Goal: Task Accomplishment & Management: Complete application form

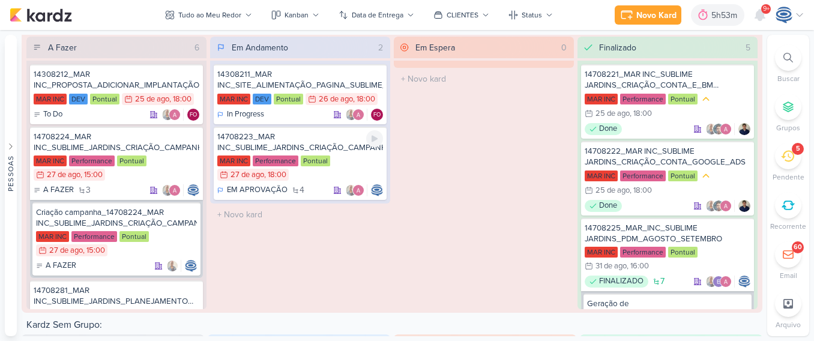
scroll to position [2127, 0]
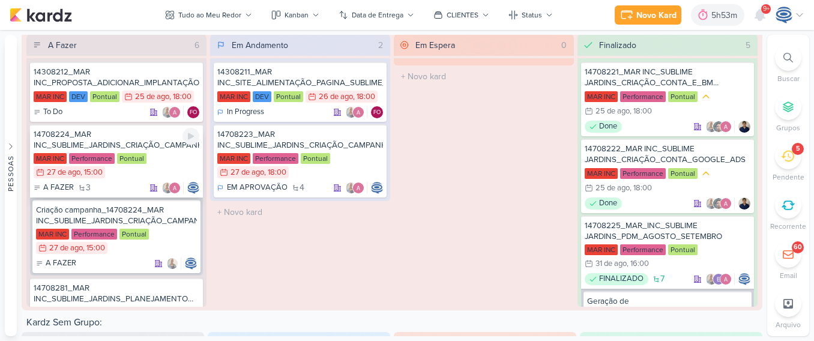
click at [160, 156] on div "MAR INC Performance Pontual 27/8 27 de ago , 15:00" at bounding box center [117, 166] width 166 height 26
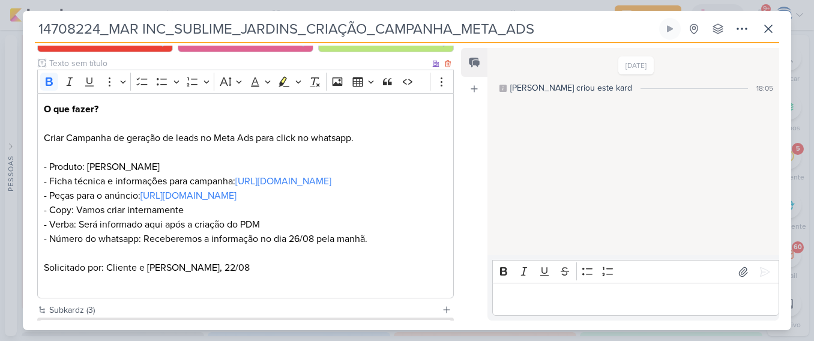
scroll to position [169, 0]
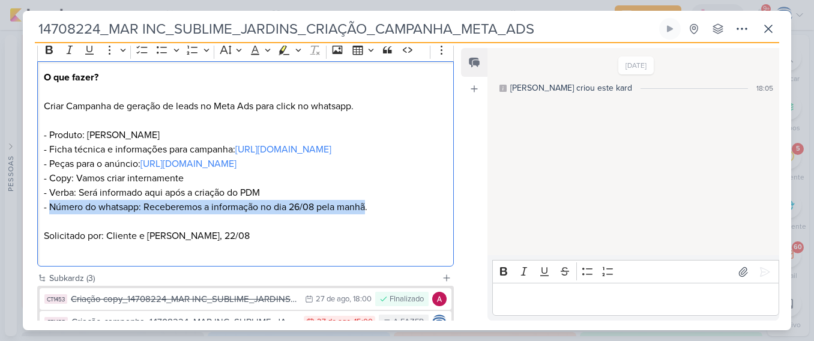
drag, startPoint x: 368, startPoint y: 236, endPoint x: 50, endPoint y: 238, distance: 318.0
click at [50, 214] on p "O que fazer? Criar Campanha de geração de leads no Meta Ads para click no whats…" at bounding box center [245, 142] width 403 height 144
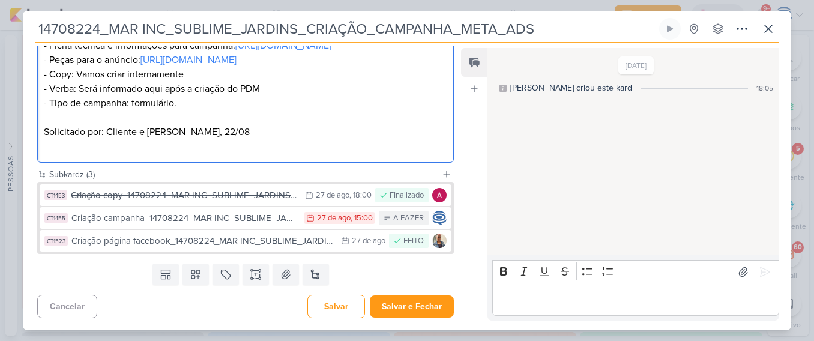
scroll to position [298, 0]
click at [335, 304] on button "Salvar" at bounding box center [336, 306] width 58 height 23
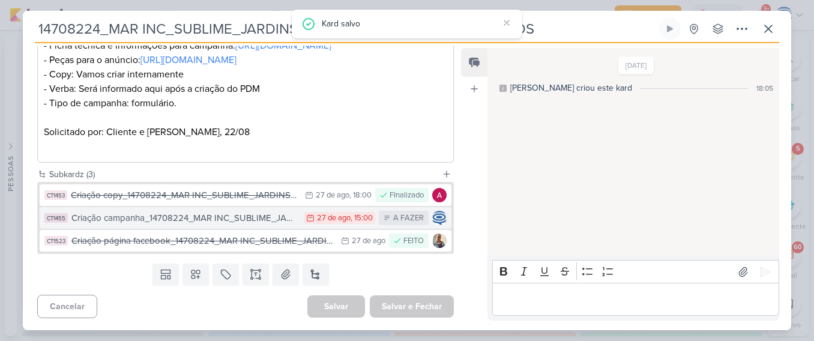
click at [236, 220] on div "Criação campanha_14708224_MAR INC_SUBLIME_JARDINS_CRIAÇÃO_CAMPANHA_META_ADS" at bounding box center [184, 218] width 226 height 14
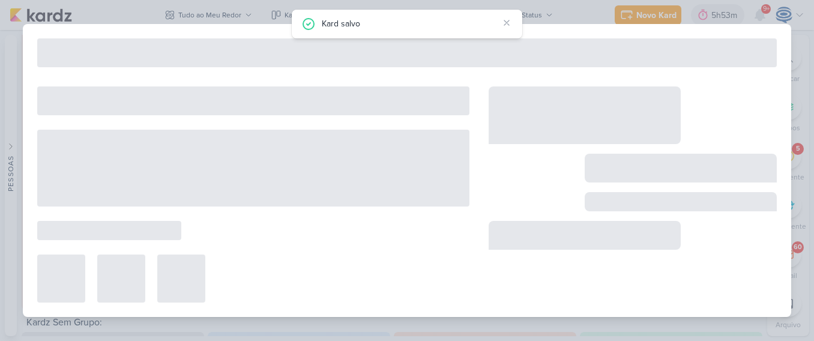
type input "Criação campanha_14708224_MAR INC_SUBLIME_JARDINS_CRIAÇÃO_CAMPANHA_META_ADS"
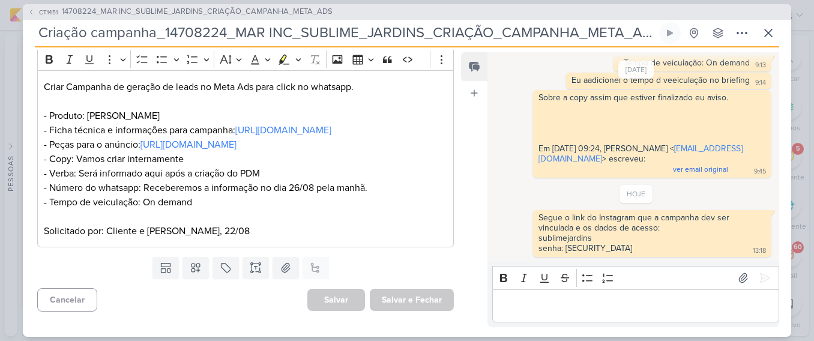
scroll to position [171, 0]
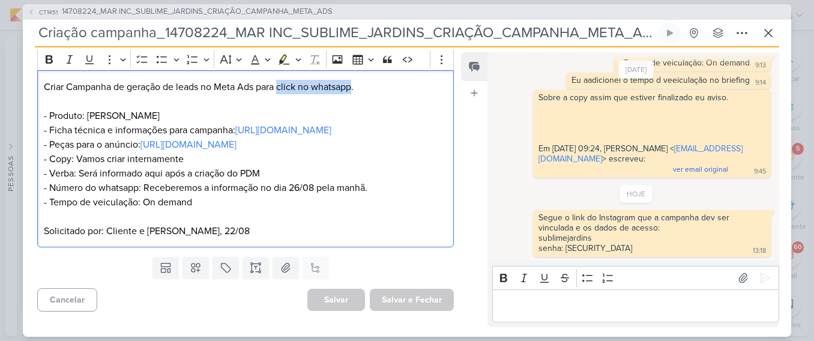
drag, startPoint x: 279, startPoint y: 82, endPoint x: 356, endPoint y: 83, distance: 76.8
click at [356, 83] on p "Criar Campanha de geração de leads no Meta Ads para click no whatsapp. - Produt…" at bounding box center [245, 145] width 403 height 130
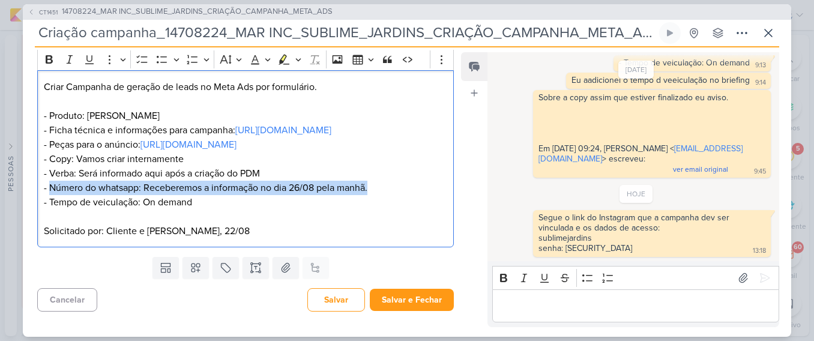
drag, startPoint x: 375, startPoint y: 209, endPoint x: 52, endPoint y: 210, distance: 323.4
click at [52, 209] on p "Criar Campanha de geração de leads no Meta Ads por formulário. - Produto: Subli…" at bounding box center [245, 145] width 403 height 130
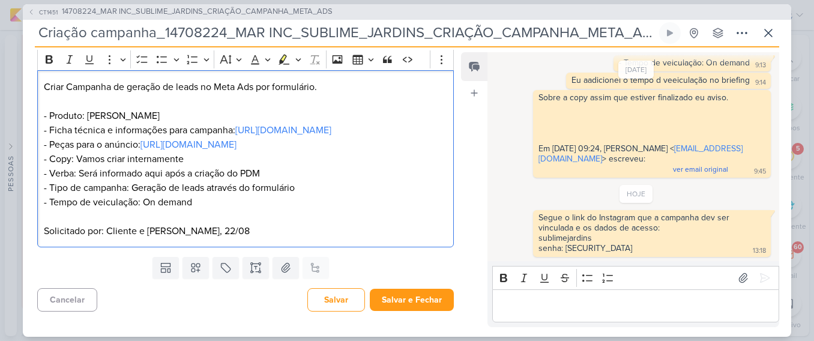
scroll to position [193, 0]
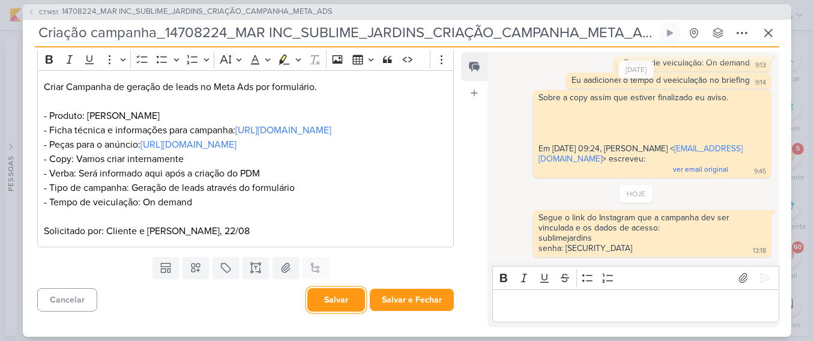
click at [320, 301] on button "Salvar" at bounding box center [336, 299] width 58 height 23
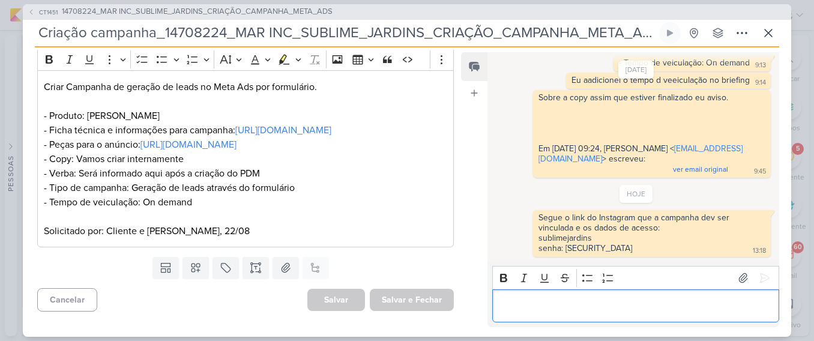
click at [512, 299] on p "Editor editing area: main" at bounding box center [635, 305] width 274 height 14
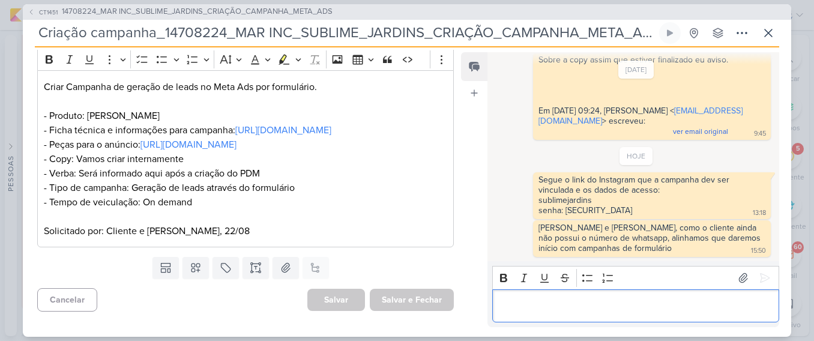
scroll to position [0, 0]
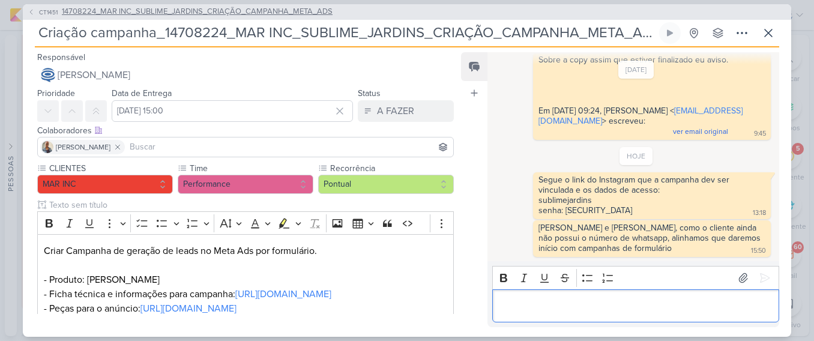
click at [244, 7] on span "14708224_MAR INC_SUBLIME_JARDINS_CRIAÇÃO_CAMPANHA_META_ADS" at bounding box center [197, 12] width 271 height 12
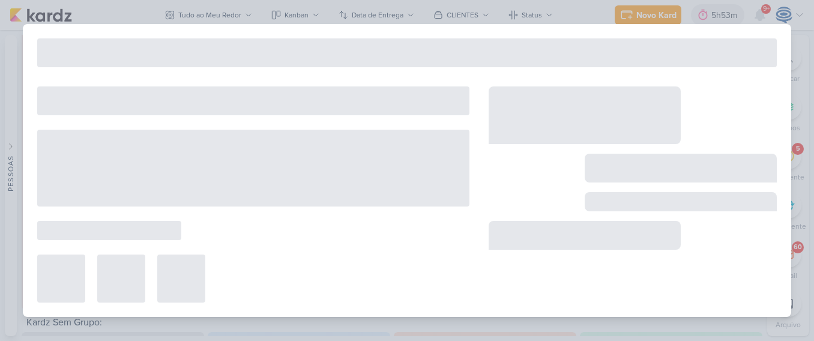
type input "14708224_MAR INC_SUBLIME_JARDINS_CRIAÇÃO_CAMPANHA_META_ADS"
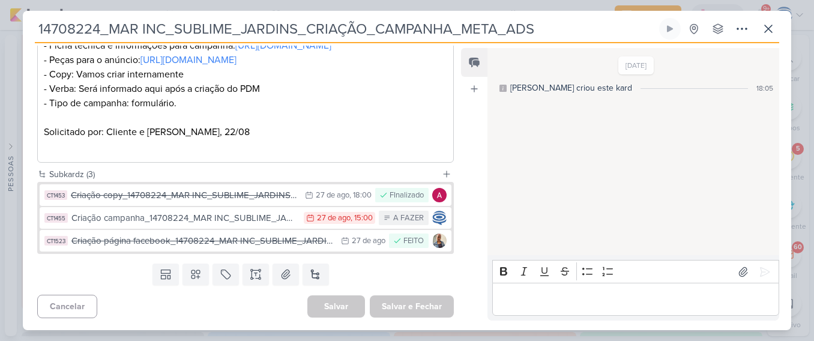
scroll to position [302, 0]
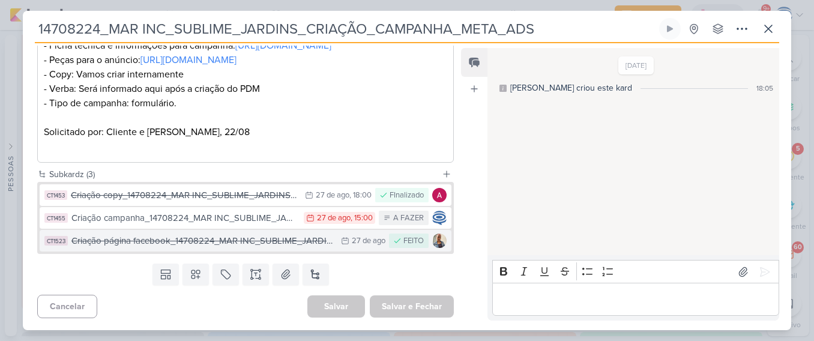
click at [268, 245] on div "Criação página facebook_14708224_MAR INC_SUBLIME_JARDINS_CRIAÇÃO_CAMPANHA_META_…" at bounding box center [202, 241] width 263 height 14
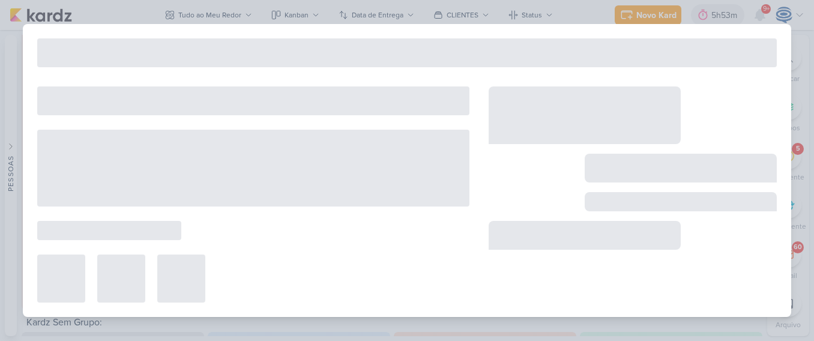
type input "Criação página facebook_14708224_MAR INC_SUBLIME_JARDINS_CRIAÇÃO_CAMPANHA_META_…"
type input "27 de agosto de 2025 às 23:59"
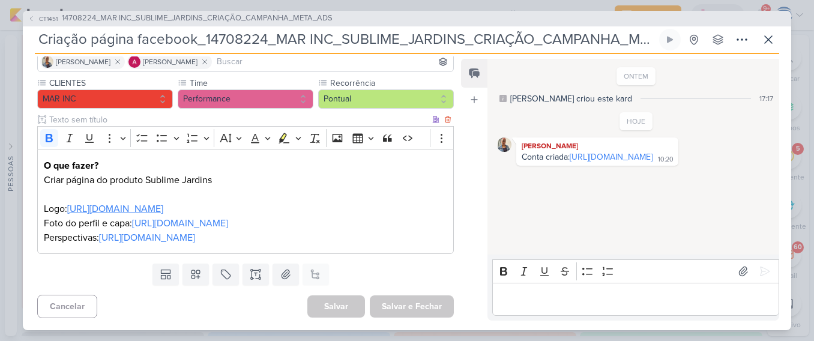
scroll to position [0, 0]
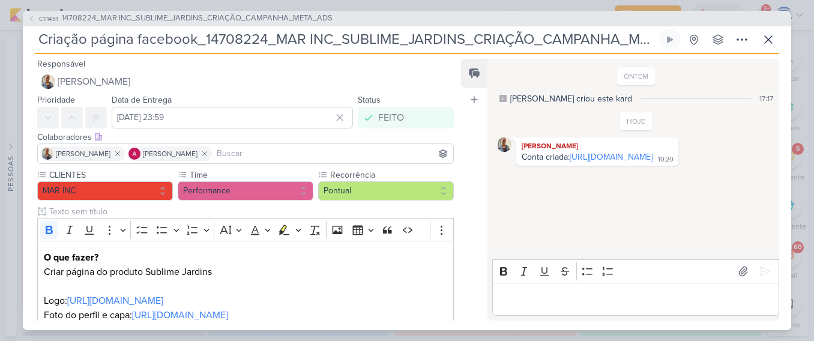
click at [404, 34] on input "Criação página facebook_14708224_MAR INC_SUBLIME_JARDINS_CRIAÇÃO_CAMPANHA_META_…" at bounding box center [346, 40] width 622 height 22
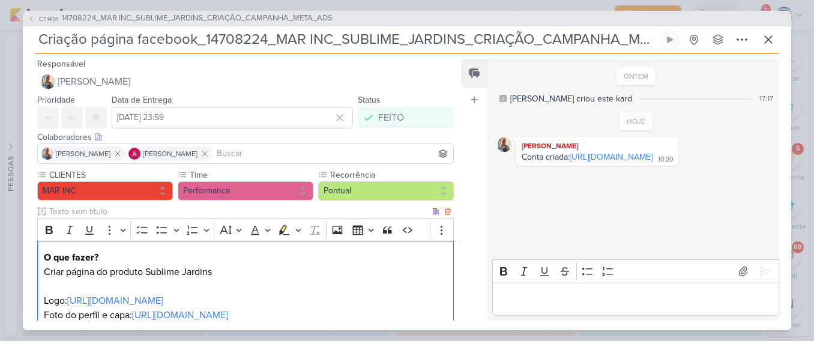
click at [274, 266] on p "O que fazer? Criar página do produto Sublime Jardins" at bounding box center [245, 264] width 403 height 29
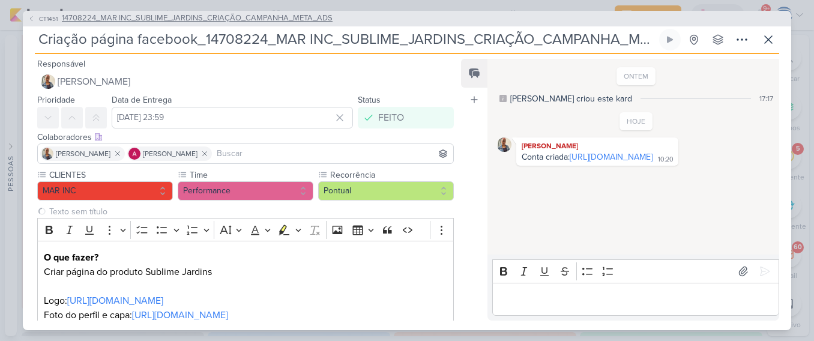
click at [250, 19] on span "14708224_MAR INC_SUBLIME_JARDINS_CRIAÇÃO_CAMPANHA_META_ADS" at bounding box center [197, 19] width 271 height 12
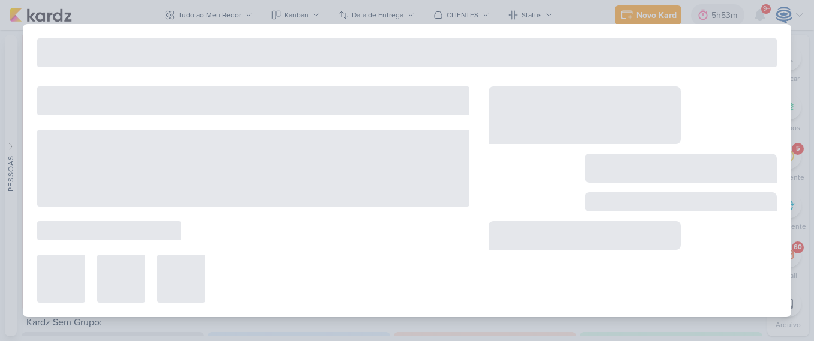
type input "14708224_MAR INC_SUBLIME_JARDINS_CRIAÇÃO_CAMPANHA_META_ADS"
type input "[DATE] 15:00"
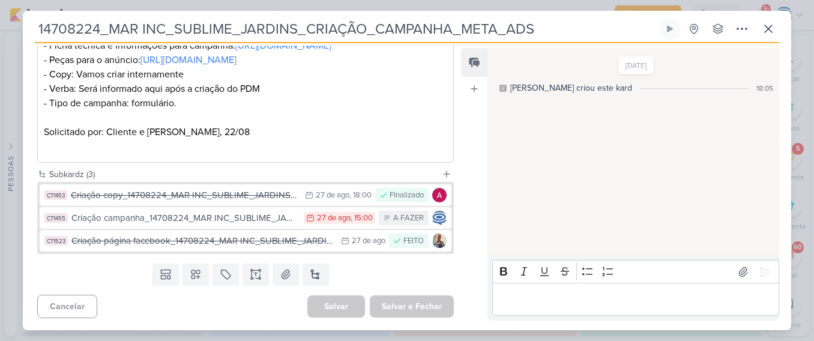
scroll to position [275, 0]
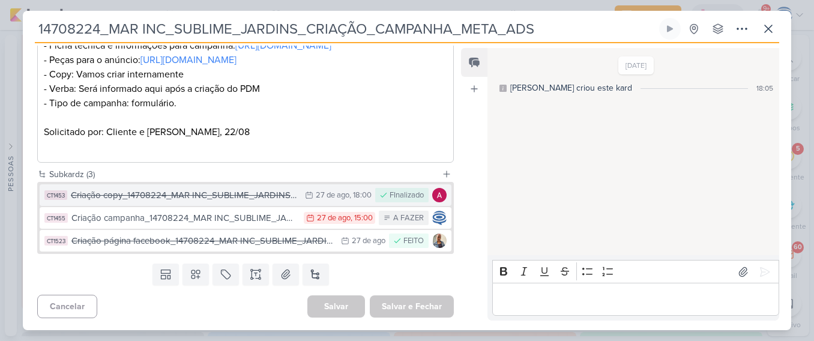
click at [252, 202] on div "Criação copy_14708224_MAR INC_SUBLIME_JARDINS_CRIAÇÃO_CAMPANHA_META_ADS" at bounding box center [185, 195] width 228 height 14
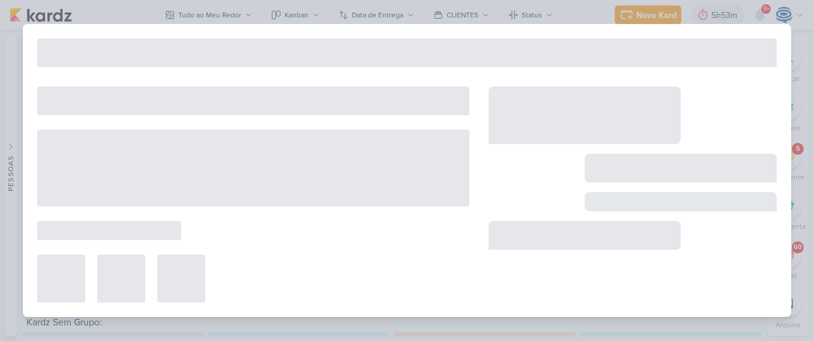
type input "Criação copy_14708224_MAR INC_SUBLIME_JARDINS_CRIAÇÃO_CAMPANHA_META_ADS"
type input "27 de agosto de 2025 às 18:00"
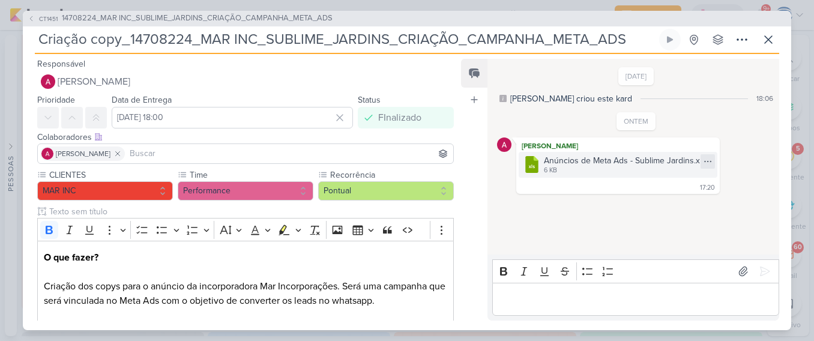
click at [703, 158] on icon at bounding box center [708, 162] width 10 height 10
click at [663, 194] on button "Baixar" at bounding box center [663, 201] width 97 height 17
click at [605, 164] on div "Anúncios de Meta Ads - Sublime Jardins.xlsx" at bounding box center [627, 160] width 166 height 13
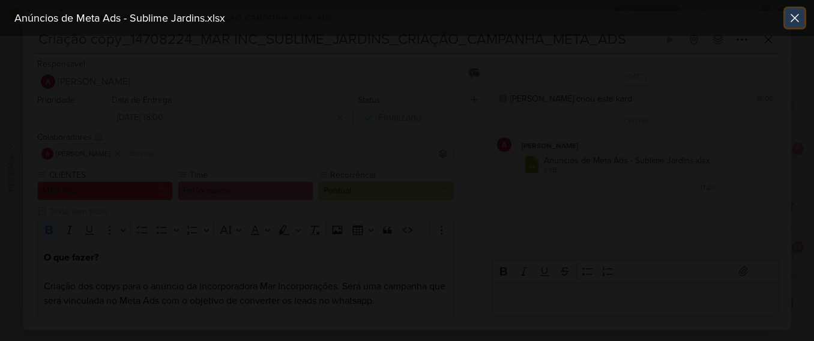
click at [791, 18] on icon at bounding box center [794, 18] width 14 height 14
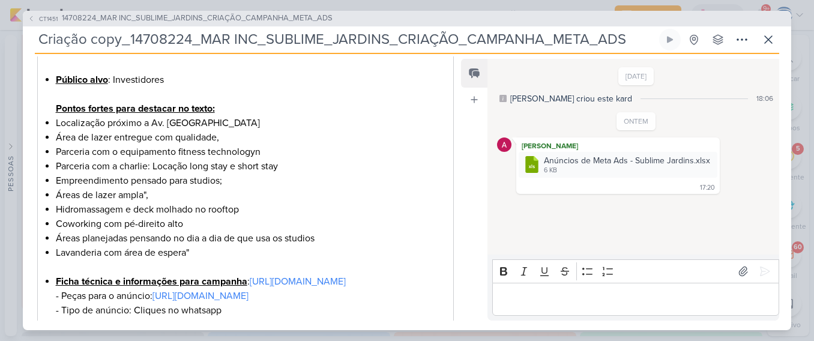
scroll to position [393, 0]
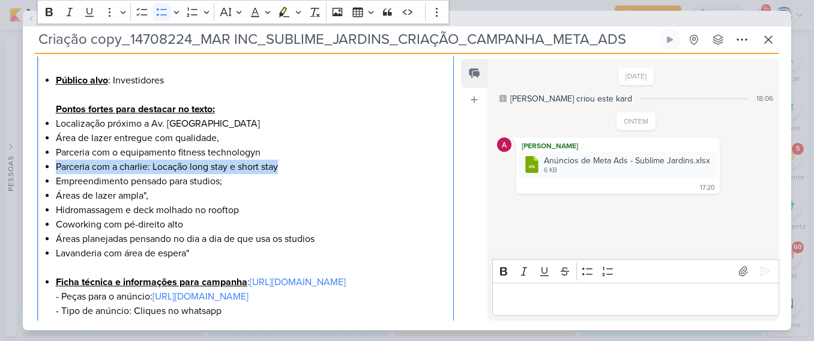
drag, startPoint x: 293, startPoint y: 168, endPoint x: 50, endPoint y: 170, distance: 243.0
click at [50, 170] on div "O que fazer? Criação dos copys para o anúncio da incorporadora Mar Incorporaçõe…" at bounding box center [245, 102] width 416 height 508
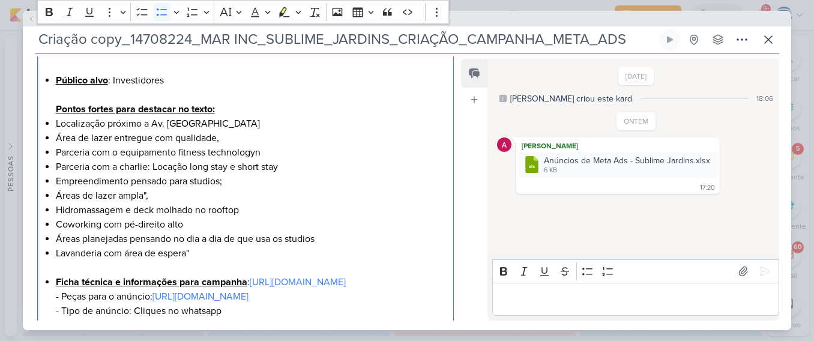
click at [366, 139] on li "Área de lazer entregue com qualidade," at bounding box center [251, 138] width 391 height 14
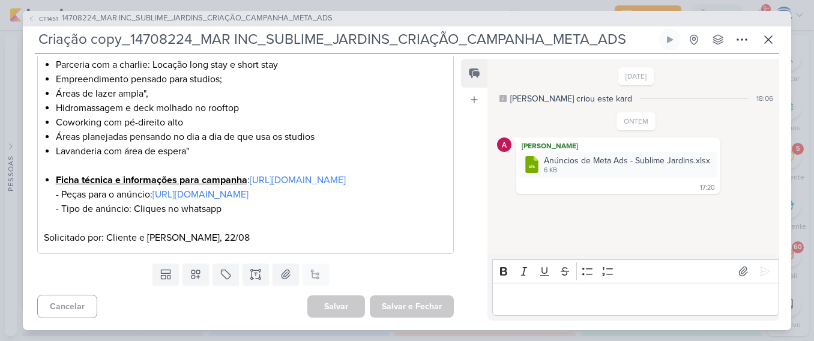
click at [466, 275] on div "Feed Atrelar email Solte o email para atrelar ao kard" at bounding box center [474, 190] width 26 height 262
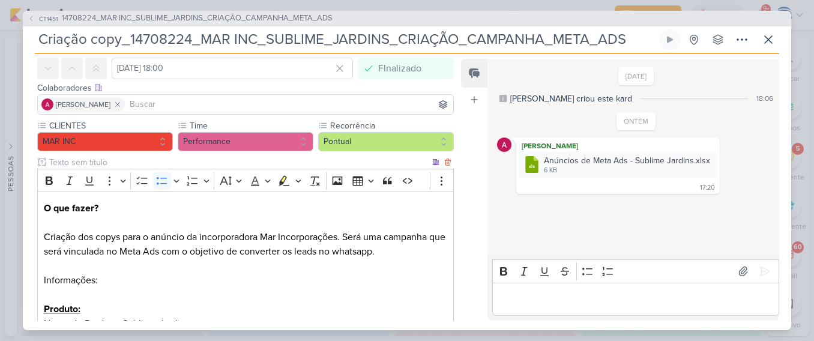
scroll to position [0, 0]
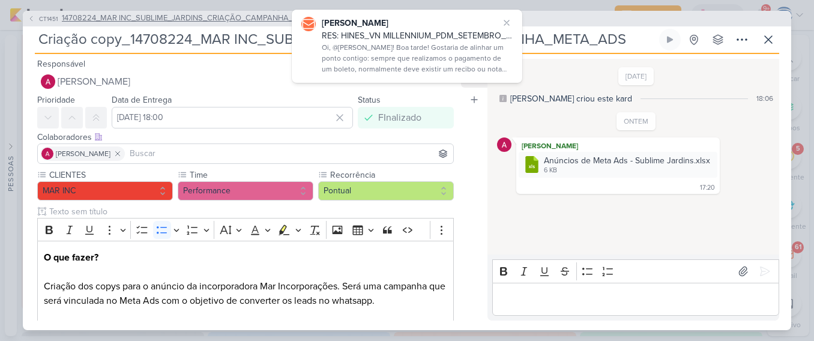
click at [168, 15] on span "14708224_MAR INC_SUBLIME_JARDINS_CRIAÇÃO_CAMPANHA_META_ADS" at bounding box center [197, 19] width 271 height 12
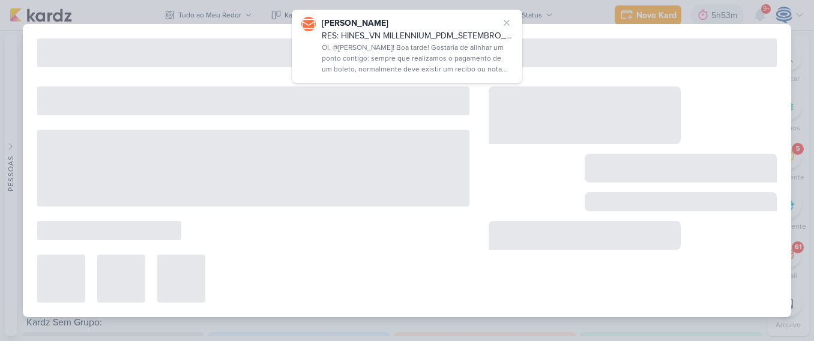
type input "14708224_MAR INC_SUBLIME_JARDINS_CRIAÇÃO_CAMPANHA_META_ADS"
type input "[DATE] 15:00"
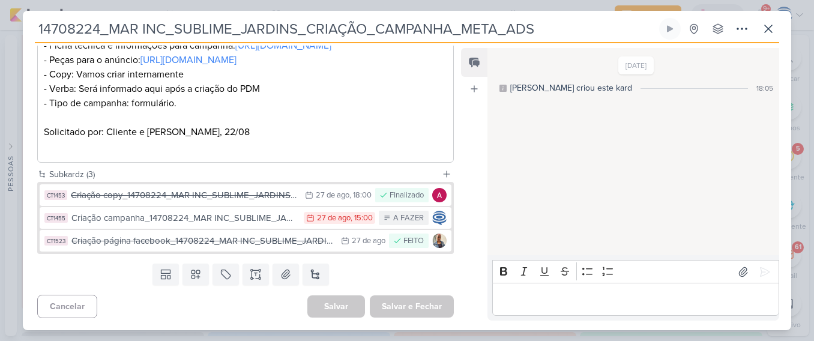
scroll to position [302, 0]
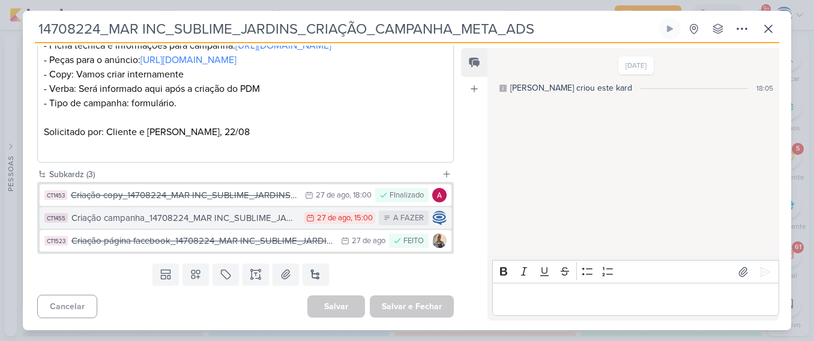
click at [216, 219] on div "Criação campanha_14708224_MAR INC_SUBLIME_JARDINS_CRIAÇÃO_CAMPANHA_META_ADS" at bounding box center [184, 218] width 226 height 14
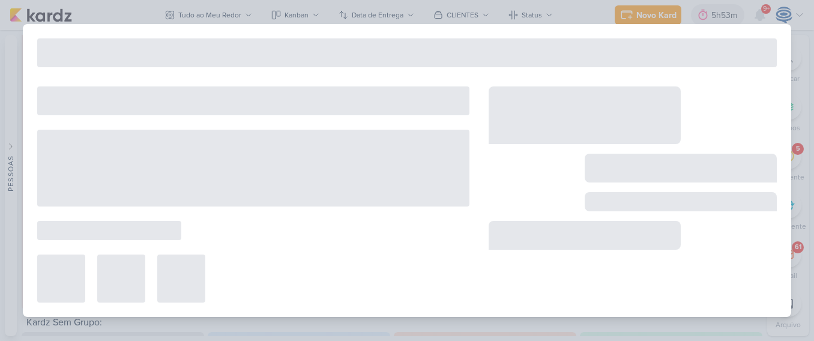
type input "Criação campanha_14708224_MAR INC_SUBLIME_JARDINS_CRIAÇÃO_CAMPANHA_META_ADS"
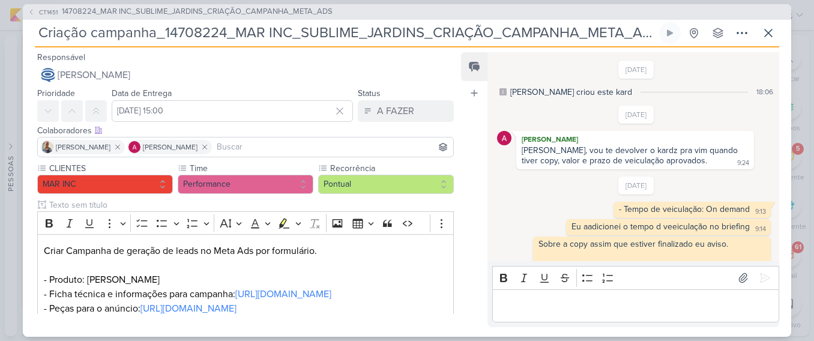
scroll to position [184, 0]
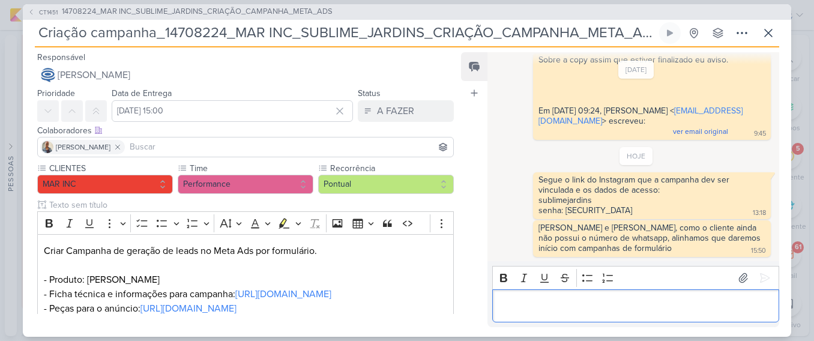
click at [553, 321] on div "Editor editing area: main" at bounding box center [635, 305] width 287 height 33
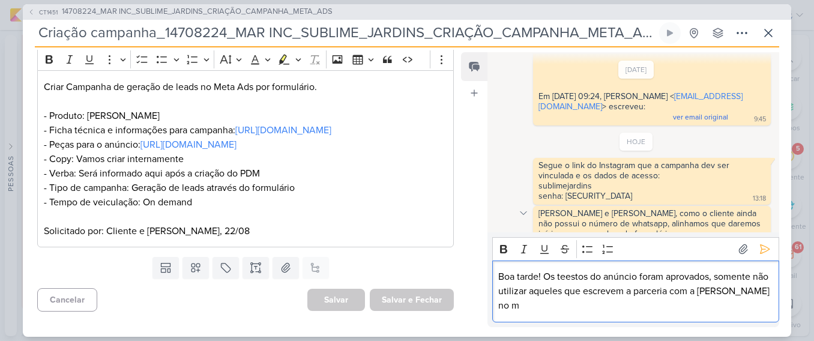
scroll to position [213, 0]
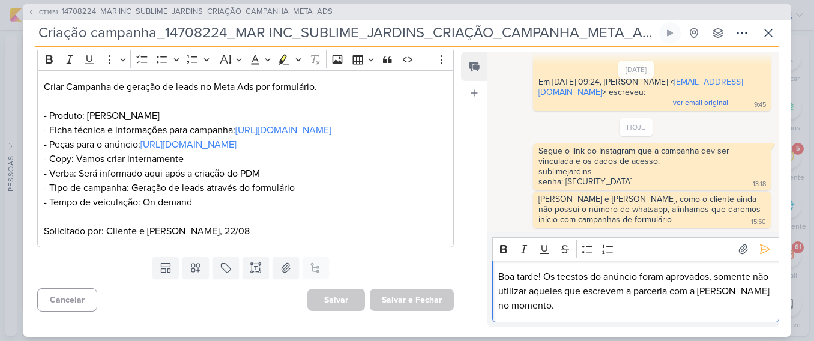
click at [576, 277] on p "Boa tarde! Os teestos do anúncio foram aprovados, somente não utilizar aqueles …" at bounding box center [635, 290] width 274 height 43
click at [618, 308] on p "Boa tarde! Os textos do anúncio foram aprovados, somente não utilizar aqueles q…" at bounding box center [635, 290] width 274 height 43
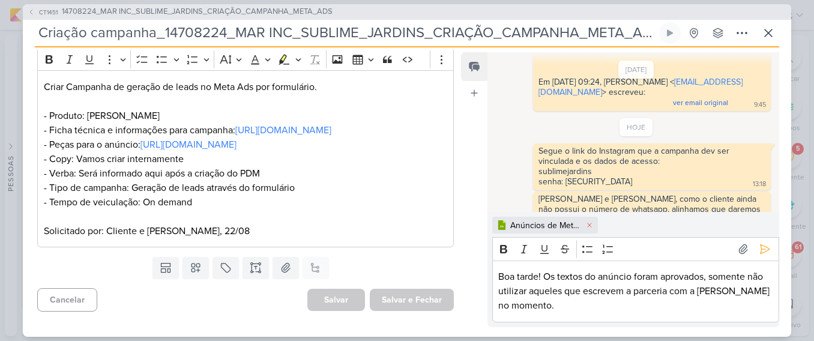
scroll to position [233, 0]
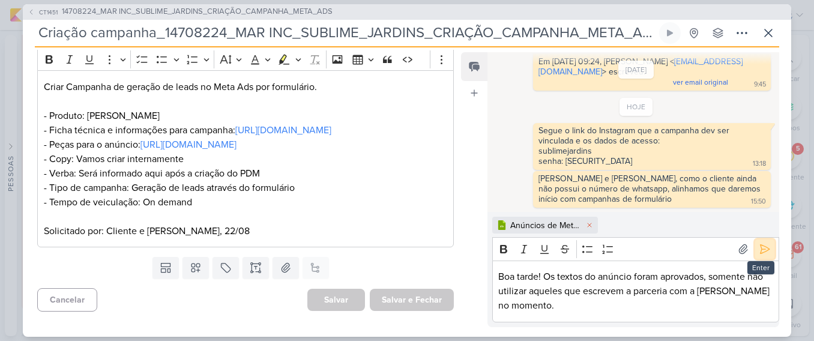
click at [758, 251] on icon at bounding box center [764, 249] width 12 height 12
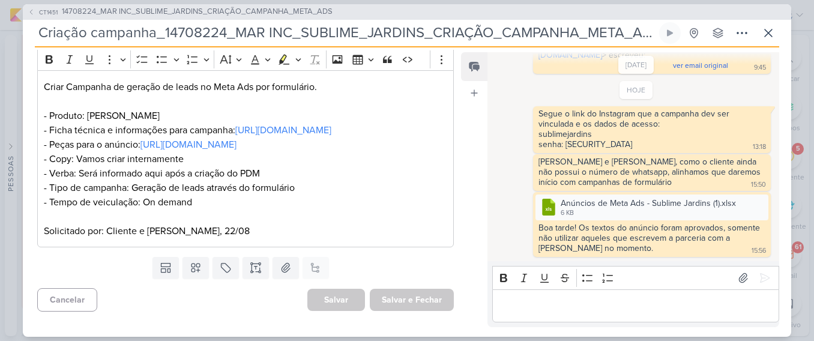
scroll to position [0, 0]
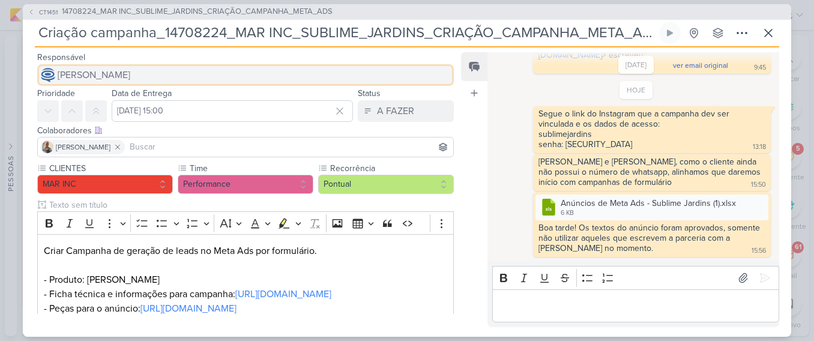
click at [188, 80] on button "[PERSON_NAME]" at bounding box center [245, 75] width 416 height 22
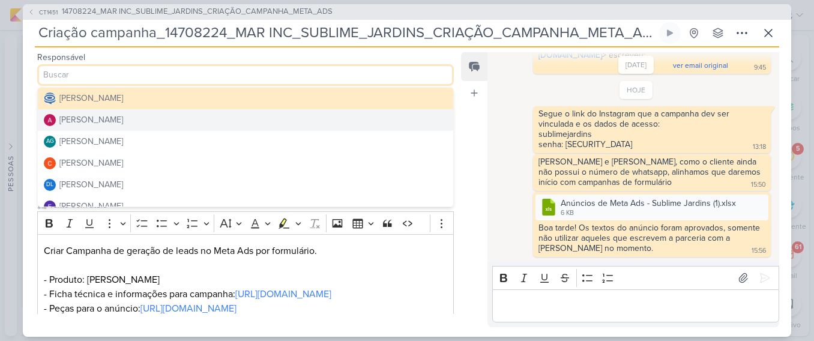
click at [182, 121] on button "[PERSON_NAME]" at bounding box center [245, 120] width 415 height 22
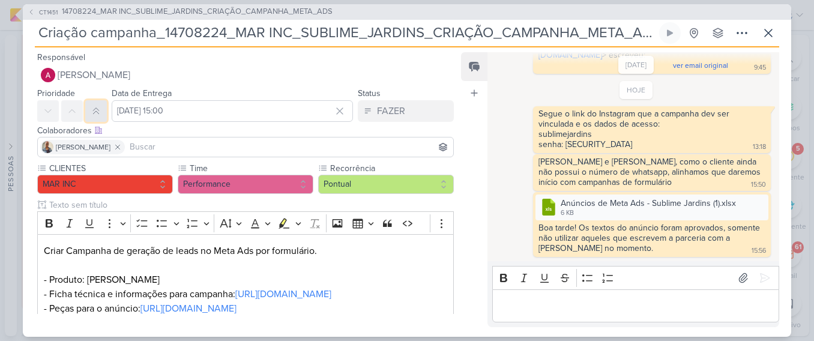
click at [97, 116] on button at bounding box center [96, 111] width 22 height 22
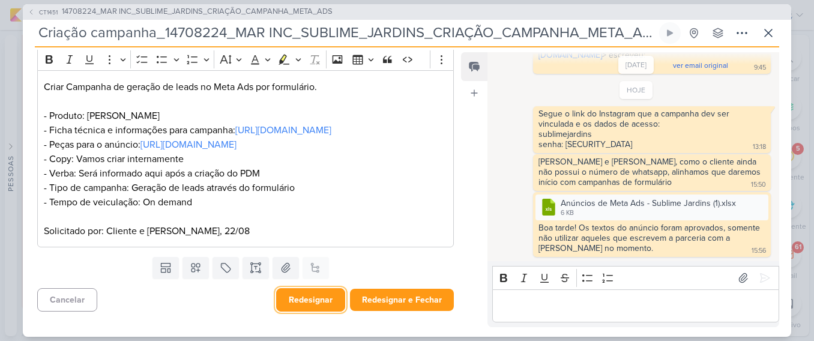
click at [297, 298] on button "Redesignar" at bounding box center [310, 299] width 69 height 23
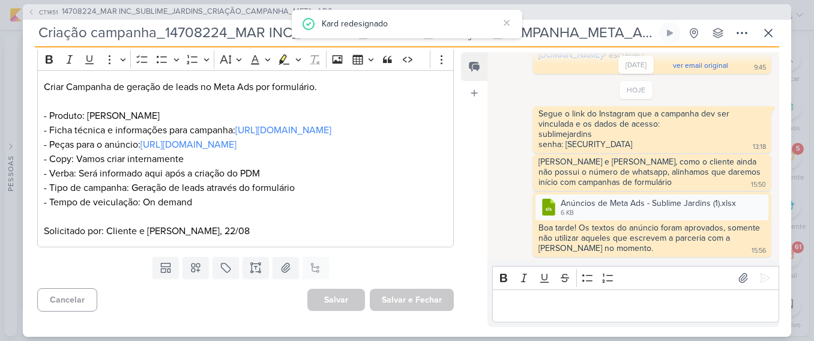
scroll to position [0, 0]
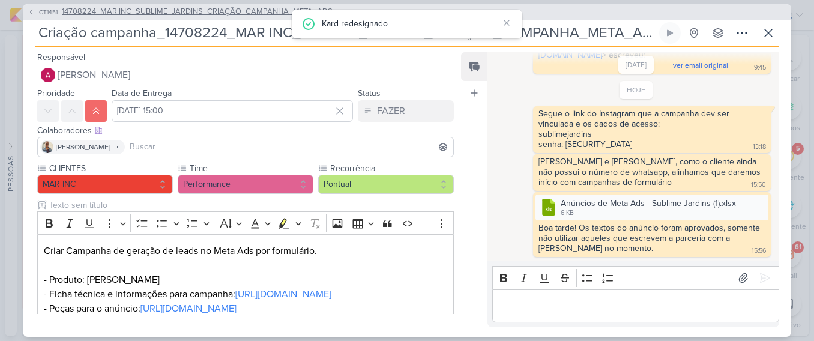
click at [170, 10] on span "14708224_MAR INC_SUBLIME_JARDINS_CRIAÇÃO_CAMPANHA_META_ADS" at bounding box center [197, 12] width 271 height 12
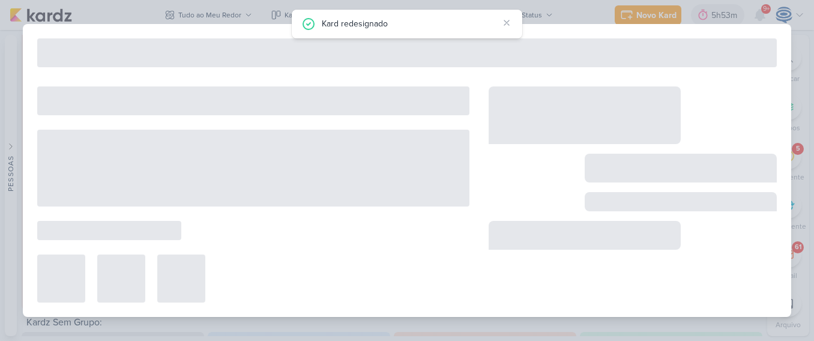
type input "14708224_MAR INC_SUBLIME_JARDINS_CRIAÇÃO_CAMPANHA_META_ADS"
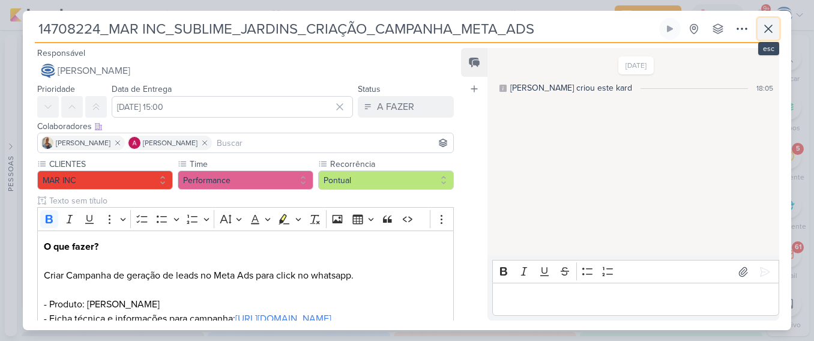
click at [767, 28] on icon at bounding box center [767, 28] width 7 height 7
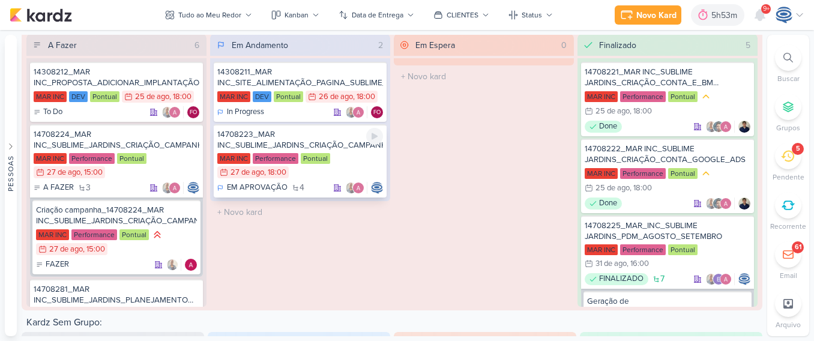
click at [310, 139] on div "14708223_MAR INC_SUBLIME_JARDINS_CRIAÇÃO_CAMPANHA_GOOLE_ADS" at bounding box center [300, 140] width 166 height 22
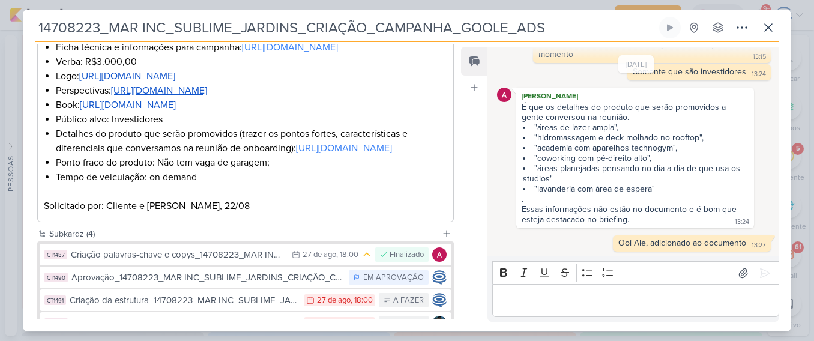
scroll to position [452, 0]
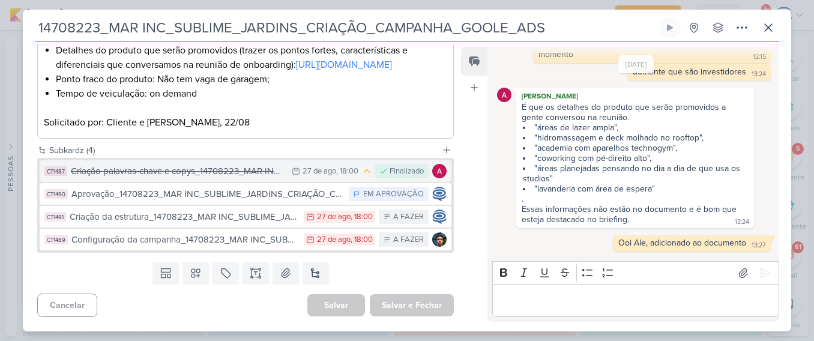
click at [221, 168] on div "Criação palavras-chave e copys_14708223_MAR INC_SUBLIME_JARDINS_CRIAÇÃO_CAMPANH…" at bounding box center [178, 171] width 215 height 14
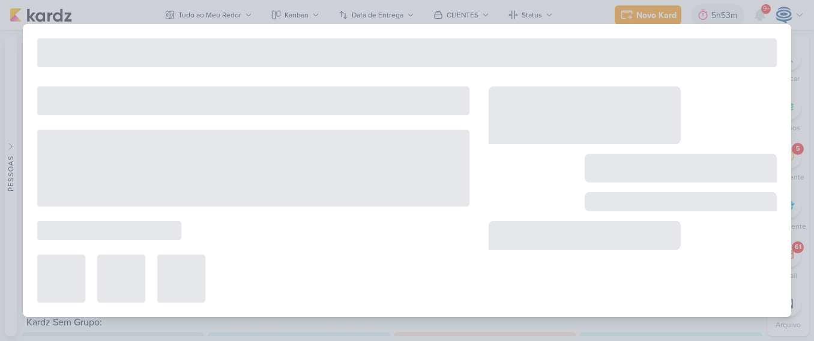
type input "Criação palavras-chave e copys_14708223_MAR INC_SUBLIME_JARDINS_CRIAÇÃO_CAMPANH…"
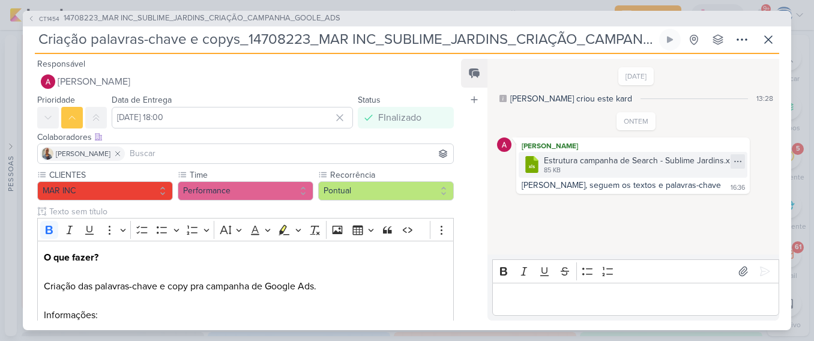
click at [733, 159] on icon at bounding box center [738, 162] width 10 height 10
click at [701, 196] on button "Baixar" at bounding box center [693, 201] width 97 height 17
click at [131, 17] on span "14708223_MAR INC_SUBLIME_JARDINS_CRIAÇÃO_CAMPANHA_GOOLE_ADS" at bounding box center [202, 19] width 277 height 12
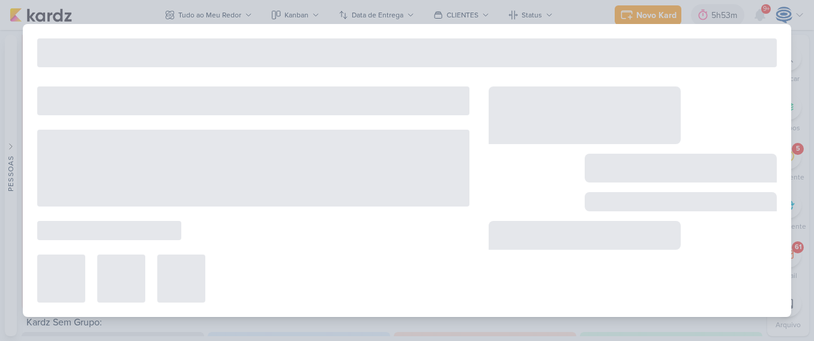
type input "14708223_MAR INC_SUBLIME_JARDINS_CRIAÇÃO_CAMPANHA_GOOLE_ADS"
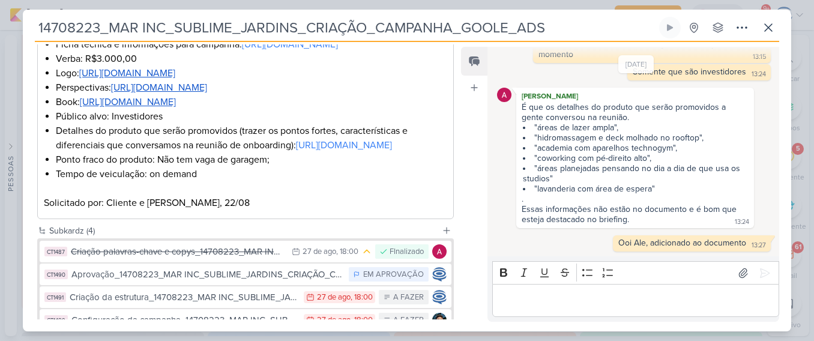
scroll to position [454, 0]
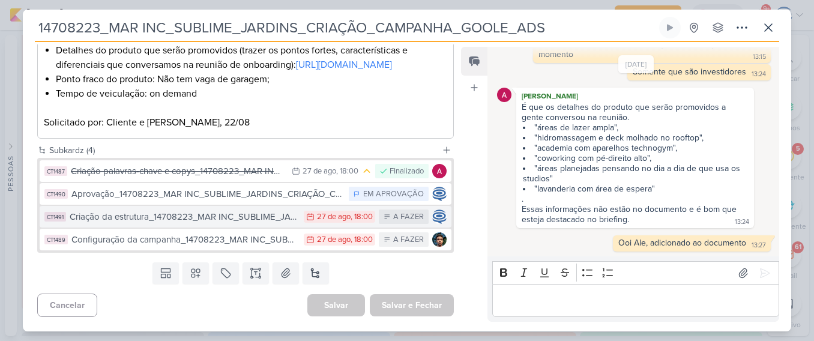
click at [196, 217] on div "Criação da estrutura_14708223_MAR INC_SUBLIME_JARDINS_CRIAÇÃO_CAMPANHA_GOOLE_ADS" at bounding box center [184, 217] width 228 height 14
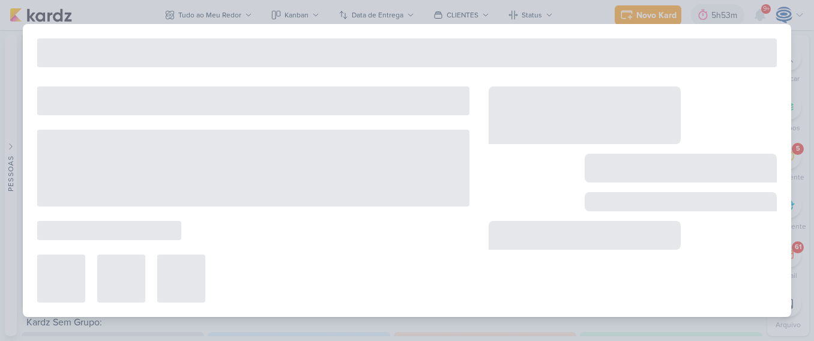
type input "Criação da estrutura_14708223_MAR INC_SUBLIME_JARDINS_CRIAÇÃO_CAMPANHA_GOOLE_ADS"
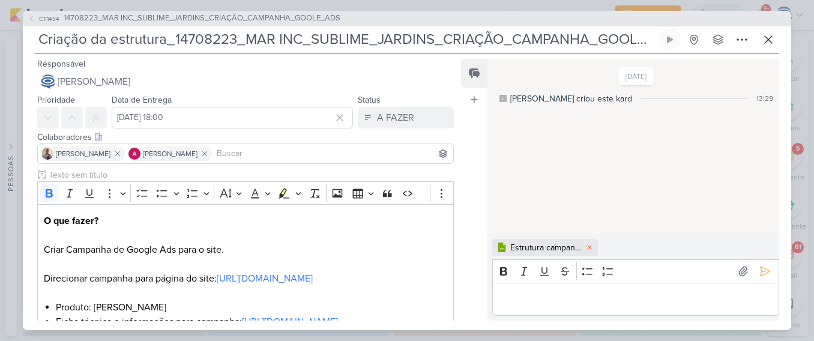
click at [701, 302] on p "Editor editing area: main" at bounding box center [635, 299] width 274 height 14
click at [760, 269] on icon at bounding box center [764, 271] width 12 height 12
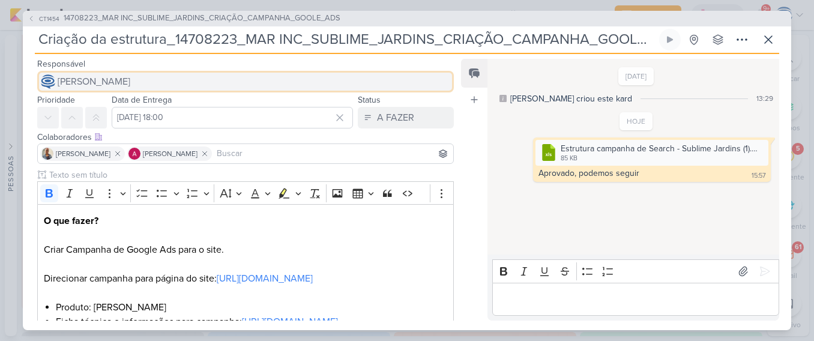
click at [236, 84] on button "[PERSON_NAME]" at bounding box center [245, 82] width 416 height 22
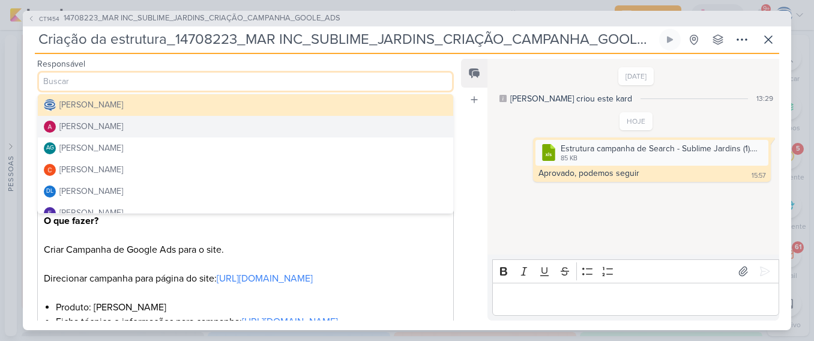
click at [145, 125] on button "[PERSON_NAME]" at bounding box center [245, 127] width 415 height 22
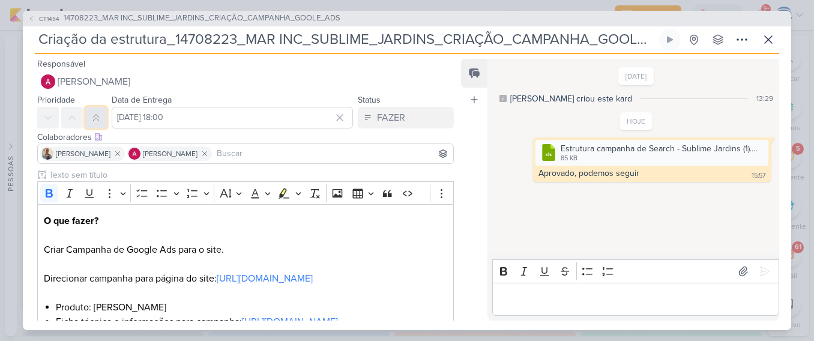
click at [92, 119] on icon at bounding box center [96, 118] width 10 height 10
click at [128, 120] on input "27 de agosto de 2025 às 18:00" at bounding box center [232, 118] width 241 height 22
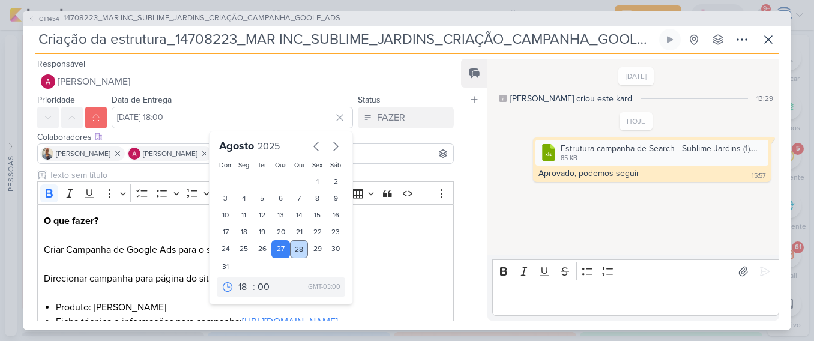
click at [292, 250] on div "28" at bounding box center [299, 249] width 19 height 18
type input "28 de agosto de 2025 às 18:00"
click at [403, 278] on p "O que fazer? Criar Campanha de Google Ads para o site. Direcionar campanha para…" at bounding box center [245, 257] width 403 height 86
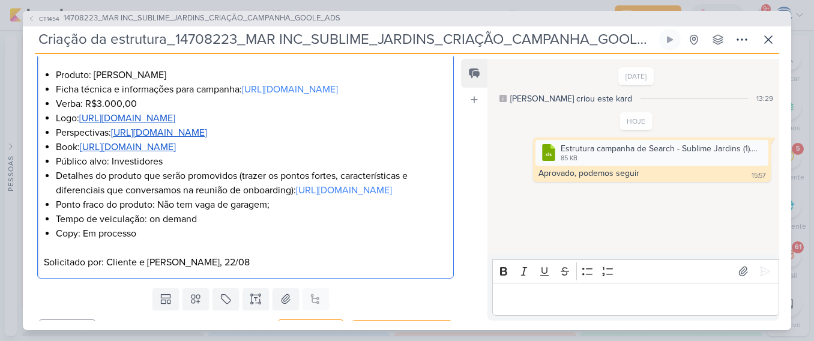
scroll to position [329, 0]
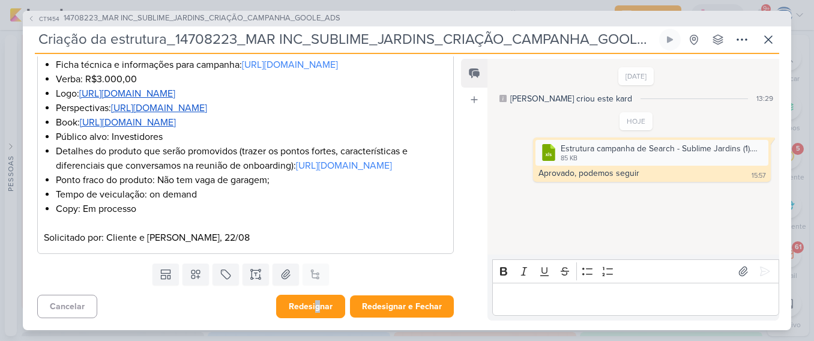
drag, startPoint x: 290, startPoint y: 319, endPoint x: 295, endPoint y: 310, distance: 10.5
click at [295, 310] on div "Cancelar Redesignar Redesignar e Fechar Ctrl + Enter" at bounding box center [241, 305] width 436 height 31
click at [295, 310] on button "Redesignar" at bounding box center [310, 306] width 69 height 23
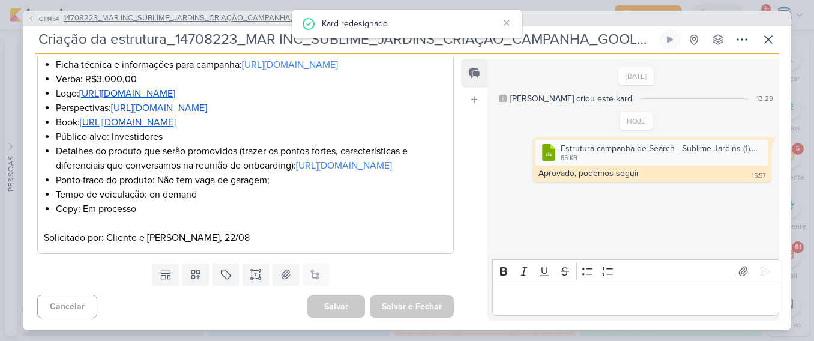
click at [182, 20] on span "14708223_MAR INC_SUBLIME_JARDINS_CRIAÇÃO_CAMPANHA_GOOLE_ADS" at bounding box center [202, 19] width 277 height 12
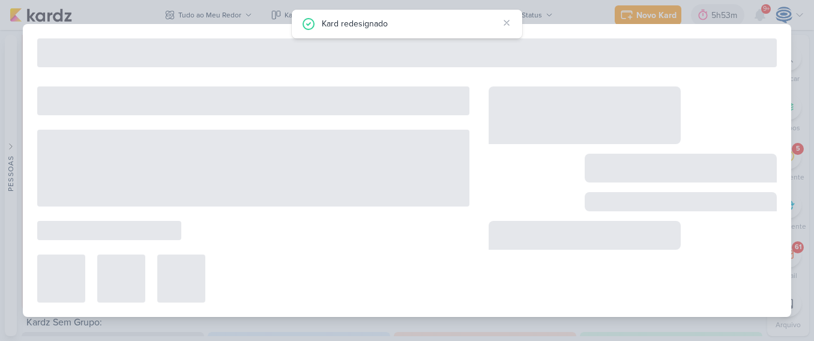
type input "14708223_MAR INC_SUBLIME_JARDINS_CRIAÇÃO_CAMPANHA_GOOLE_ADS"
type input "27 de agosto de 2025 às 18:00"
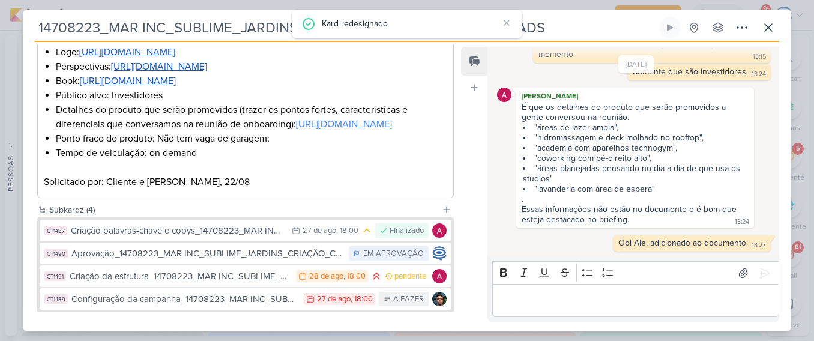
scroll to position [454, 0]
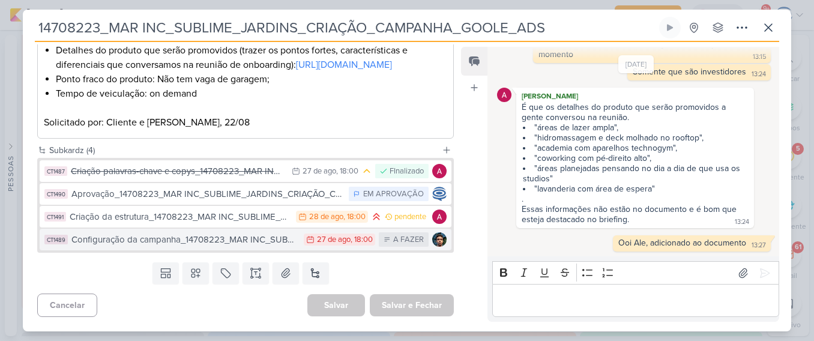
click at [231, 246] on div "Configuração da campanha_14708223_MAR INC_SUBLIME_JARDINS_CRIAÇÃO_CAMPANHA_GOOL…" at bounding box center [184, 240] width 226 height 14
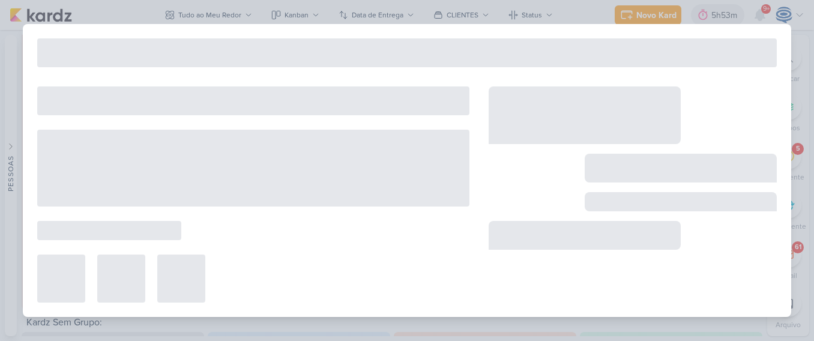
type input "Configuração da campanha_14708223_MAR INC_SUBLIME_JARDINS_CRIAÇÃO_CAMPANHA_GOOL…"
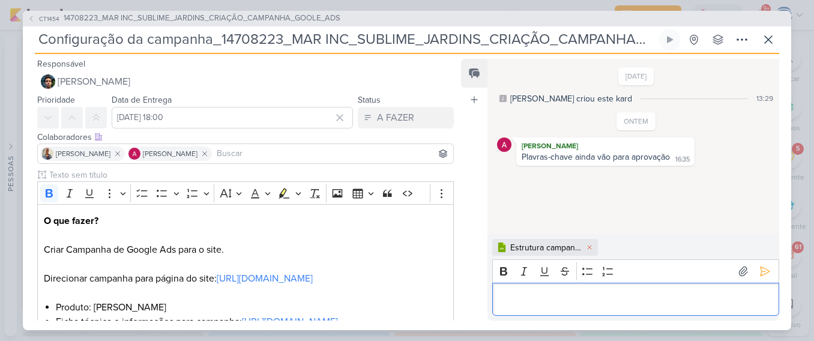
click at [709, 296] on p "Editor editing area: main" at bounding box center [635, 299] width 274 height 14
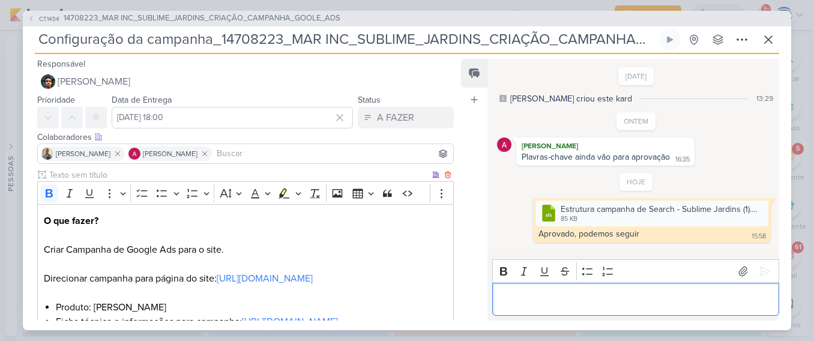
scroll to position [314, 0]
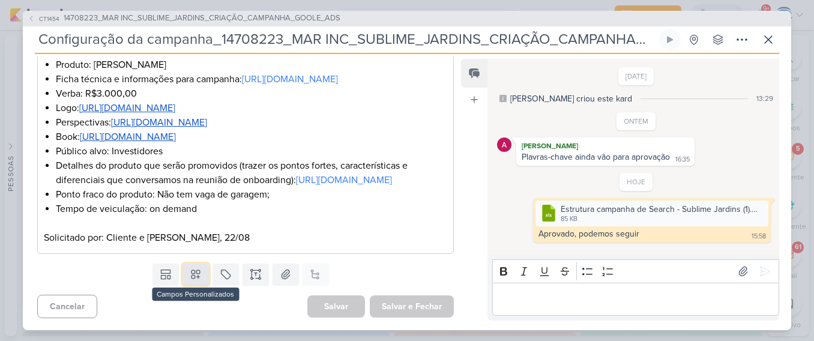
click at [194, 275] on icon at bounding box center [196, 274] width 12 height 12
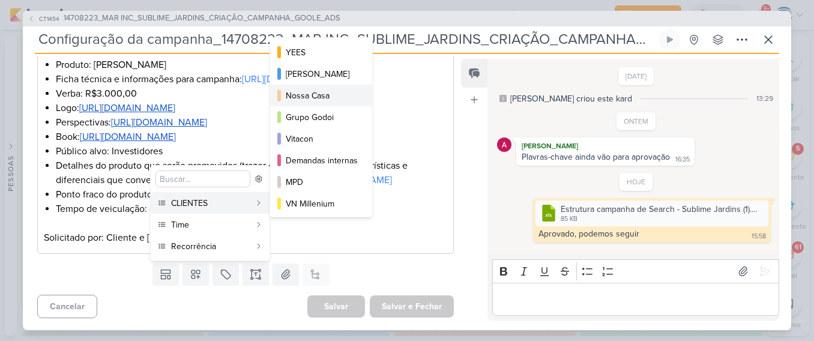
scroll to position [174, 0]
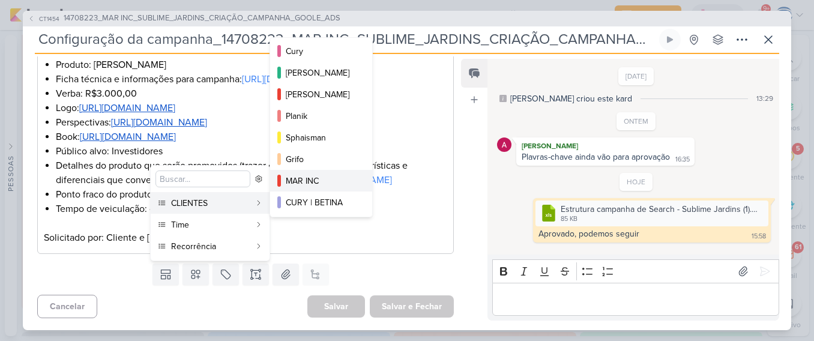
click at [319, 175] on div "MAR INC" at bounding box center [322, 181] width 72 height 13
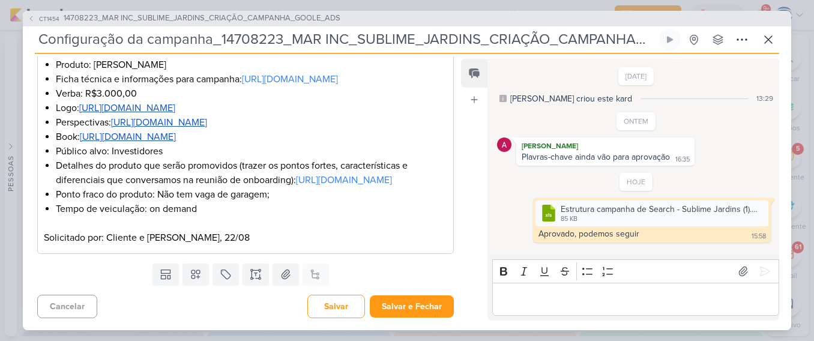
scroll to position [351, 0]
click at [323, 306] on button "Salvar" at bounding box center [336, 306] width 58 height 23
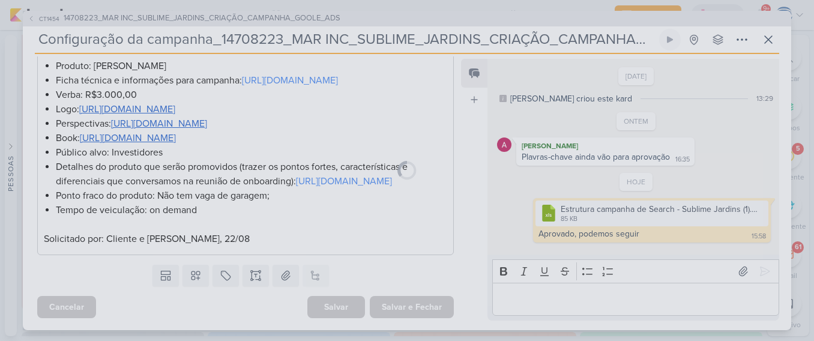
scroll to position [350, 0]
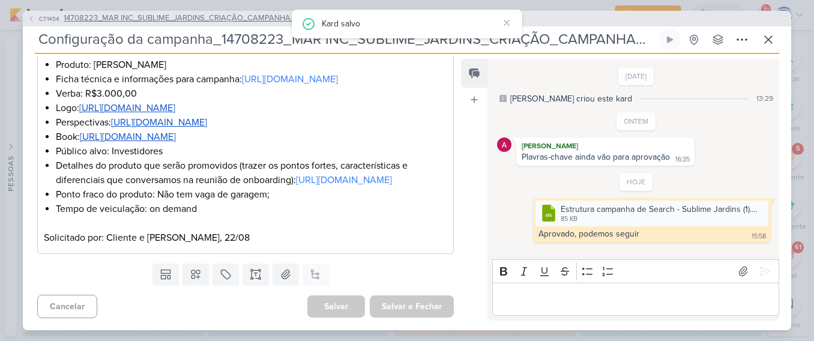
click at [161, 22] on span "14708223_MAR INC_SUBLIME_JARDINS_CRIAÇÃO_CAMPANHA_GOOLE_ADS" at bounding box center [202, 19] width 277 height 12
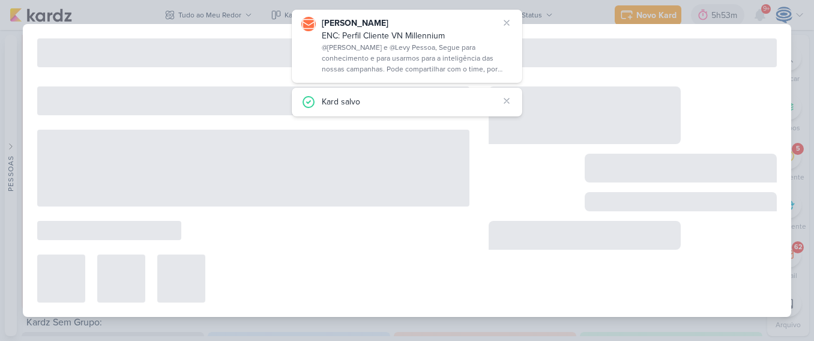
type input "14708223_MAR INC_SUBLIME_JARDINS_CRIAÇÃO_CAMPANHA_GOOLE_ADS"
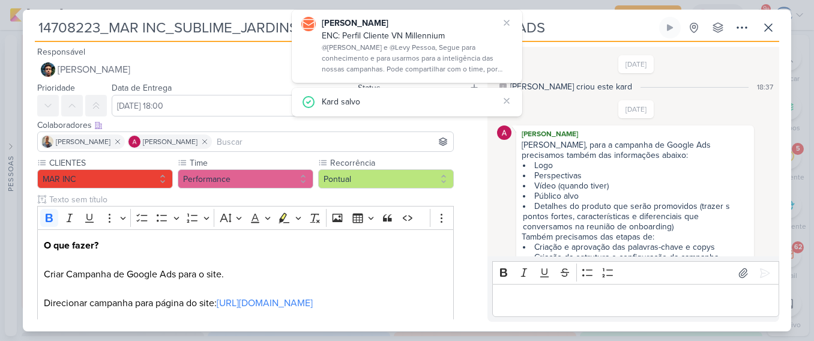
scroll to position [530, 0]
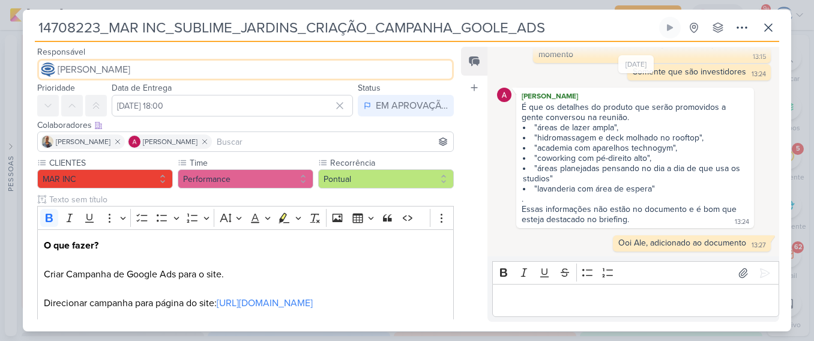
click at [373, 63] on button "[PERSON_NAME]" at bounding box center [245, 70] width 416 height 22
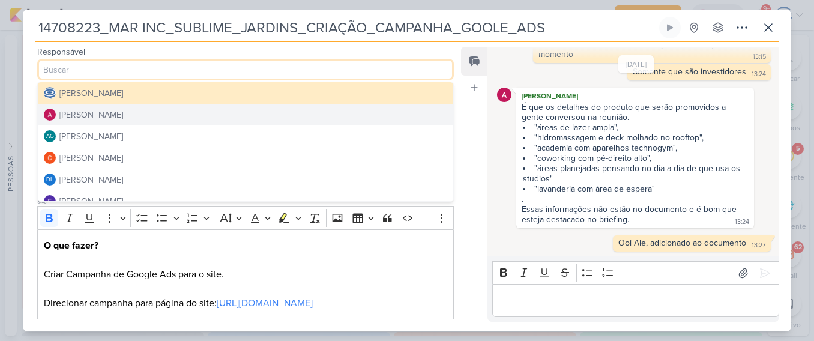
click at [461, 161] on div "Feed Atrelar email Solte o email para atrelar ao kard" at bounding box center [474, 184] width 26 height 275
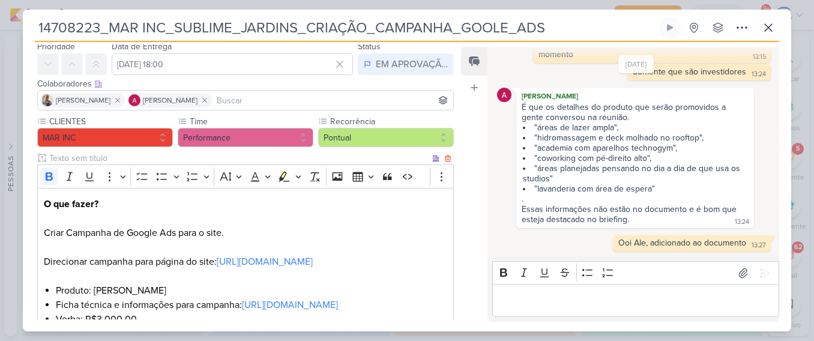
scroll to position [0, 0]
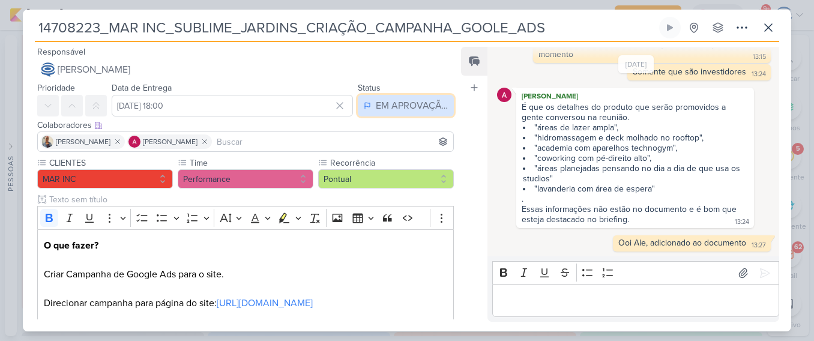
click at [397, 100] on div "EM APROVAÇÃO" at bounding box center [412, 105] width 72 height 14
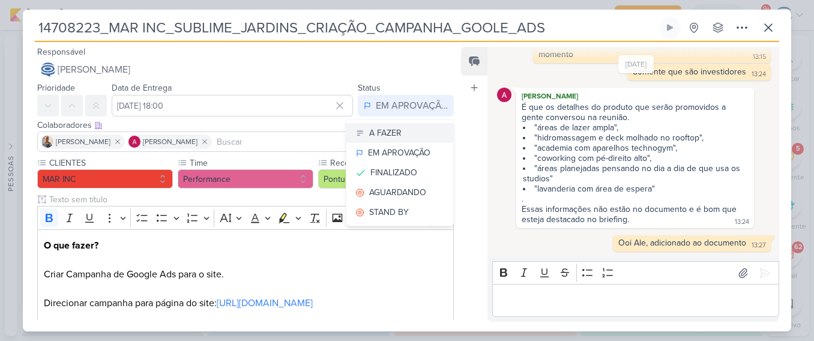
click at [403, 134] on button "A FAZER" at bounding box center [399, 133] width 107 height 20
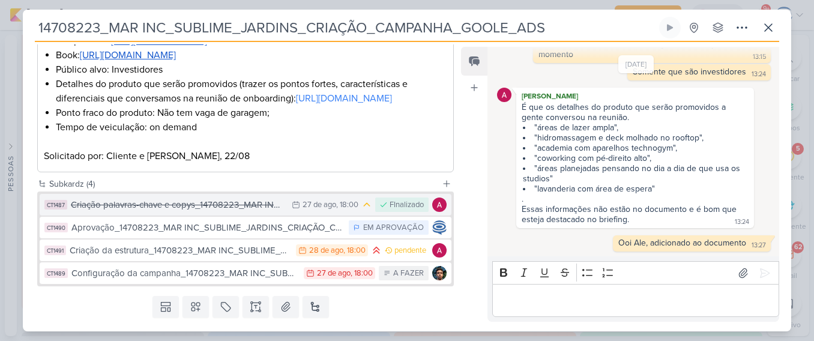
scroll to position [454, 0]
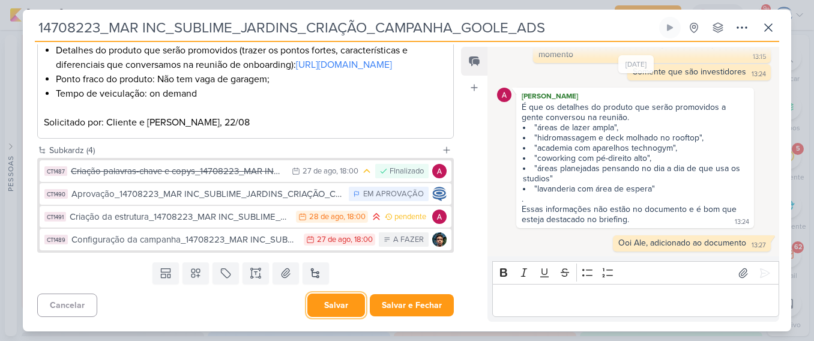
click at [329, 301] on button "Salvar" at bounding box center [336, 304] width 58 height 23
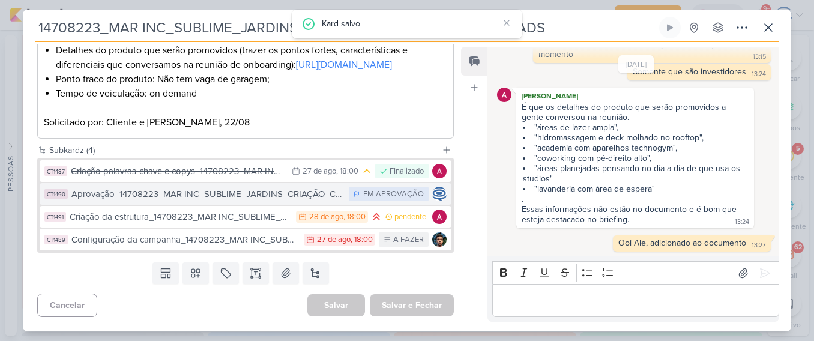
click at [305, 196] on div "Aprovação_14708223_MAR INC_SUBLIME_JARDINS_CRIAÇÃO_CAMPANHA_GOOLE_ADS" at bounding box center [206, 194] width 271 height 14
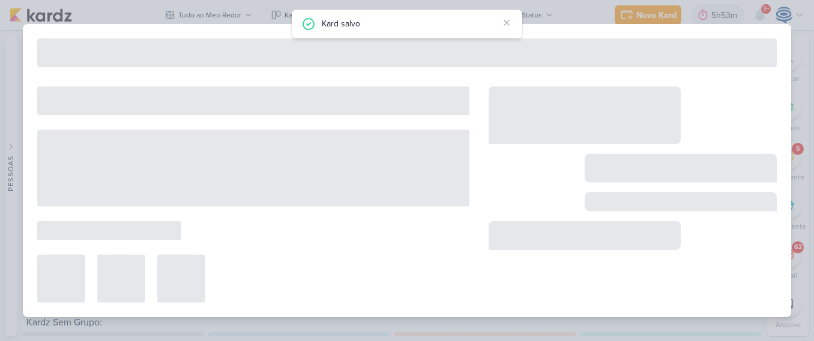
type input "Aprovação_14708223_MAR INC_SUBLIME_JARDINS_CRIAÇÃO_CAMPANHA_GOOLE_ADS"
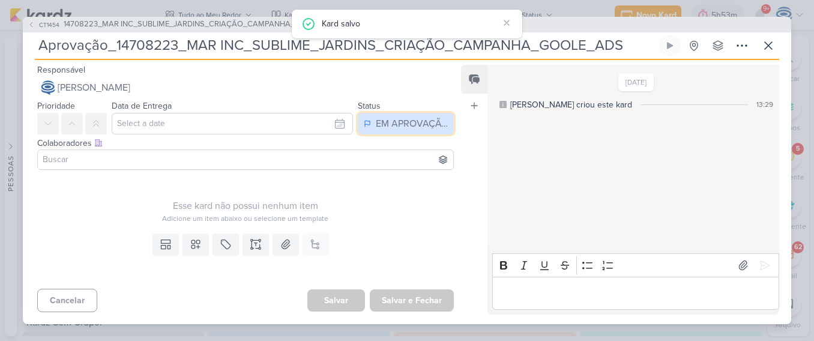
click at [418, 128] on div "EM APROVAÇÃO" at bounding box center [412, 123] width 72 height 14
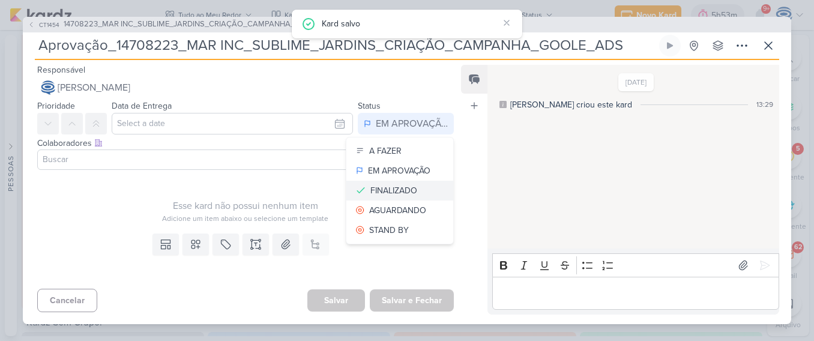
click at [418, 195] on button "FINALIZADO" at bounding box center [399, 191] width 107 height 20
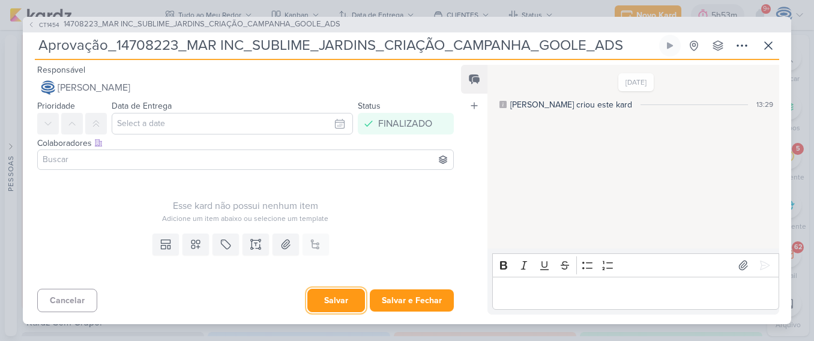
click at [325, 296] on button "Salvar" at bounding box center [336, 300] width 58 height 23
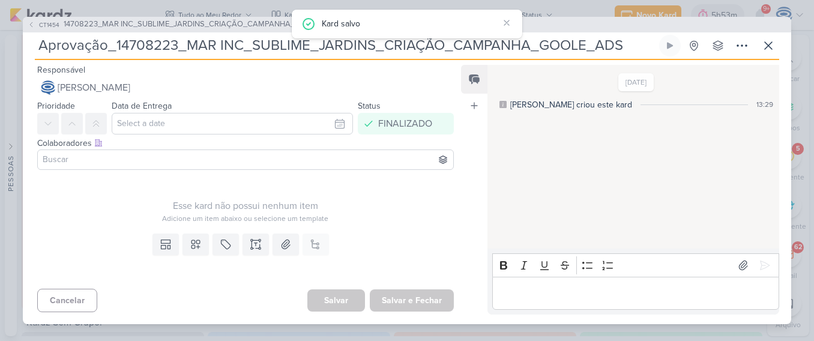
drag, startPoint x: 618, startPoint y: 40, endPoint x: 115, endPoint y: 53, distance: 503.1
click at [115, 53] on input "Aprovação_14708223_MAR INC_SUBLIME_JARDINS_CRIAÇÃO_CAMPANHA_GOOLE_ADS" at bounding box center [346, 46] width 622 height 22
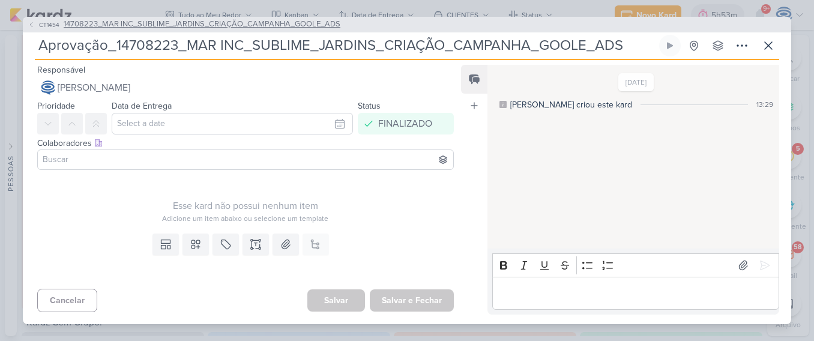
click at [243, 28] on span "14708223_MAR INC_SUBLIME_JARDINS_CRIAÇÃO_CAMPANHA_GOOLE_ADS" at bounding box center [202, 25] width 277 height 12
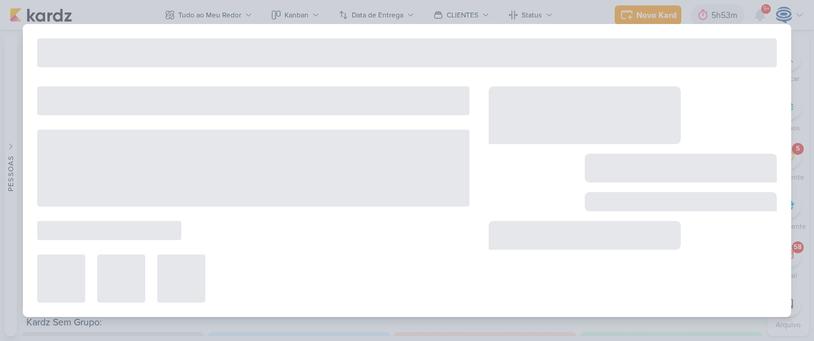
type input "14708223_MAR INC_SUBLIME_JARDINS_CRIAÇÃO_CAMPANHA_GOOLE_ADS"
type input "27 de agosto de 2025 às 18:00"
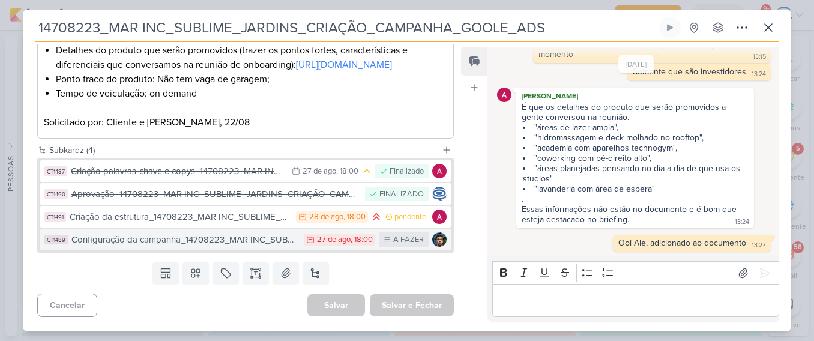
click at [227, 247] on button "CT1489 Configuração da campanha_14708223_MAR INC_SUBLIME_JARDINS_CRIAÇÃO_CAMPAN…" at bounding box center [246, 240] width 412 height 22
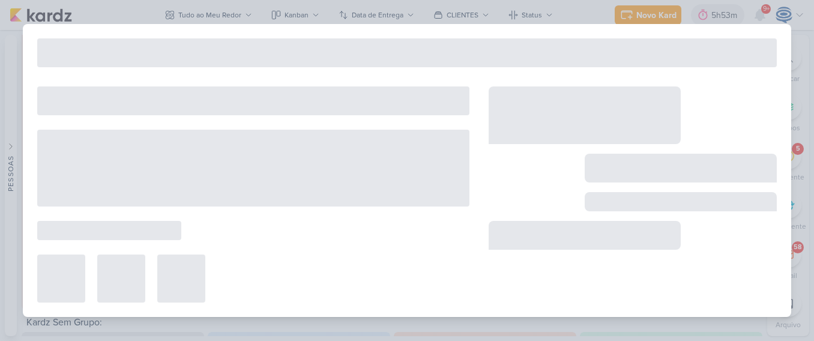
type input "Configuração da campanha_14708223_MAR INC_SUBLIME_JARDINS_CRIAÇÃO_CAMPANHA_GOOL…"
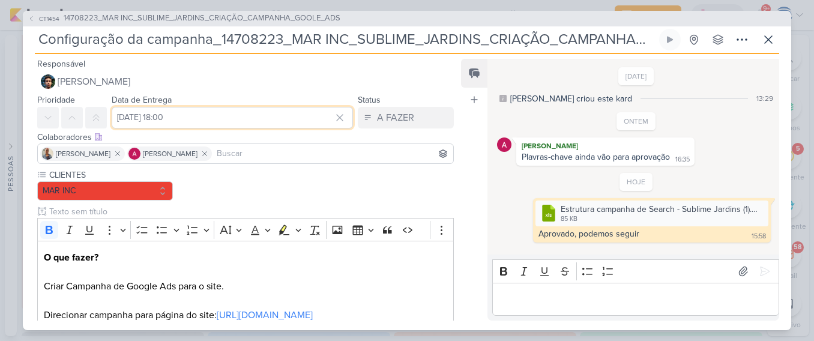
click at [173, 119] on input "27 de agosto de 2025 às 18:00" at bounding box center [232, 118] width 241 height 22
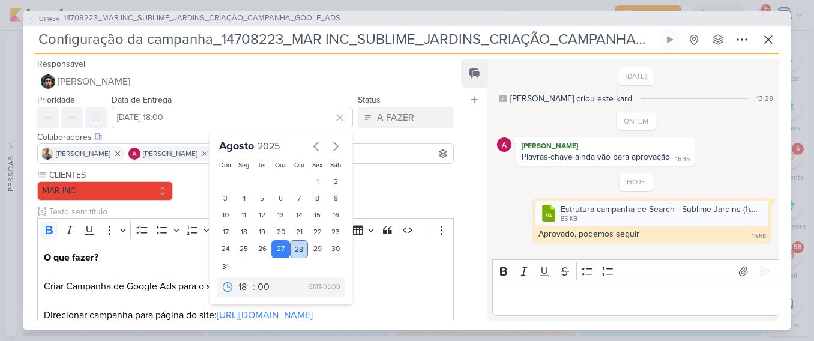
click at [295, 246] on div "28" at bounding box center [299, 249] width 19 height 18
type input "28 de agosto de 2025 às 18:00"
click at [95, 124] on button at bounding box center [96, 118] width 22 height 22
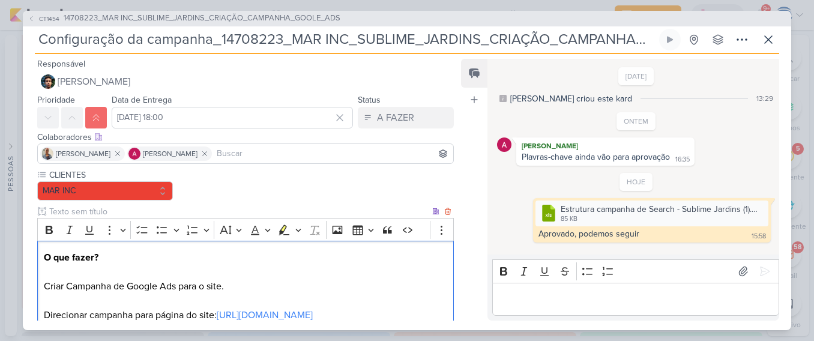
click at [389, 286] on p "O que fazer? Criar Campanha de Google Ads para o site. Direcionar campanha para…" at bounding box center [245, 293] width 403 height 86
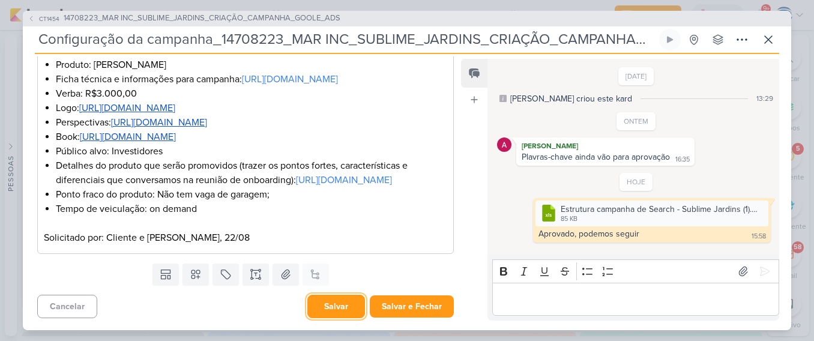
click at [327, 310] on button "Salvar" at bounding box center [336, 306] width 58 height 23
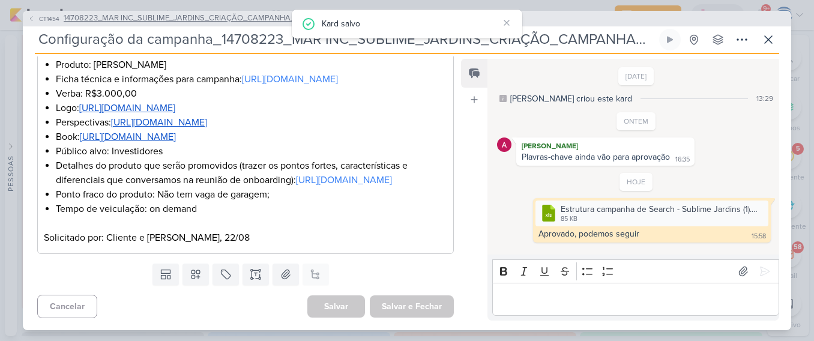
click at [251, 20] on span "14708223_MAR INC_SUBLIME_JARDINS_CRIAÇÃO_CAMPANHA_GOOLE_ADS" at bounding box center [202, 19] width 277 height 12
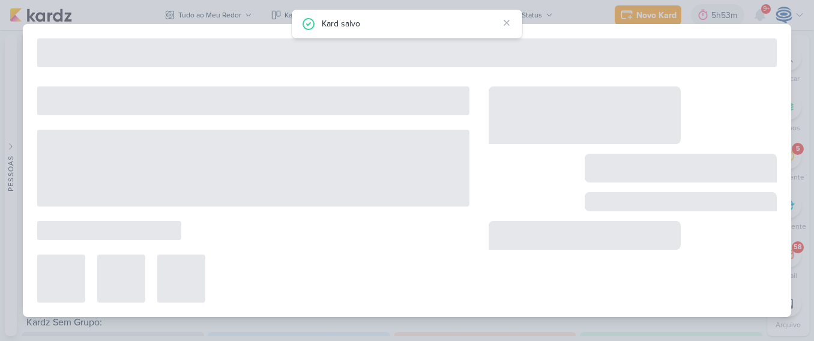
type input "14708223_MAR INC_SUBLIME_JARDINS_CRIAÇÃO_CAMPANHA_GOOLE_ADS"
type input "27 de agosto de 2025 às 18:00"
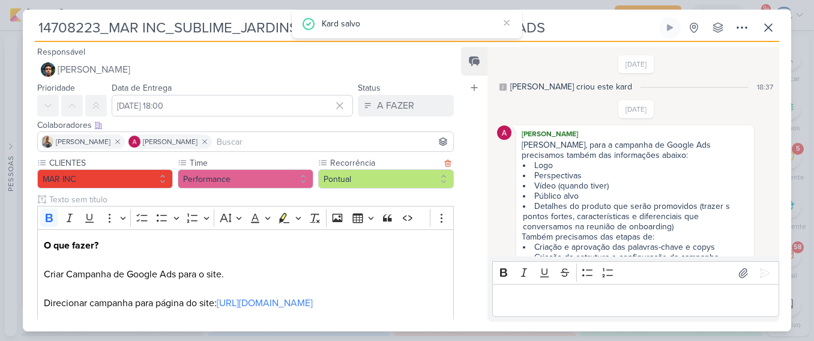
scroll to position [530, 0]
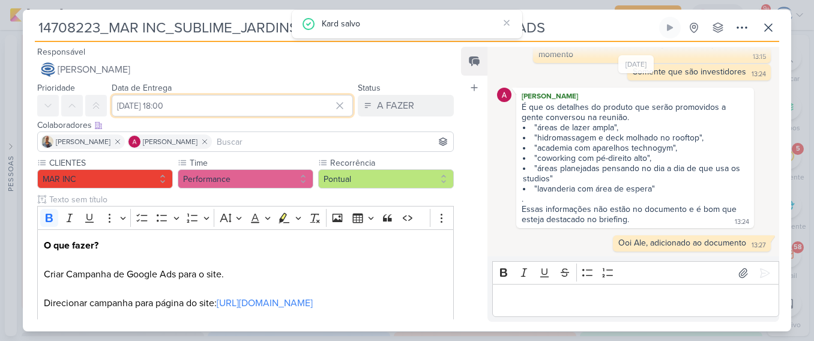
click at [189, 105] on input "27 de agosto de 2025 às 18:00" at bounding box center [232, 106] width 241 height 22
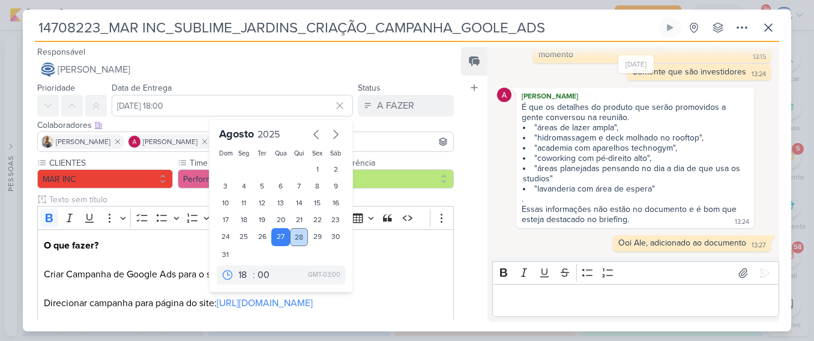
click at [299, 239] on div "28" at bounding box center [299, 237] width 19 height 18
type input "28 de agosto de 2025 às 18:00"
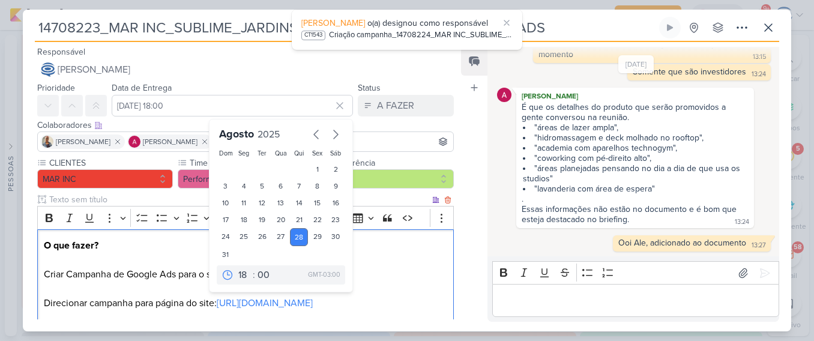
click at [398, 277] on p "O que fazer? Criar Campanha de Google Ads para o site. Direcionar campanha para…" at bounding box center [245, 281] width 403 height 86
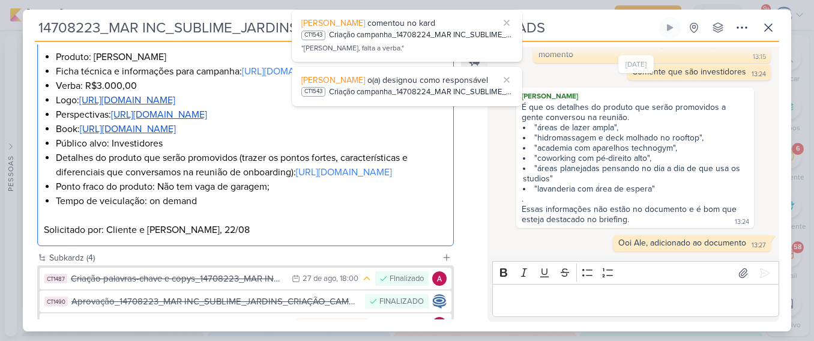
scroll to position [454, 0]
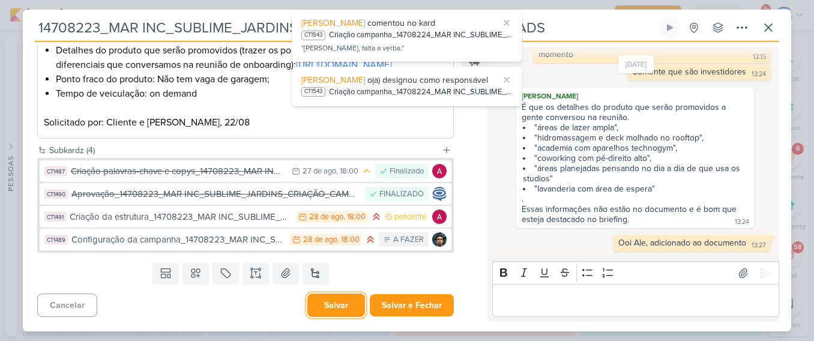
click at [332, 307] on button "Salvar" at bounding box center [336, 304] width 58 height 23
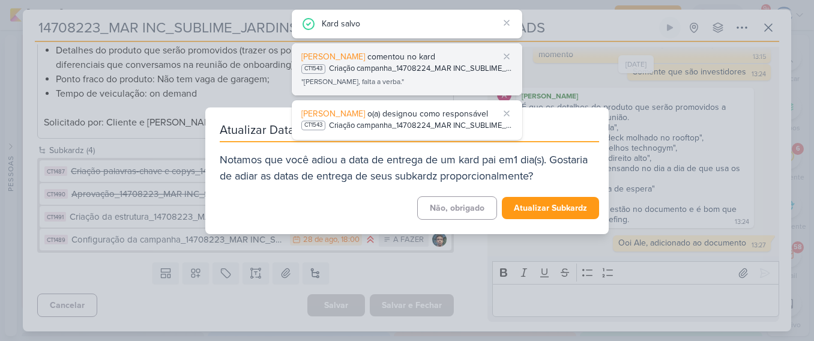
click at [369, 73] on div "Criação campanha_14708224_MAR INC_SUBLIME_JARDINS_CRIAÇÃO_CAMPANHA_META_ADS" at bounding box center [421, 69] width 184 height 12
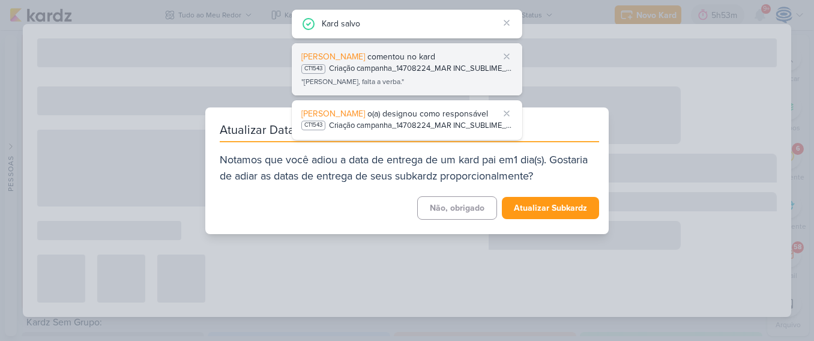
type input "Criação campanha_14708224_MAR INC_SUBLIME_JARDINS_CRIAÇÃO_CAMPANHA_META_ADS"
type input "[DATE] 15:00"
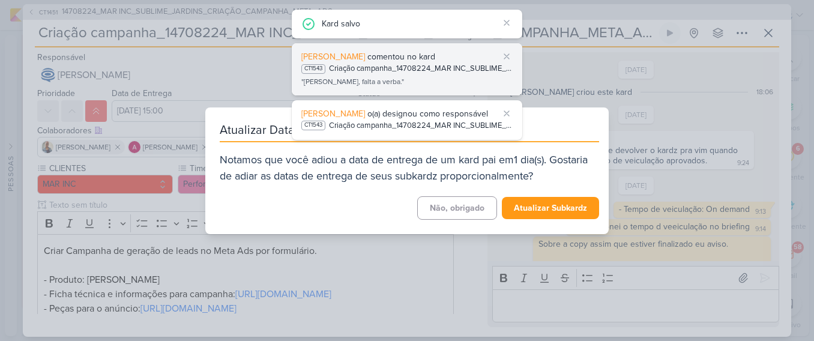
scroll to position [286, 0]
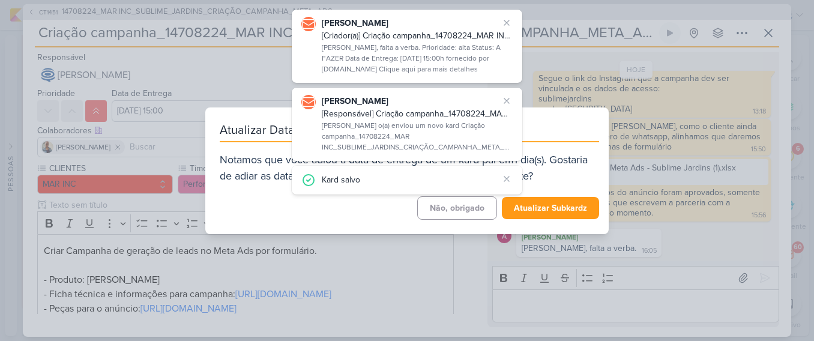
click at [565, 300] on div "Atualizar Data de Entrega em Subkardz Notamos que você adiou a data de entrega …" at bounding box center [407, 170] width 814 height 341
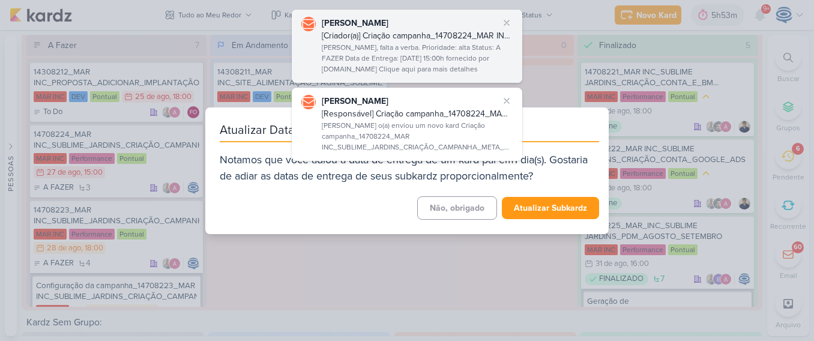
click at [413, 62] on div "Carol, falta a verba. Prioridade: alta Status: A FAZER Data de Entrega: 27 de a…" at bounding box center [417, 59] width 191 height 34
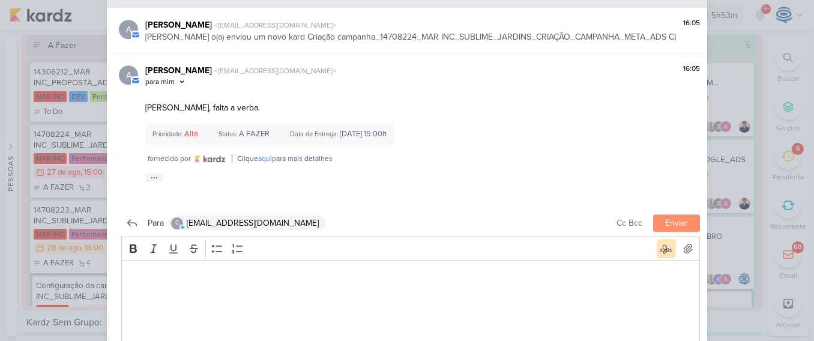
click at [736, 92] on div "Atualizar Data de Entrega em Subkardz Notamos que você adiou a data de entrega …" at bounding box center [407, 170] width 814 height 341
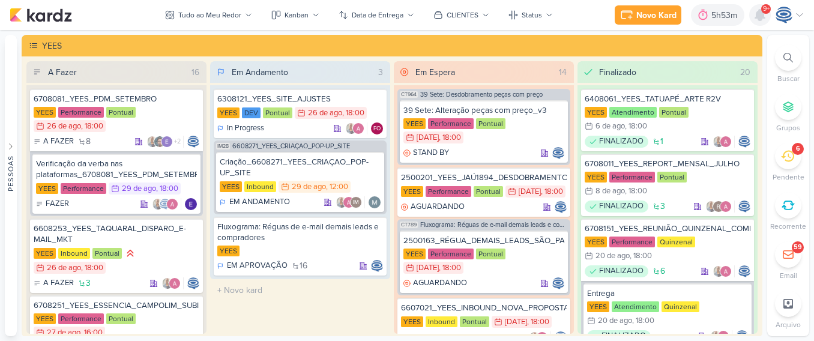
click at [758, 14] on icon at bounding box center [760, 15] width 10 height 11
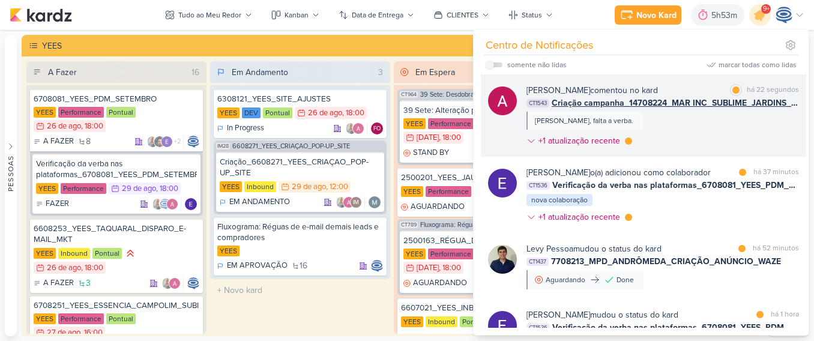
click at [626, 106] on span "Criação campanha_14708224_MAR INC_SUBLIME_JARDINS_CRIAÇÃO_CAMPANHA_META_ADS" at bounding box center [674, 103] width 247 height 13
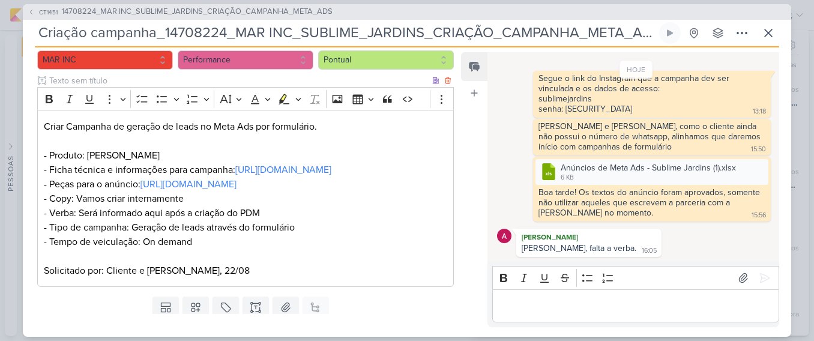
scroll to position [193, 0]
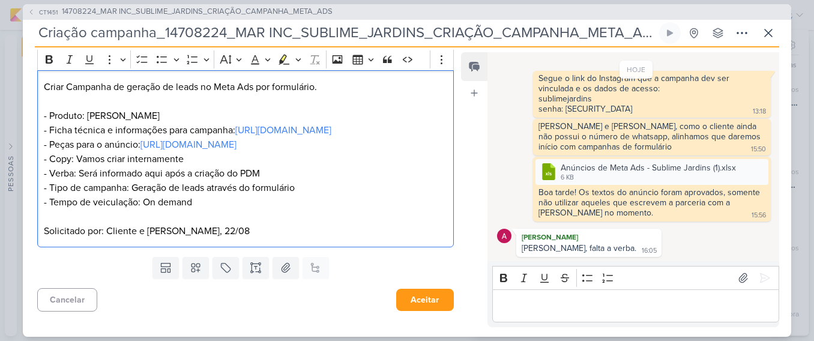
click at [213, 205] on p "Criar Campanha de geração de leads no Meta Ads por formulário. - Produto: Subli…" at bounding box center [245, 145] width 403 height 130
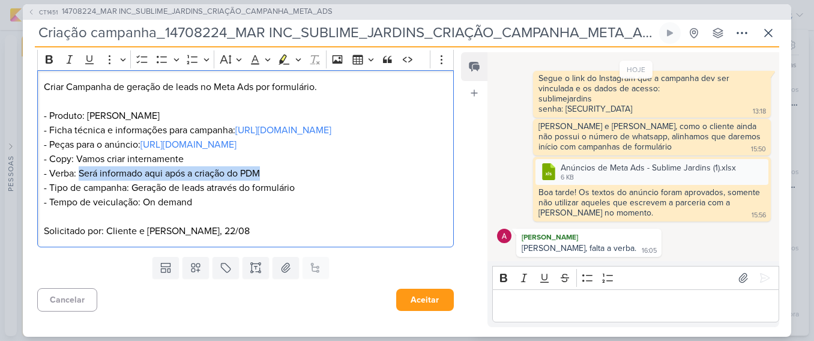
drag, startPoint x: 272, startPoint y: 167, endPoint x: 80, endPoint y: 171, distance: 191.5
click at [80, 171] on p "Criar Campanha de geração de leads no Meta Ads por formulário. - Produto: Subli…" at bounding box center [245, 145] width 403 height 130
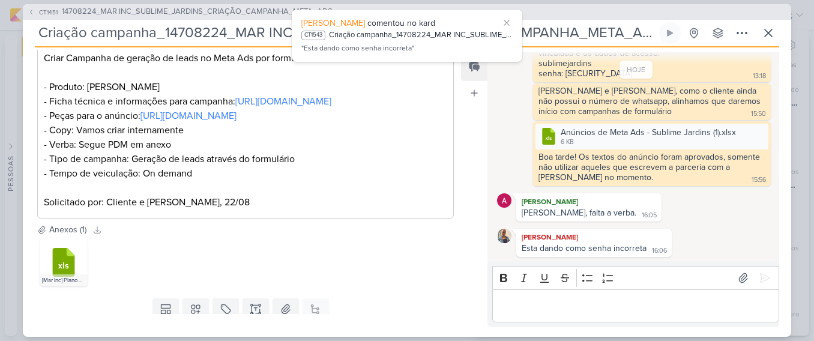
scroll to position [263, 0]
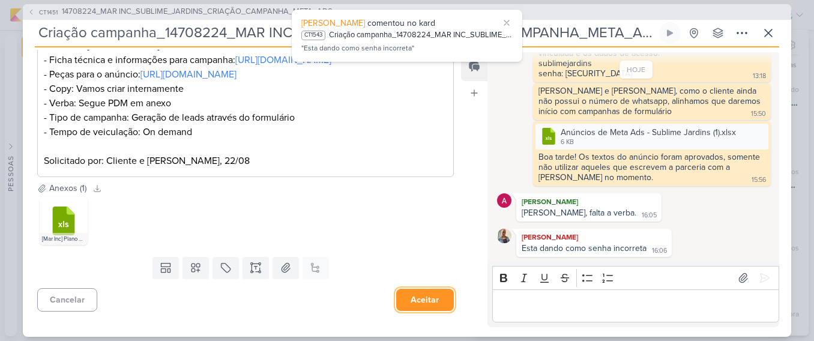
click at [405, 295] on button "Aceitar" at bounding box center [425, 300] width 58 height 22
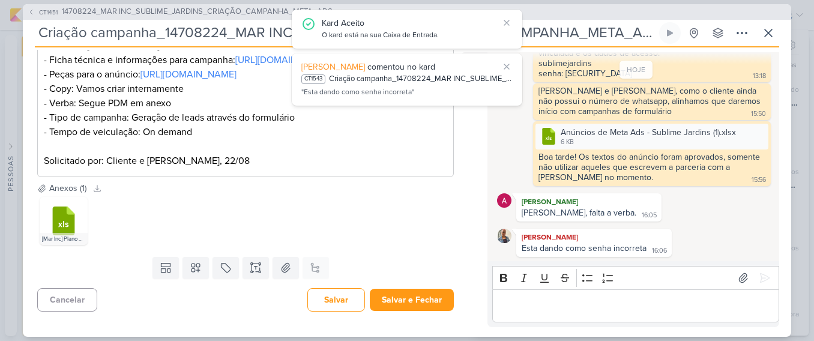
scroll to position [0, 0]
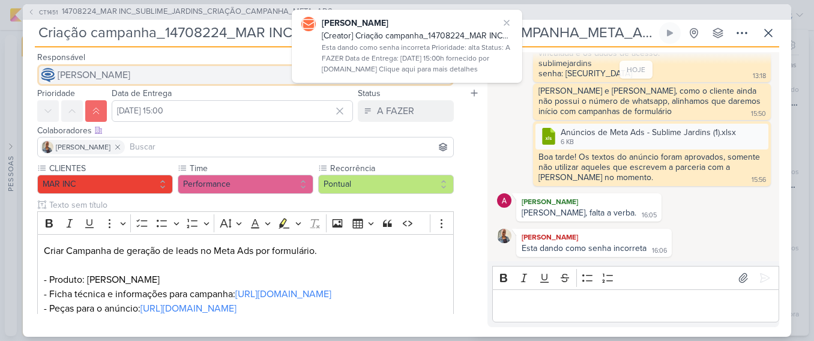
click at [130, 78] on span "[PERSON_NAME]" at bounding box center [94, 75] width 73 height 14
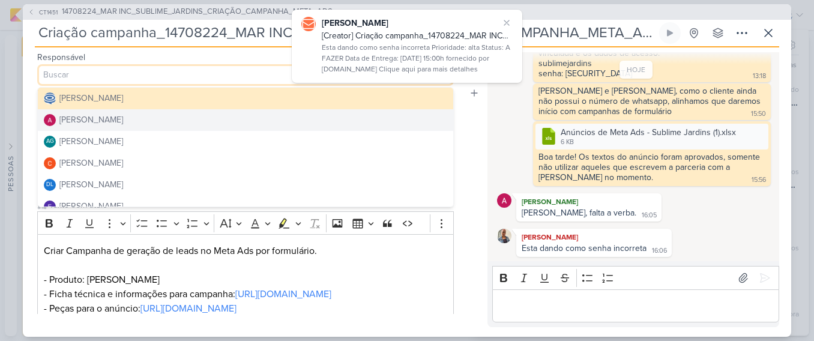
click at [139, 124] on button "[PERSON_NAME]" at bounding box center [245, 120] width 415 height 22
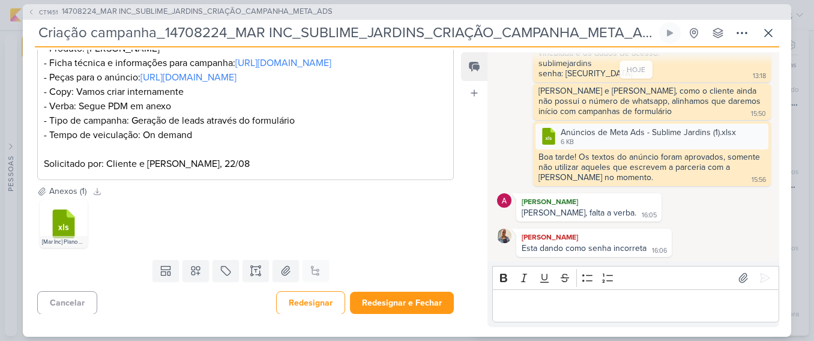
scroll to position [263, 0]
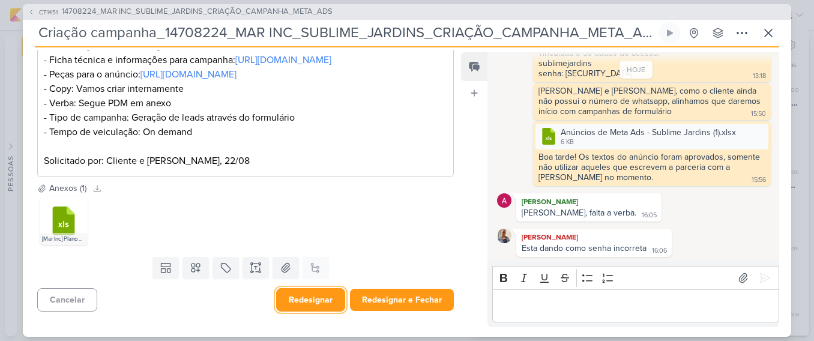
click at [315, 296] on button "Redesignar" at bounding box center [310, 299] width 69 height 23
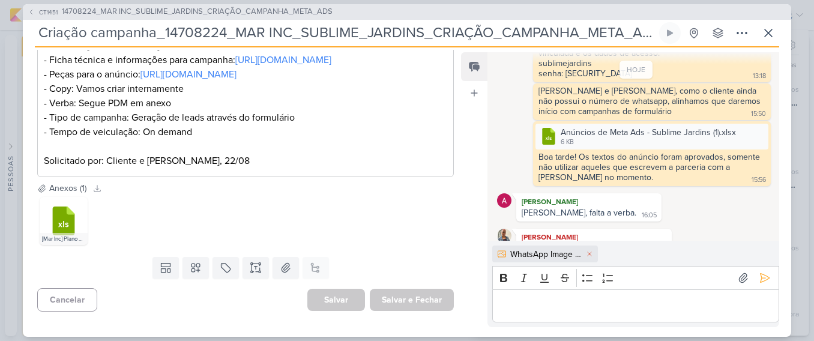
scroll to position [341, 0]
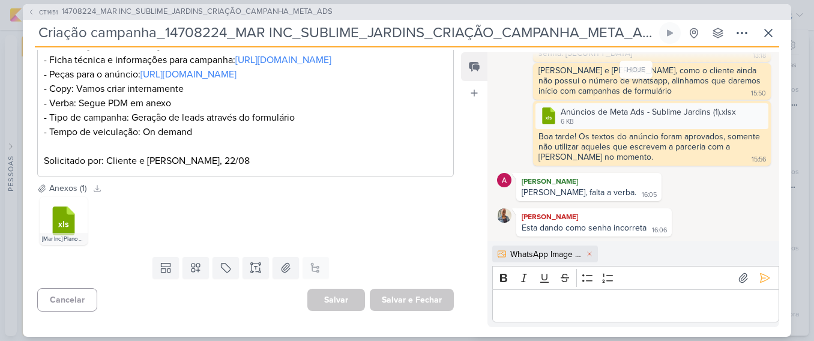
click at [703, 234] on div "[PERSON_NAME] Esta dando como senha incorreta 16:06 16:06" at bounding box center [636, 222] width 278 height 28
click at [763, 284] on icon at bounding box center [764, 278] width 12 height 12
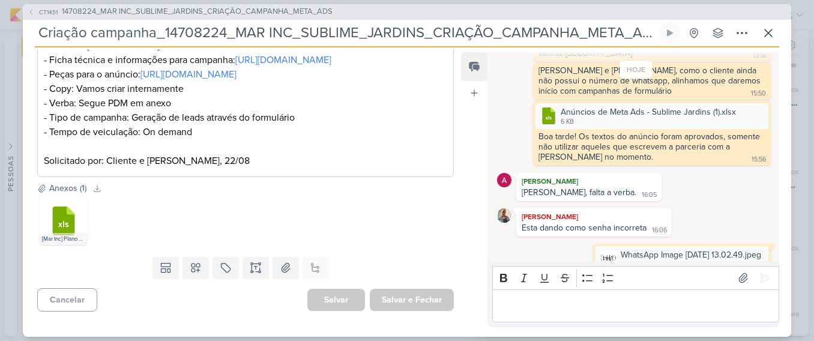
scroll to position [373, 0]
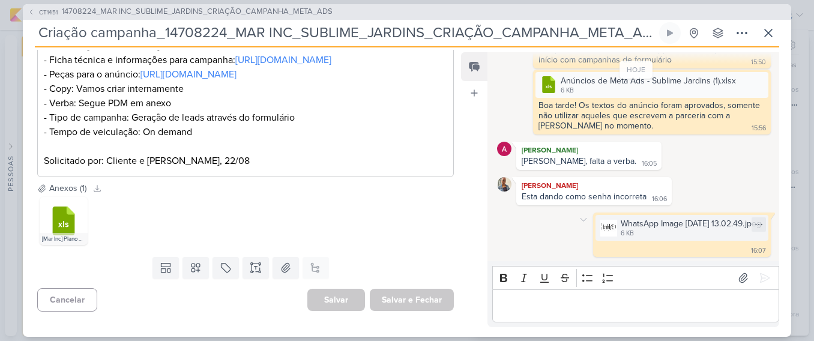
click at [600, 230] on img at bounding box center [608, 228] width 17 height 17
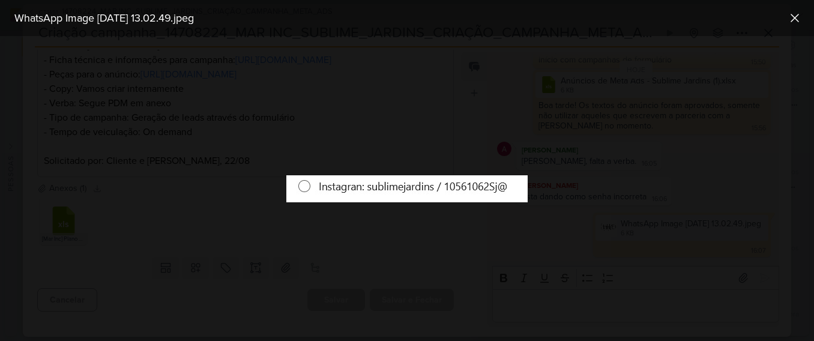
click at [620, 272] on div at bounding box center [407, 188] width 814 height 305
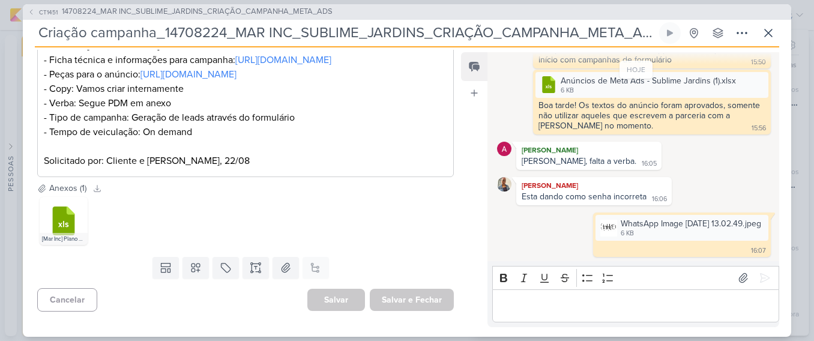
click at [622, 307] on p "Editor editing area: main" at bounding box center [635, 305] width 274 height 14
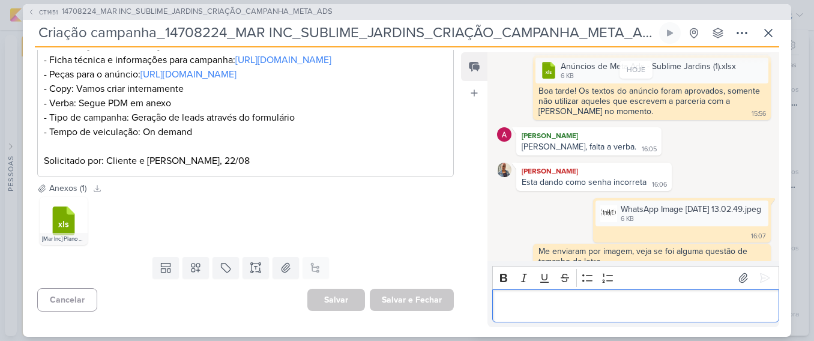
scroll to position [400, 0]
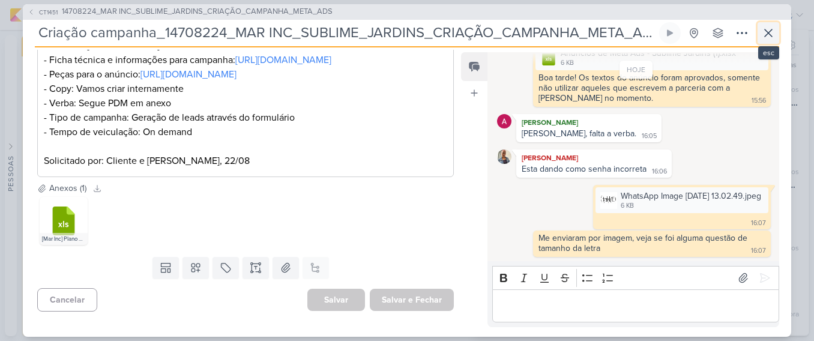
click at [767, 29] on icon at bounding box center [768, 33] width 14 height 14
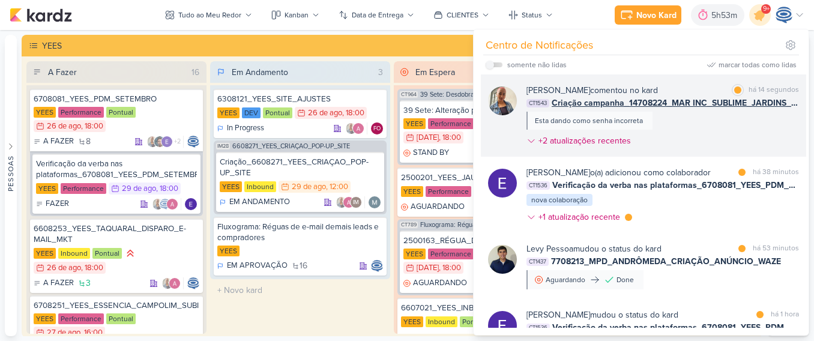
click at [592, 116] on div "Esta dando como senha incorreta" at bounding box center [589, 120] width 108 height 11
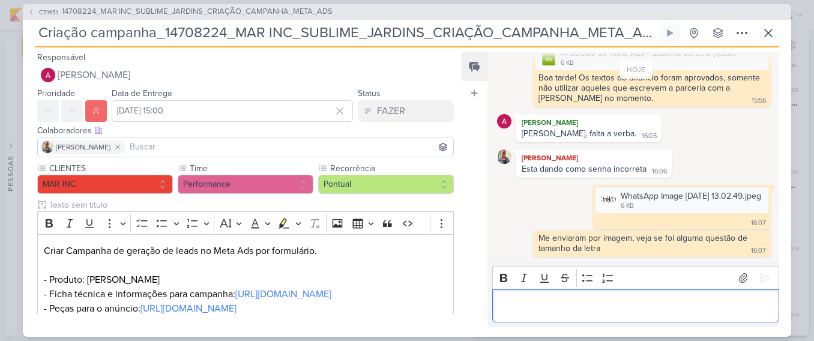
click at [562, 298] on p "Editor editing area: main" at bounding box center [635, 305] width 274 height 14
click at [562, 299] on p "Editor editing area: main" at bounding box center [635, 305] width 274 height 14
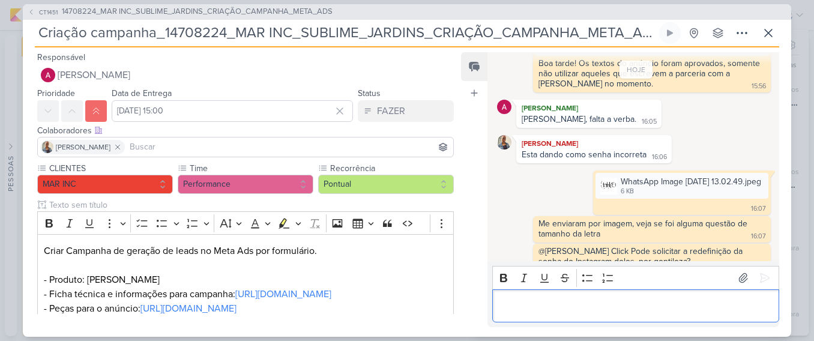
scroll to position [428, 0]
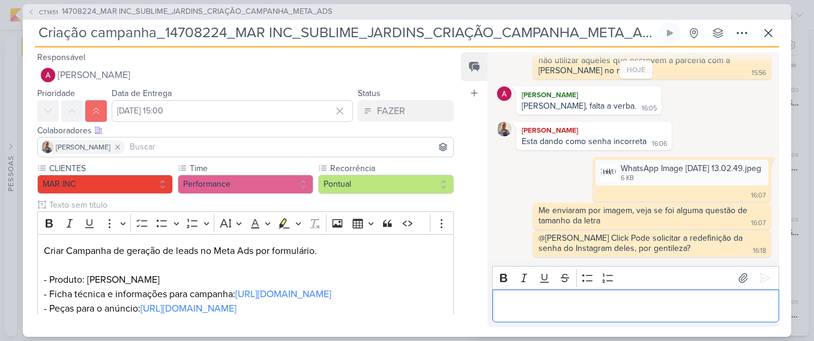
click at [644, 305] on p "Editor editing area: main" at bounding box center [635, 305] width 274 height 14
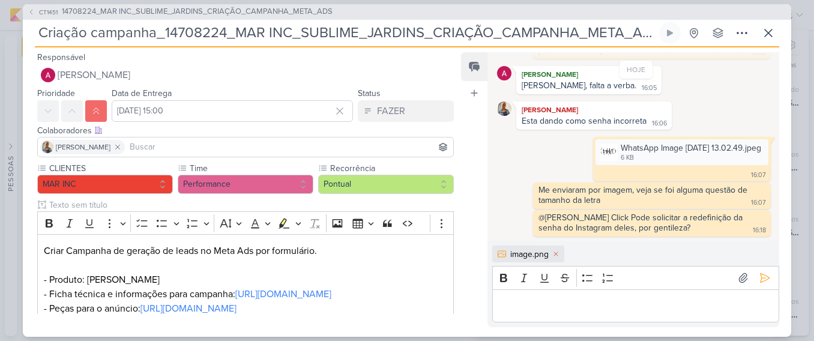
click at [644, 305] on p "Editor editing area: main" at bounding box center [635, 305] width 274 height 14
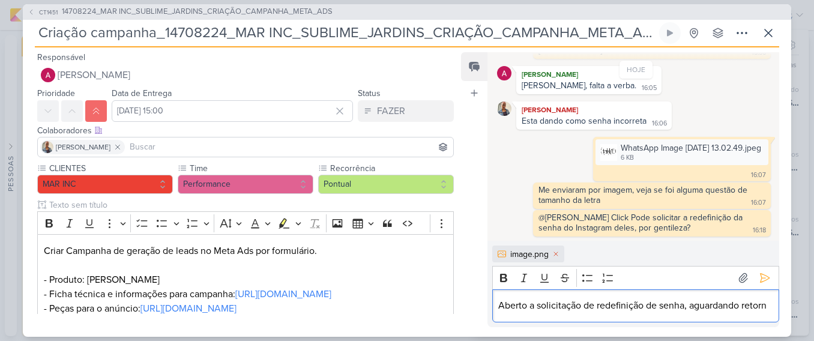
scroll to position [463, 0]
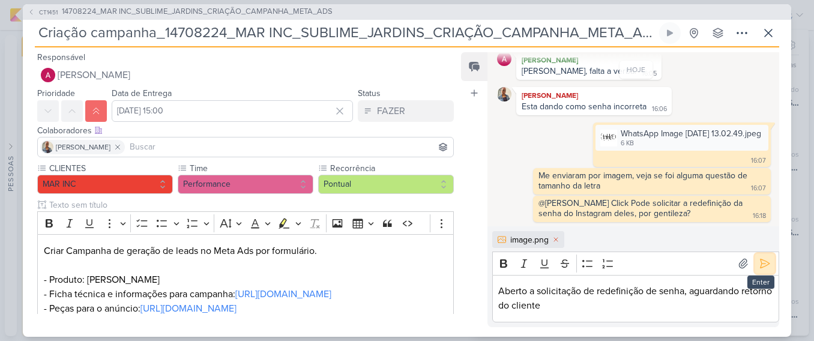
click at [763, 265] on icon at bounding box center [764, 263] width 9 height 9
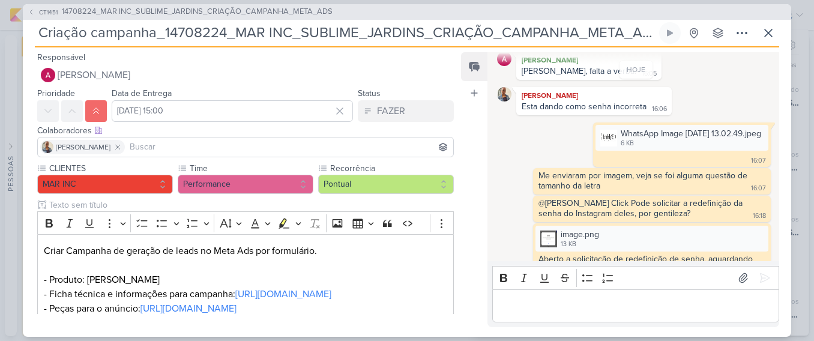
scroll to position [484, 0]
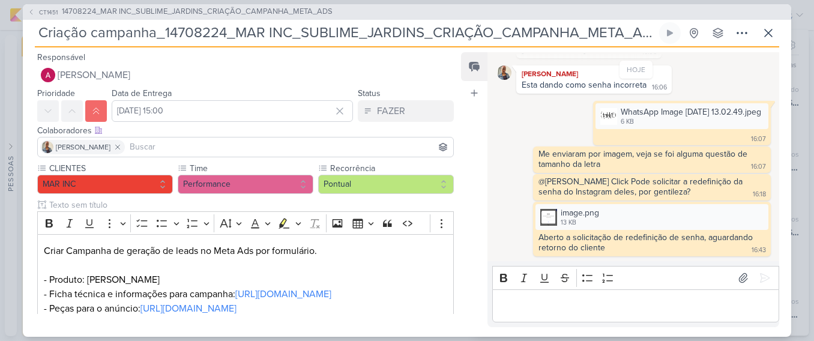
click at [691, 56] on div "[PERSON_NAME] [PERSON_NAME], falta a verba. 16:05 16:05" at bounding box center [636, 44] width 278 height 28
click at [765, 33] on icon at bounding box center [768, 33] width 14 height 14
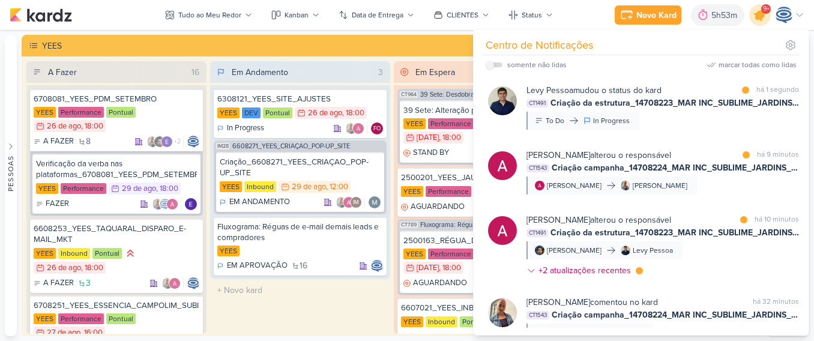
click at [769, 14] on icon at bounding box center [759, 15] width 20 height 20
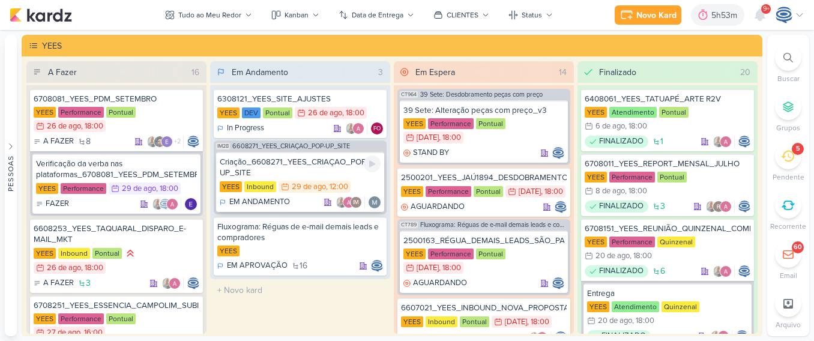
click at [305, 168] on div "Criação_6608271_YEES_CRIAÇAO_POP-UP_SITE" at bounding box center [300, 168] width 161 height 22
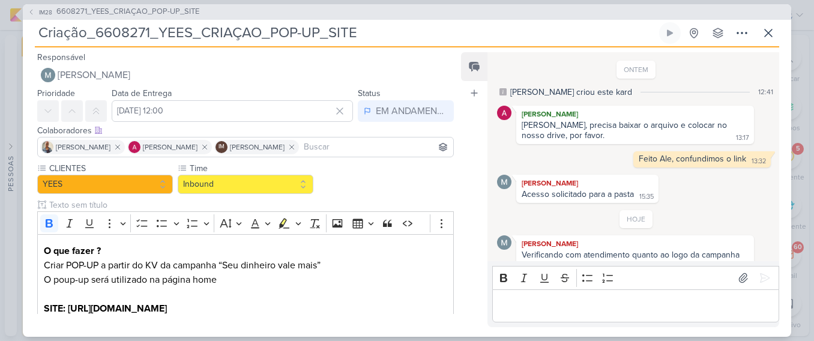
scroll to position [17, 0]
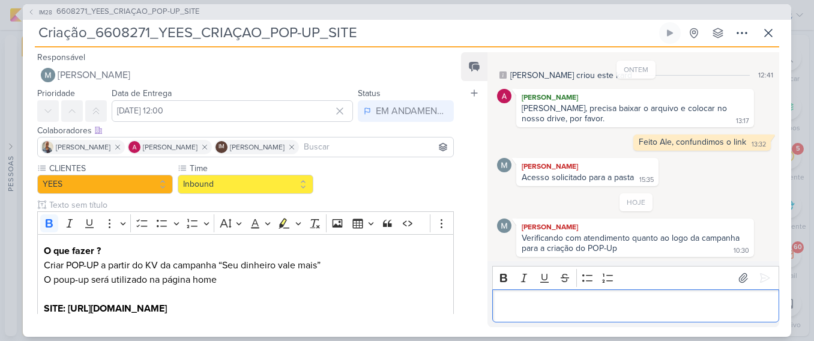
click at [538, 302] on p "Editor editing area: main" at bounding box center [635, 305] width 274 height 14
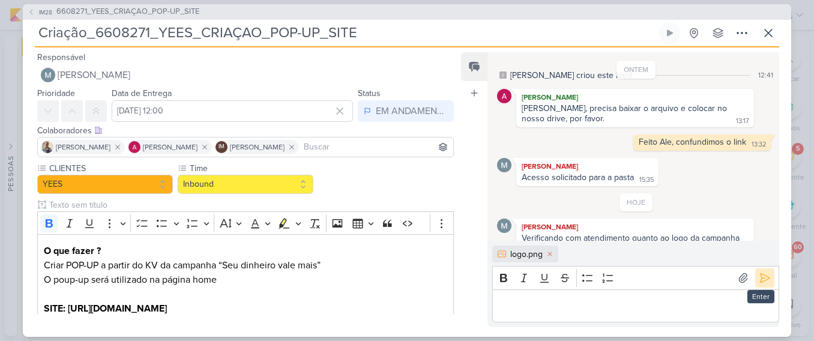
scroll to position [37, 0]
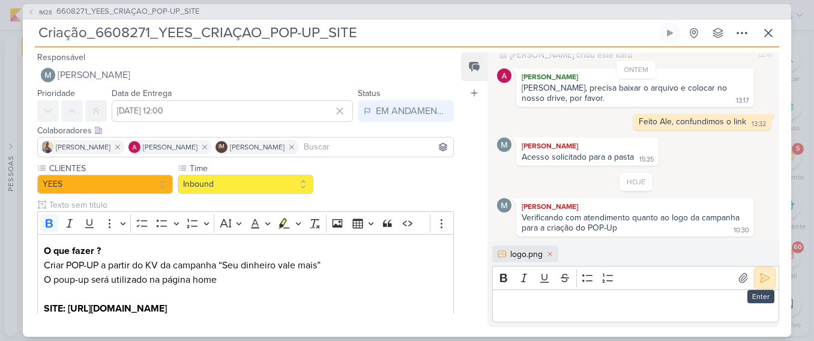
click at [763, 280] on icon at bounding box center [764, 278] width 12 height 12
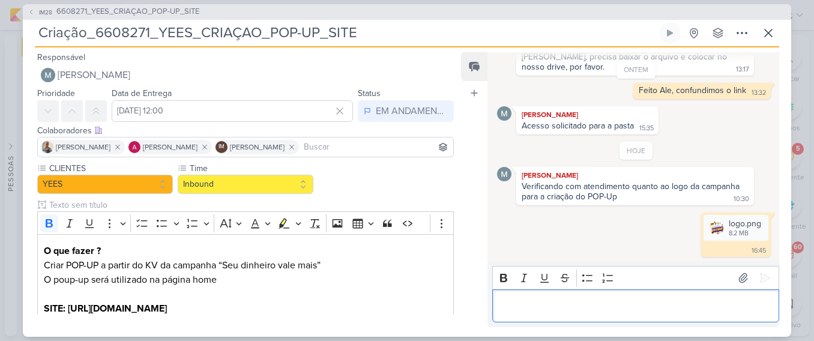
click at [654, 302] on p "Editor editing area: main" at bounding box center [635, 305] width 274 height 14
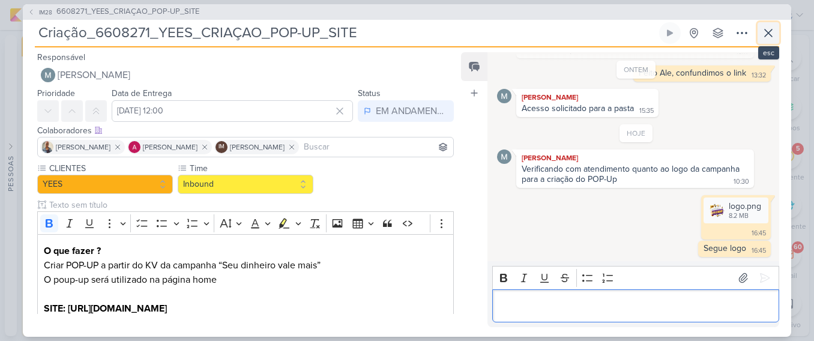
click at [764, 31] on icon at bounding box center [768, 33] width 14 height 14
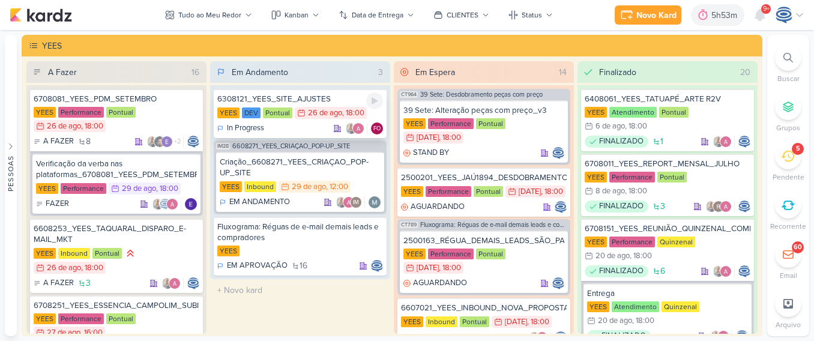
click at [314, 107] on div "26/8 [DATE] 18:00" at bounding box center [331, 113] width 72 height 12
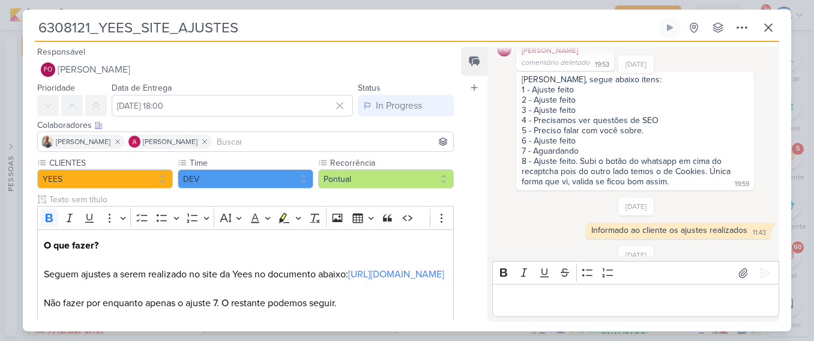
scroll to position [200, 0]
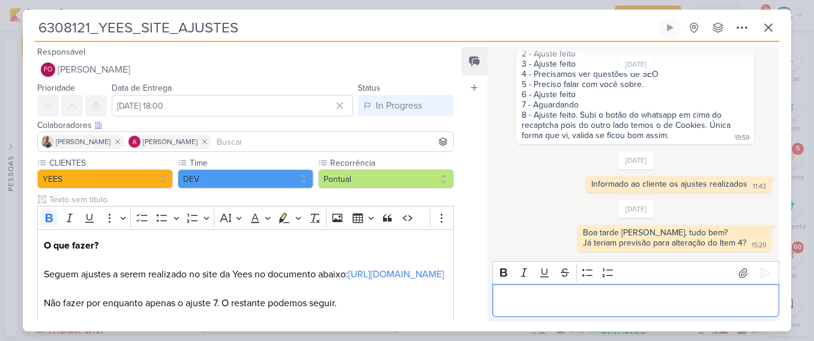
click at [545, 305] on p "Editor editing area: main" at bounding box center [635, 300] width 274 height 14
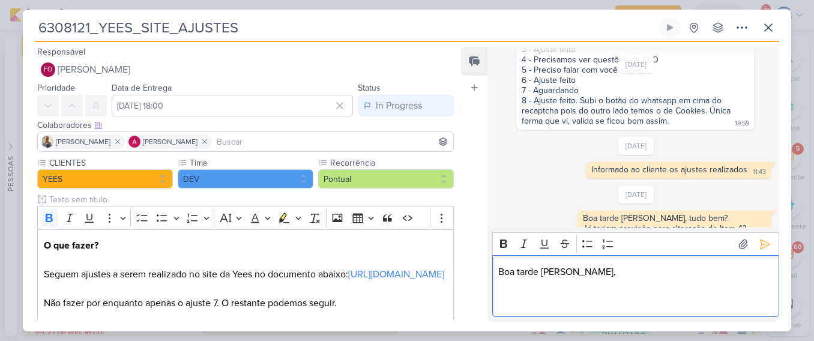
scroll to position [229, 0]
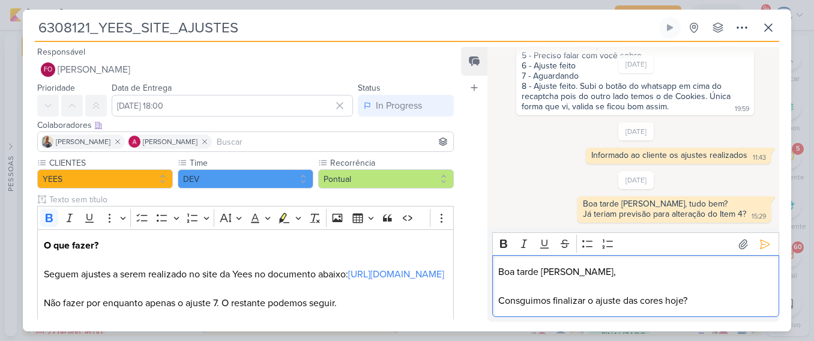
click at [518, 301] on p "Consguimos finalizar o ajuste das cores hoje?" at bounding box center [635, 300] width 274 height 14
click at [761, 245] on icon at bounding box center [764, 244] width 12 height 12
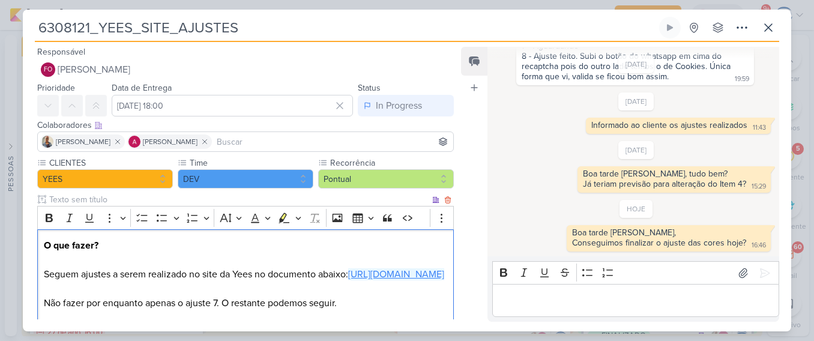
click at [375, 280] on link "[URL][DOMAIN_NAME]" at bounding box center [396, 274] width 96 height 12
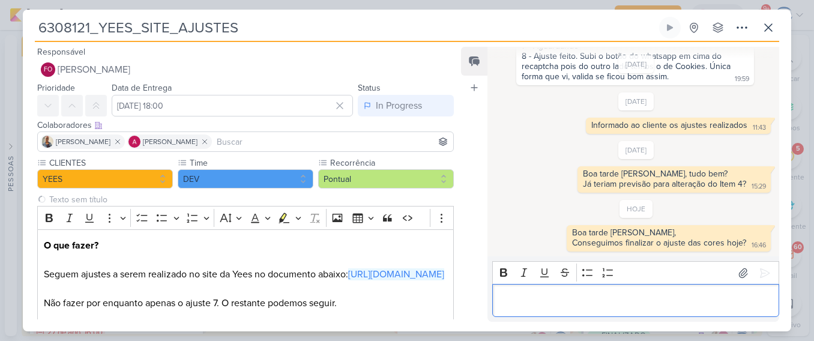
click at [530, 295] on p "Editor editing area: main" at bounding box center [635, 300] width 274 height 14
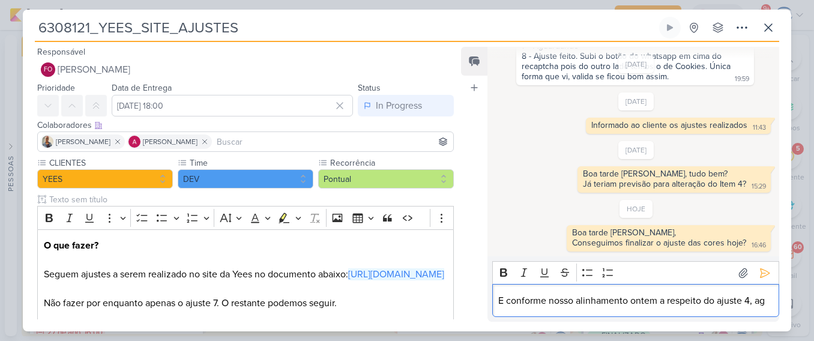
scroll to position [274, 0]
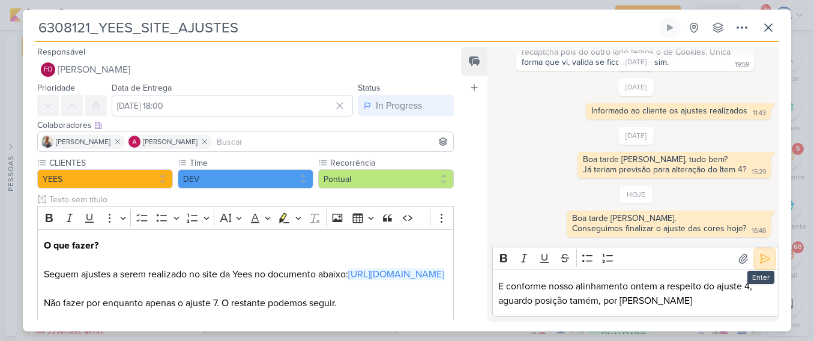
click at [760, 262] on icon at bounding box center [764, 258] width 9 height 9
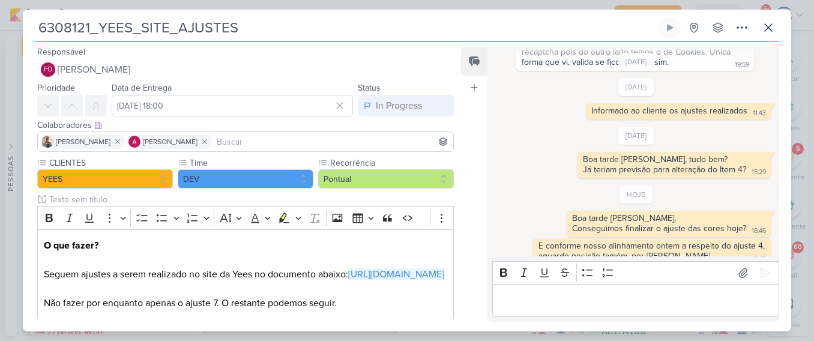
scroll to position [287, 0]
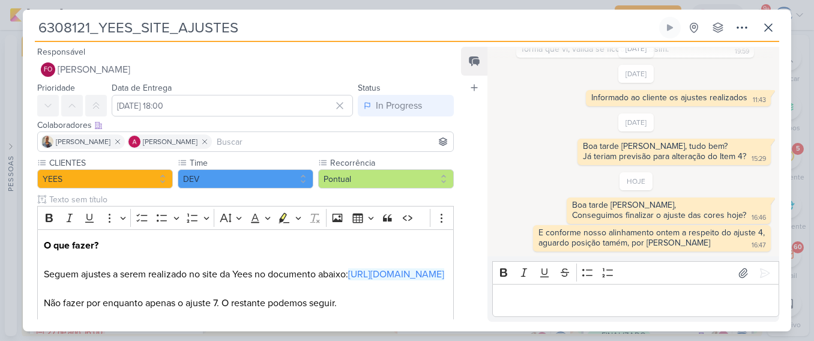
drag, startPoint x: 260, startPoint y: 26, endPoint x: 27, endPoint y: 29, distance: 233.4
click at [27, 29] on div "6308121_YEES_SITE_AJUSTES Criado por mim nenhum grupo disponível" at bounding box center [407, 174] width 768 height 314
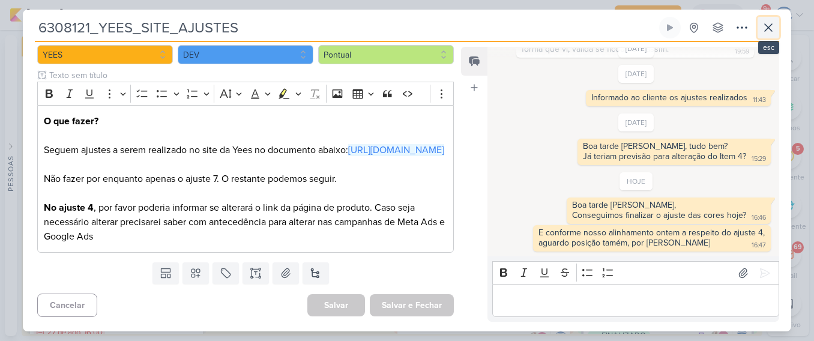
click at [762, 28] on icon at bounding box center [768, 27] width 14 height 14
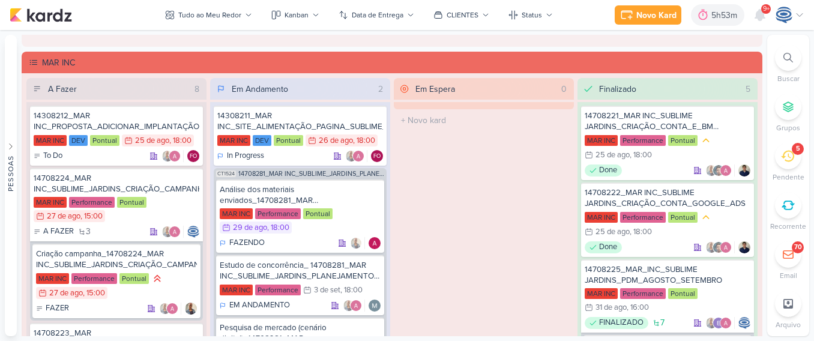
scroll to position [2083, 0]
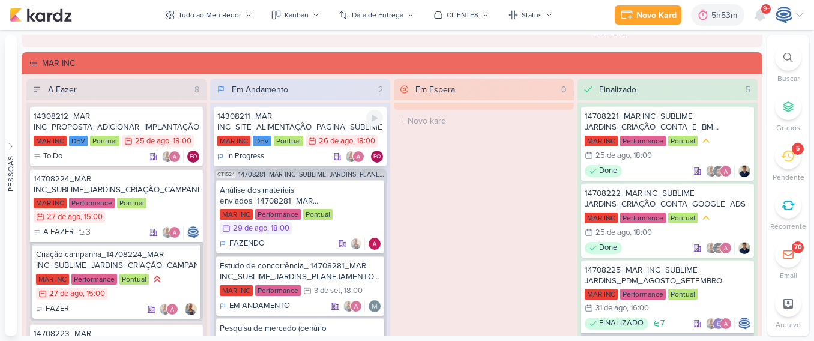
click at [310, 114] on div "14308211_MAR INC_SITE_ALIMENTAÇÃO_PAGINA_SUBLIME_JARDINS" at bounding box center [300, 122] width 166 height 22
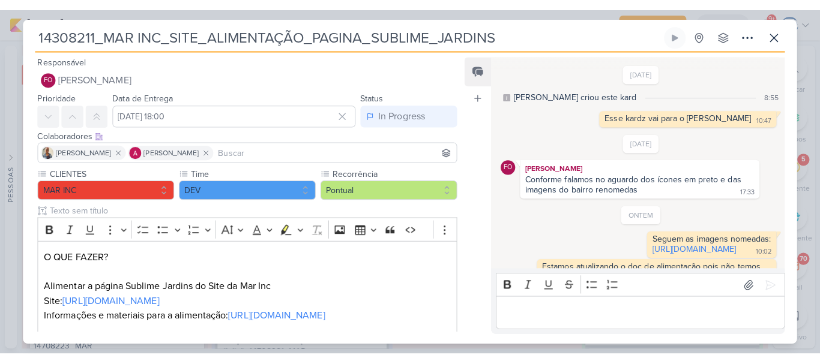
scroll to position [140, 0]
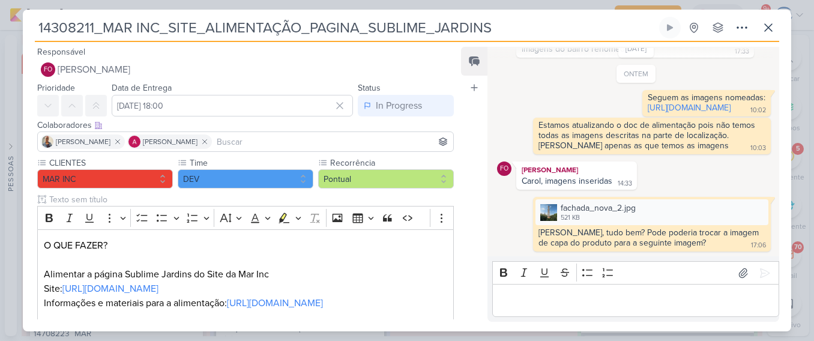
drag, startPoint x: 494, startPoint y: 24, endPoint x: 36, endPoint y: 31, distance: 457.9
click at [36, 31] on input "14308211_MAR INC_SITE_ALIMENTAÇÃO_PAGINA_SUBLIME_JARDINS" at bounding box center [346, 28] width 622 height 22
click at [328, 270] on p "O QUE FAZER? Alimentar a página Sublime Jardins do Site da Mar Inc Site: [URL][…" at bounding box center [245, 281] width 403 height 86
click at [572, 208] on div "fachada_nova_2.jpg" at bounding box center [597, 208] width 75 height 13
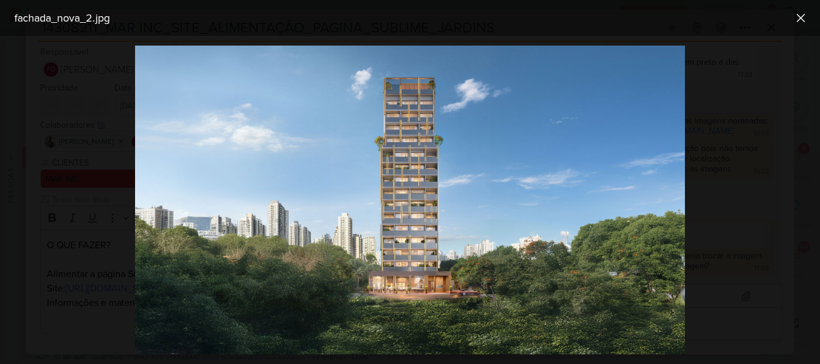
scroll to position [116, 0]
click at [703, 159] on div at bounding box center [410, 200] width 820 height 328
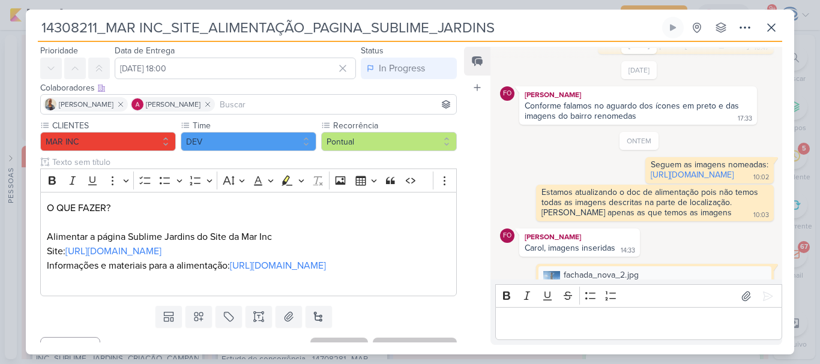
scroll to position [0, 0]
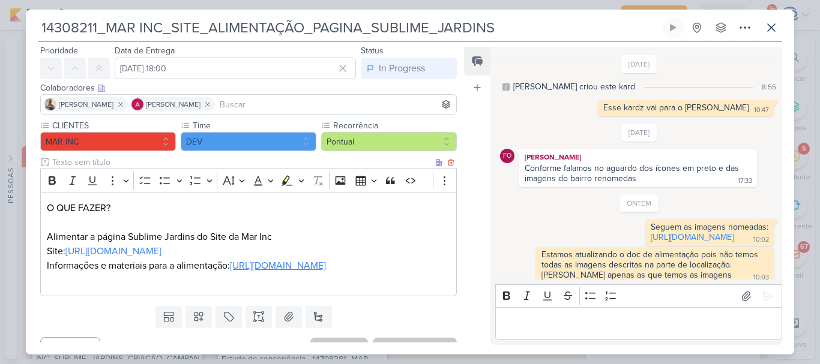
click at [230, 272] on link "[URL][DOMAIN_NAME]" at bounding box center [278, 266] width 96 height 12
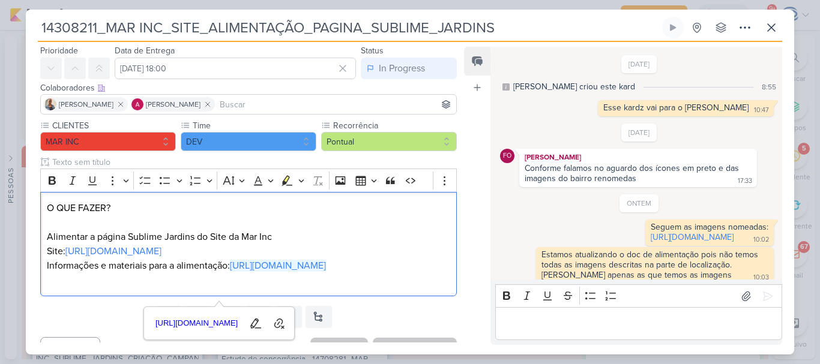
scroll to position [177, 0]
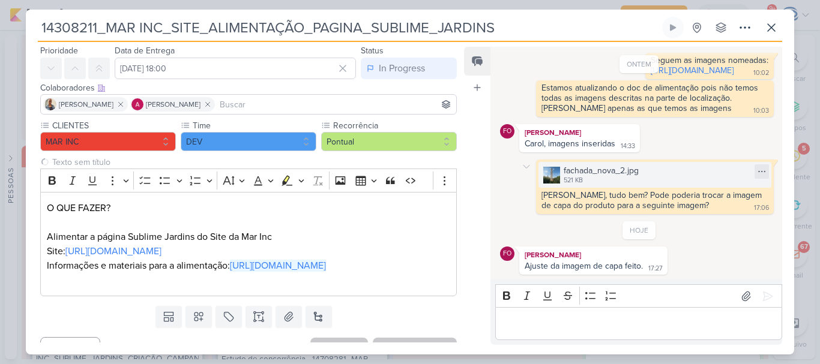
click at [758, 172] on icon at bounding box center [761, 171] width 7 height 1
click at [716, 211] on button "Baixar" at bounding box center [715, 211] width 97 height 17
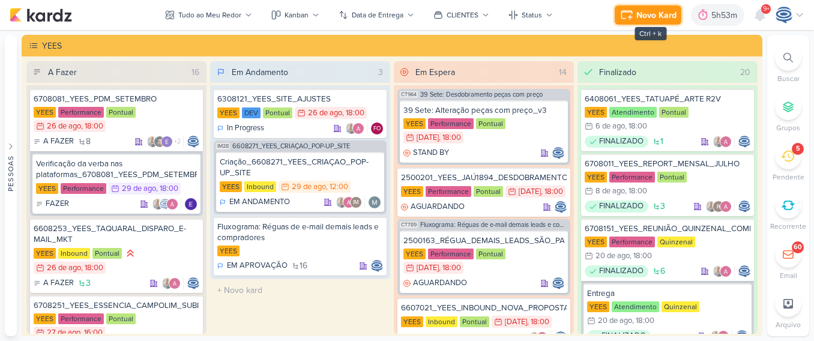
click at [652, 19] on div "Novo Kard" at bounding box center [656, 15] width 40 height 13
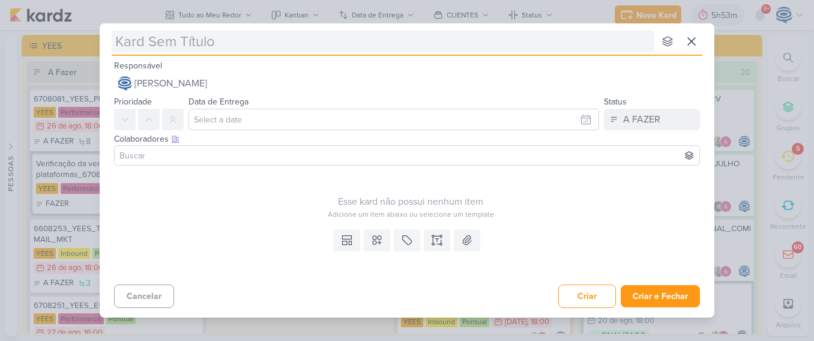
type input "14408281_MAR INC_SUBLIME_JARDINS_DESDOBRAMENTO_PEÇAS_META_ADS"
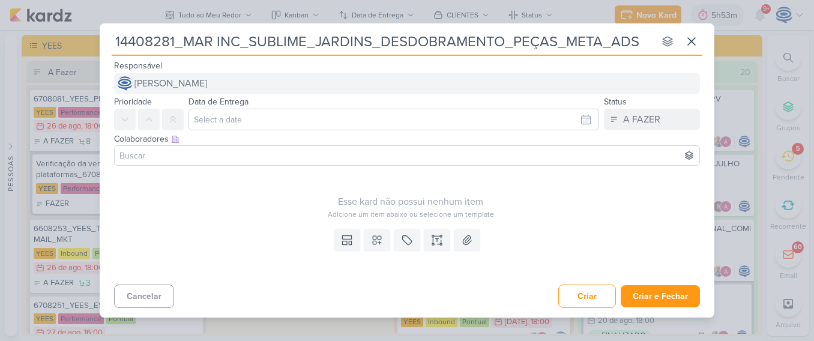
type input "14408281_MAR INC_SUBLIME_JARDINS_DESDOBRAMENTO_PEÇAS_META_ADS"
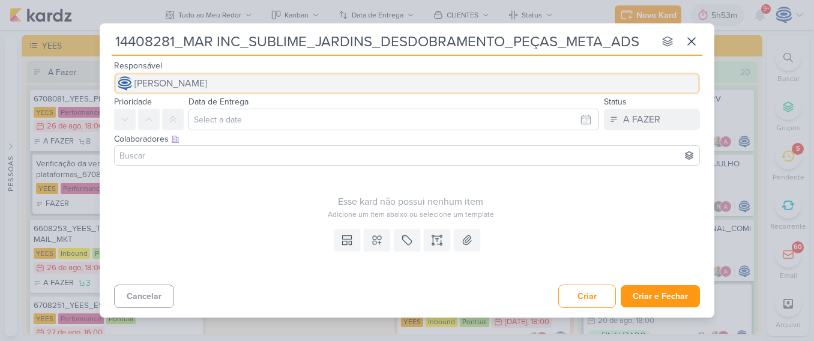
click at [406, 92] on button "[PERSON_NAME]" at bounding box center [407, 84] width 586 height 22
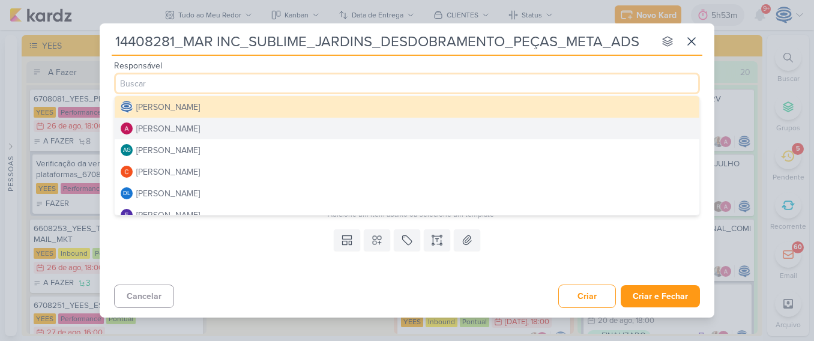
click at [298, 121] on button "[PERSON_NAME]" at bounding box center [407, 129] width 584 height 22
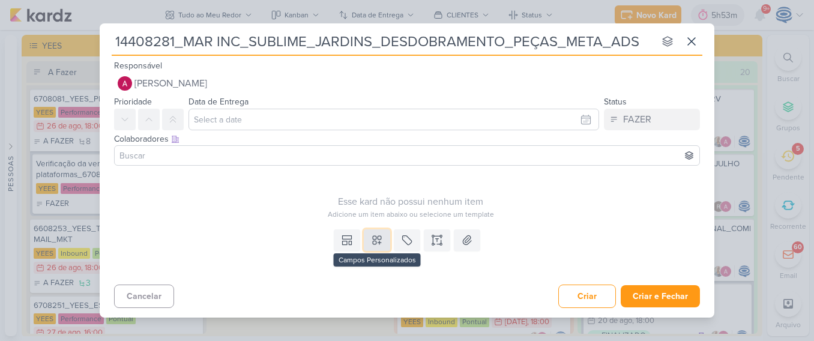
click at [382, 248] on button at bounding box center [377, 240] width 26 height 22
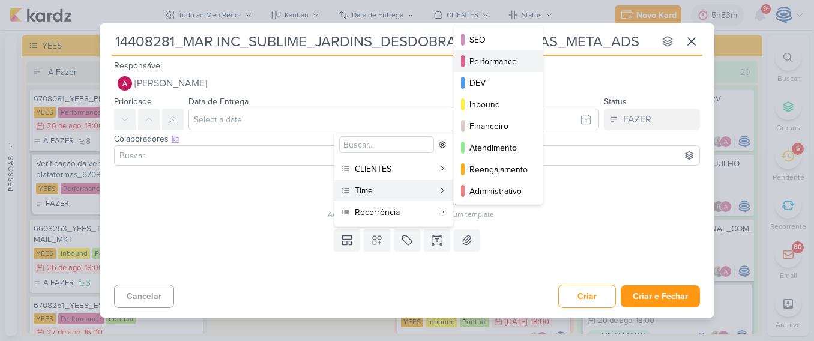
click at [491, 65] on div "Performance" at bounding box center [498, 61] width 59 height 13
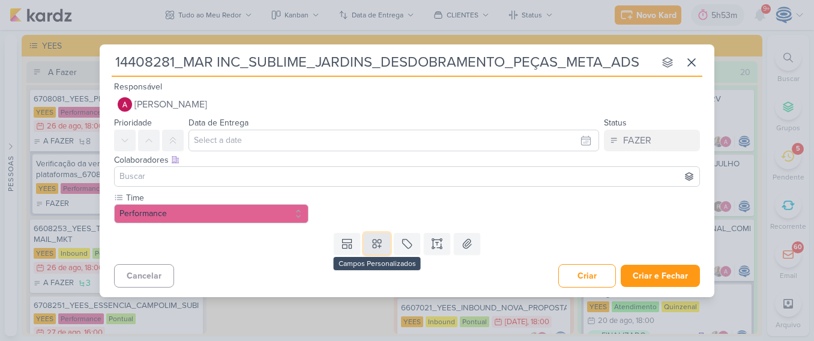
click at [369, 245] on button at bounding box center [377, 244] width 26 height 22
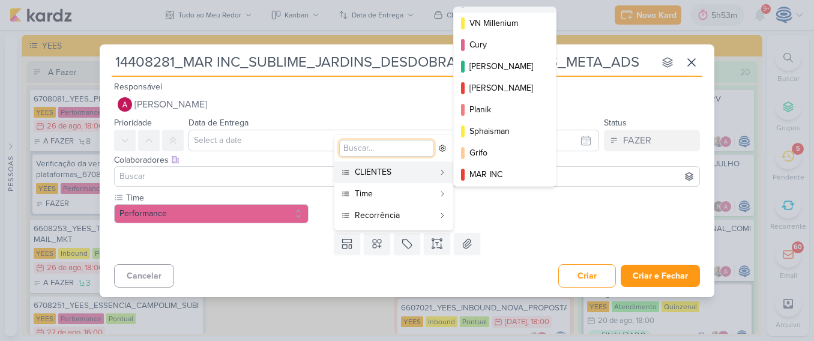
scroll to position [151, 0]
click at [493, 173] on div "MAR INC" at bounding box center [505, 173] width 72 height 13
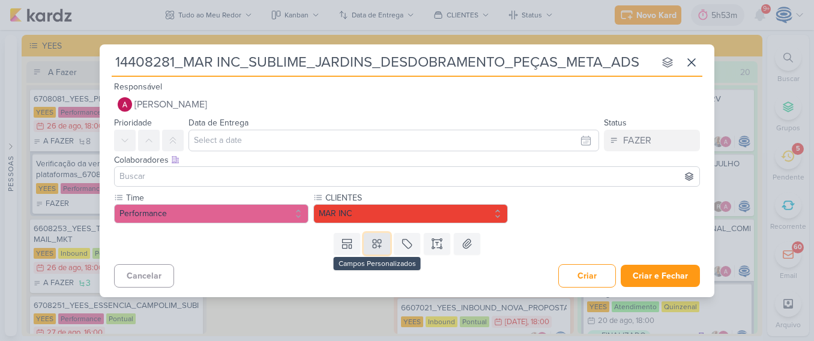
click at [378, 247] on icon at bounding box center [377, 244] width 12 height 12
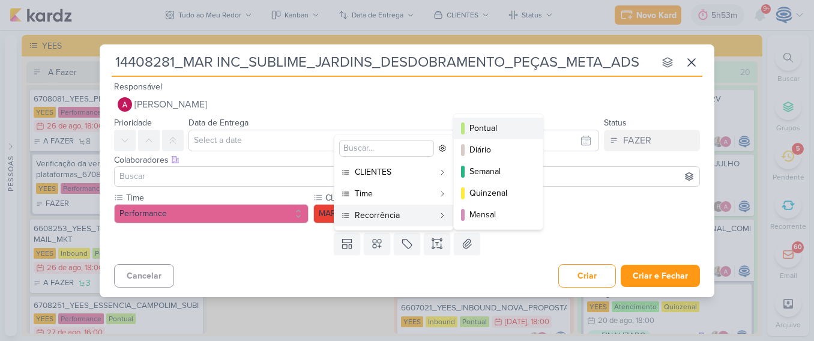
click at [491, 129] on div "Pontual" at bounding box center [498, 128] width 59 height 13
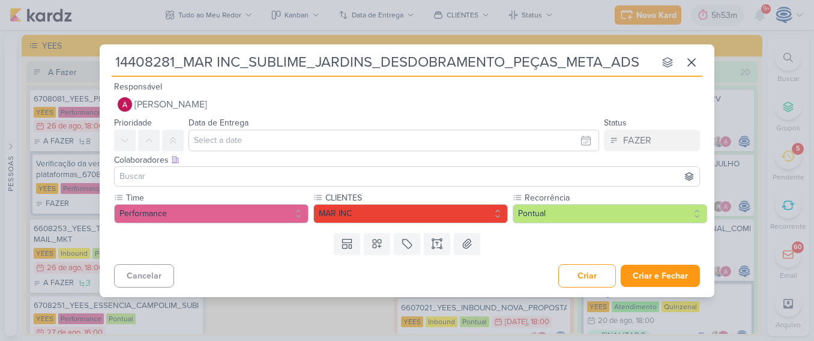
drag, startPoint x: 386, startPoint y: 116, endPoint x: 339, endPoint y: 144, distance: 55.2
click at [339, 144] on div "Data de Entrega Agosto 2025 Dom Seg Ter Qua Qui Sex Sáb 00 01 02 03 04 05 06 07…" at bounding box center [393, 133] width 410 height 36
click at [339, 144] on input "text" at bounding box center [393, 141] width 410 height 22
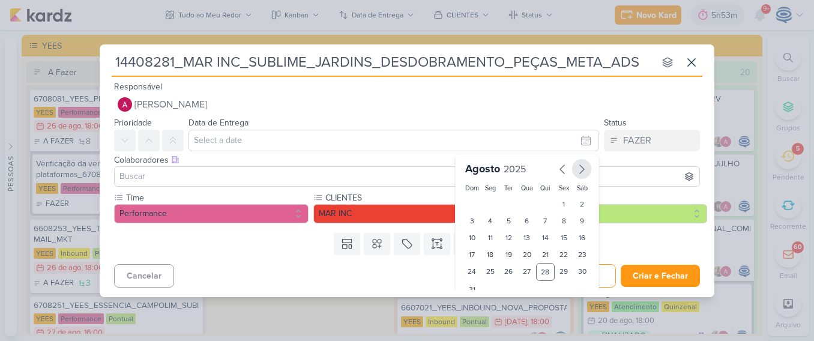
click at [572, 170] on button "button" at bounding box center [581, 169] width 19 height 20
click at [523, 204] on div "3" at bounding box center [527, 204] width 19 height 17
type input "3 de setembro de 2025 às 23:59"
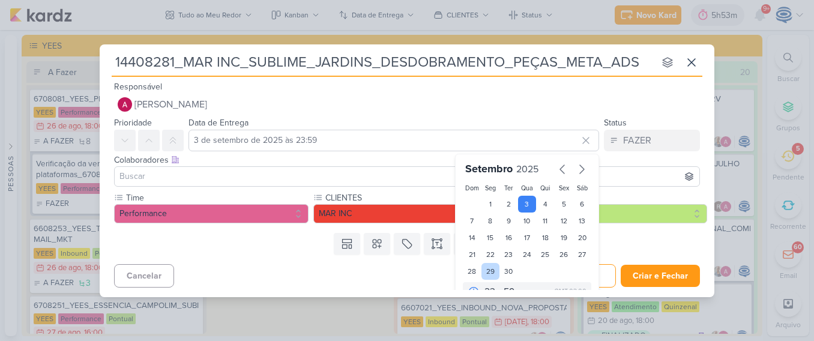
scroll to position [19, 0]
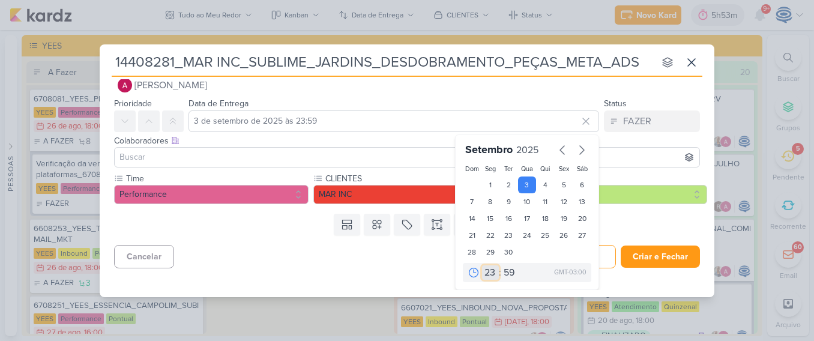
click at [484, 271] on select "00 01 02 03 04 05 06 07 08 09 10 11 12 13 14 15 16 17 18 19 20 21 22 23" at bounding box center [490, 272] width 17 height 14
select select "18"
click at [482, 265] on select "00 01 02 03 04 05 06 07 08 09 10 11 12 13 14 15 16 17 18 19 20 21 22 23" at bounding box center [490, 272] width 17 height 14
type input "3 de setembro de 2025 às 18:59"
click at [509, 270] on select "00 05 10 15 20 25 30 35 40 45 50 55 59" at bounding box center [509, 272] width 17 height 14
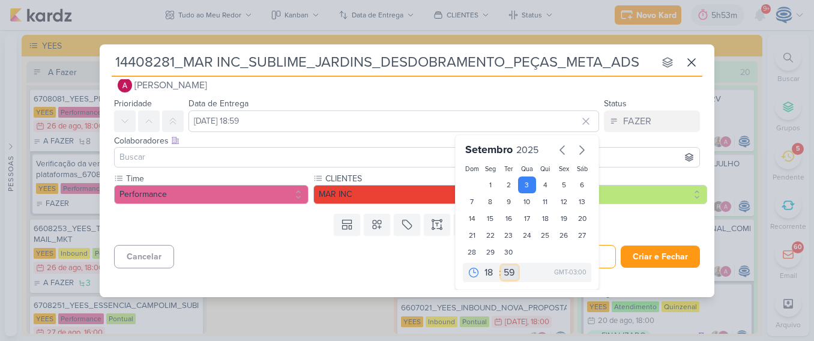
select select "0"
click at [501, 265] on select "00 05 10 15 20 25 30 35 40 45 50 55 59" at bounding box center [509, 272] width 17 height 14
type input "3 de setembro de 2025 às 18:00"
click at [267, 235] on div "Templates Campos Personalizados CLIENTES YEES" at bounding box center [407, 224] width 614 height 31
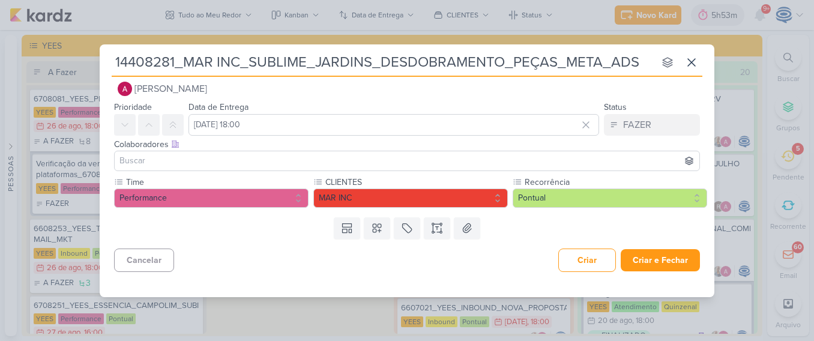
scroll to position [0, 0]
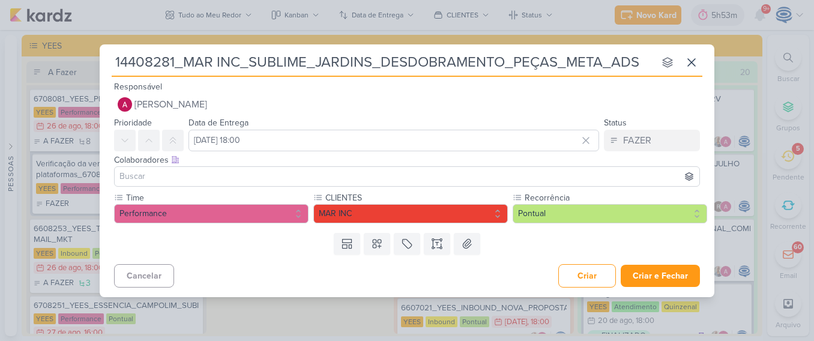
click at [256, 175] on input at bounding box center [407, 176] width 580 height 14
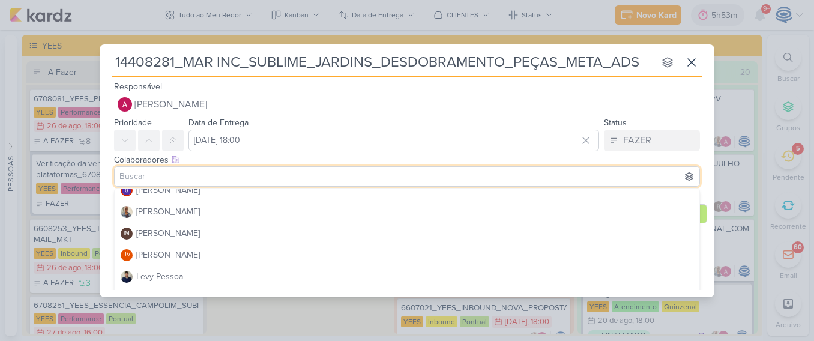
scroll to position [157, 0]
click at [261, 219] on button "[PERSON_NAME]" at bounding box center [407, 215] width 584 height 22
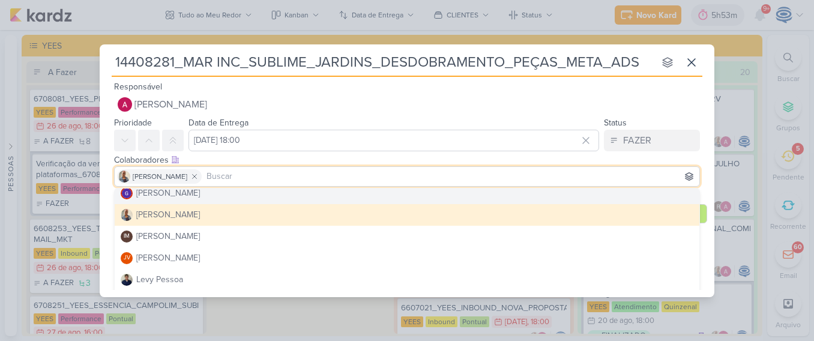
click at [248, 154] on div "Colaboradores Este kard pode ser visível a usuários da sua organização Este kar…" at bounding box center [407, 160] width 586 height 13
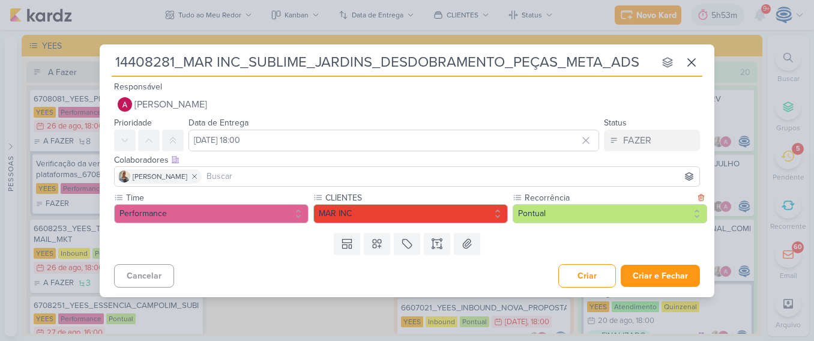
click at [671, 193] on label "Recorrência" at bounding box center [608, 197] width 170 height 13
click at [439, 243] on icon at bounding box center [437, 244] width 12 height 12
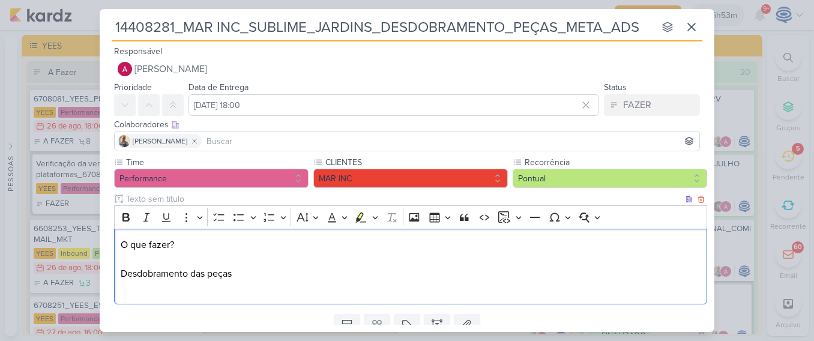
drag, startPoint x: 205, startPoint y: 248, endPoint x: 122, endPoint y: 245, distance: 82.8
click at [122, 245] on p "O que fazer? Desdobramento das peças" at bounding box center [411, 267] width 580 height 58
click at [123, 224] on button "Bold" at bounding box center [126, 217] width 18 height 18
click at [147, 291] on p "O que fazer? Desdobramento das peças" at bounding box center [411, 267] width 580 height 58
click at [245, 273] on p "O que fazer? Desdobramento das peças" at bounding box center [411, 267] width 580 height 58
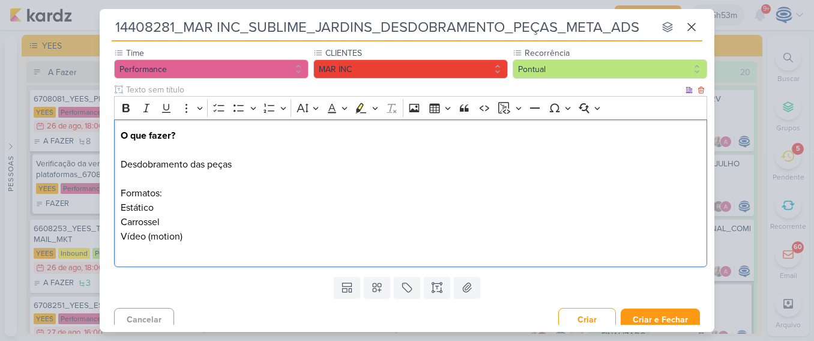
scroll to position [110, 0]
click at [188, 234] on p "⁠⁠⁠⁠⁠⁠⁠Vídeo (motion)" at bounding box center [411, 243] width 580 height 29
click at [163, 259] on div "O que fazer? Desdobramento das peças Formatos: Estático Carrossel ⁠⁠⁠⁠⁠⁠⁠Vídeo …" at bounding box center [410, 193] width 593 height 148
click at [144, 184] on p "O que fazer? Desdobramento das peças Formatos: Estático" at bounding box center [411, 171] width 580 height 86
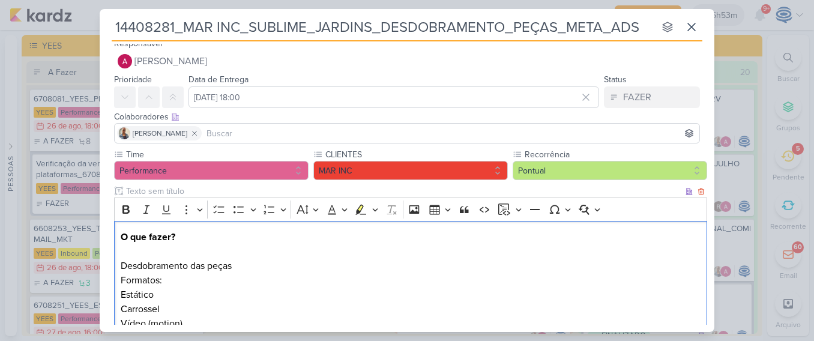
scroll to position [0, 0]
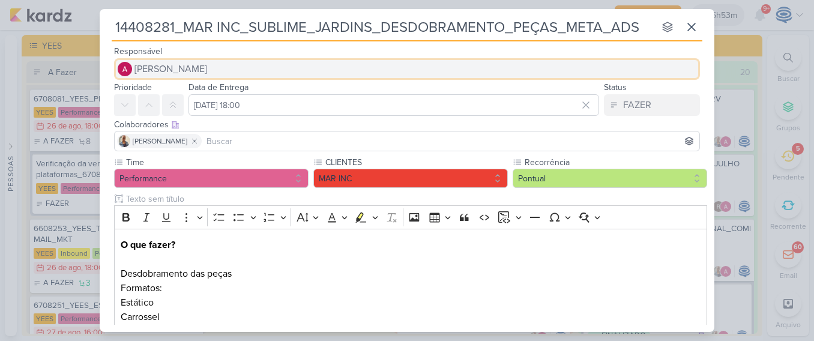
click at [385, 69] on button "[PERSON_NAME]" at bounding box center [407, 69] width 586 height 22
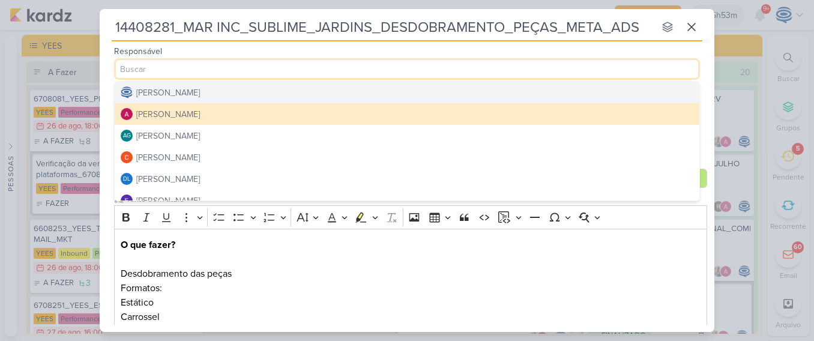
click at [245, 87] on button "[PERSON_NAME]" at bounding box center [407, 93] width 584 height 22
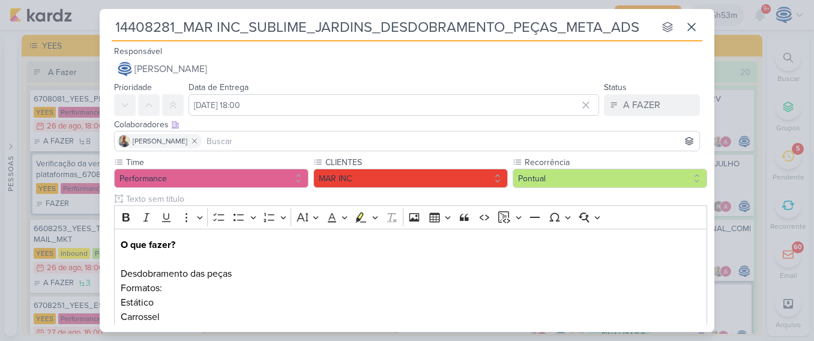
click at [304, 144] on input at bounding box center [450, 141] width 493 height 14
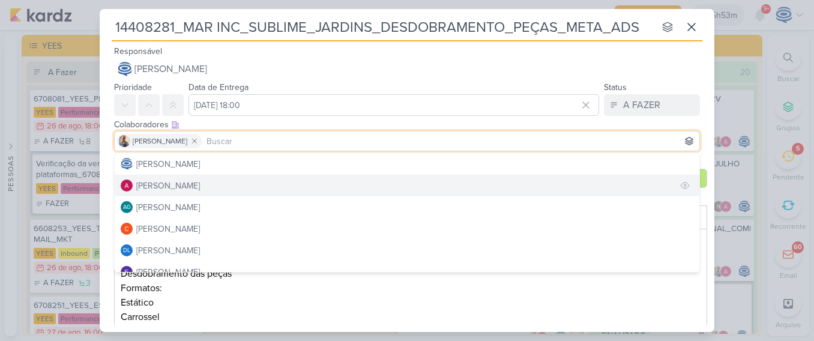
click at [215, 180] on button "[PERSON_NAME]" at bounding box center [407, 186] width 584 height 22
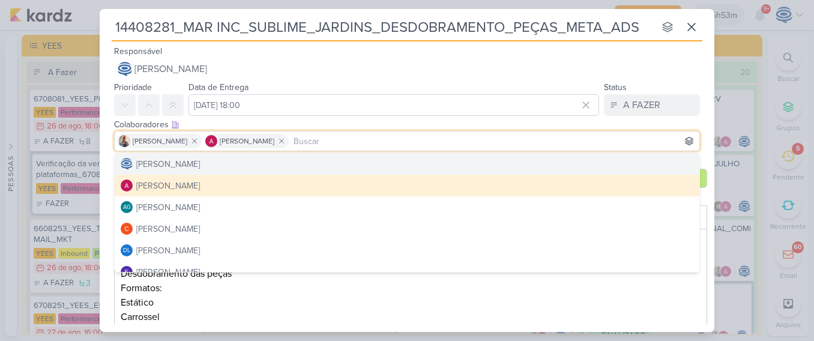
click at [346, 122] on div "Colaboradores Este kard pode ser visível a usuários da sua organização Este kar…" at bounding box center [407, 124] width 586 height 13
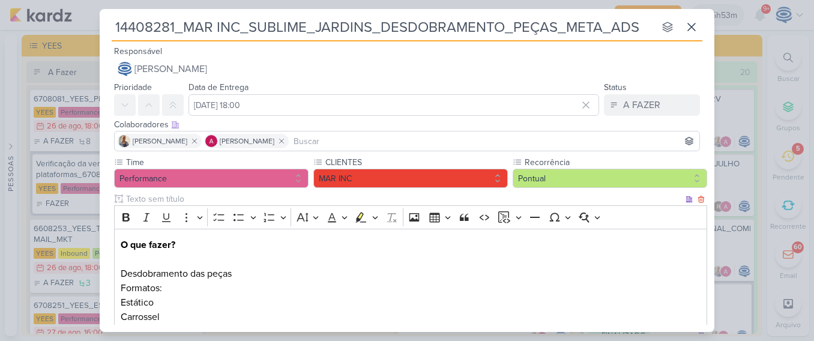
scroll to position [104, 0]
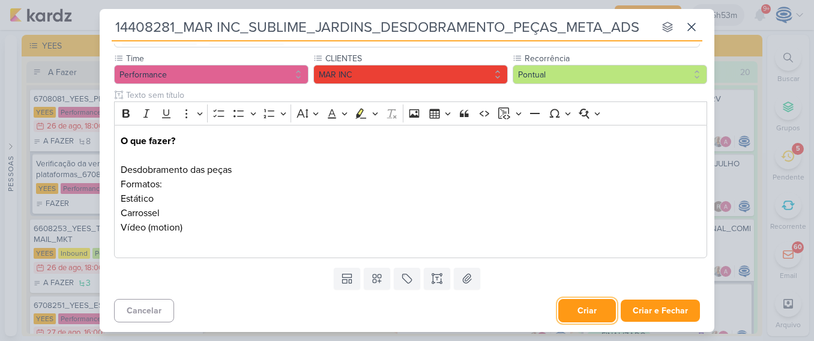
click at [558, 314] on button "Criar" at bounding box center [587, 310] width 58 height 23
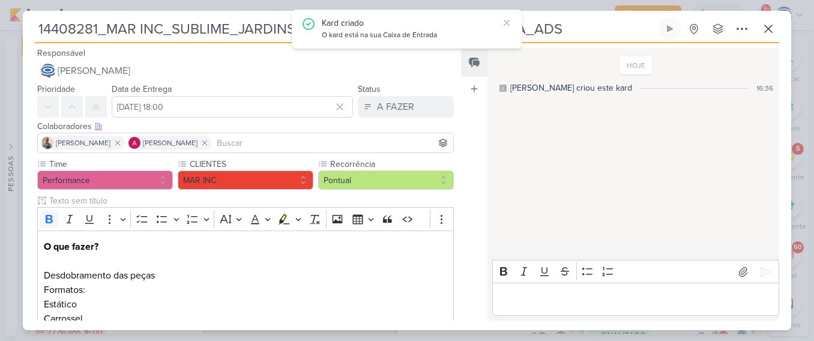
scroll to position [110, 0]
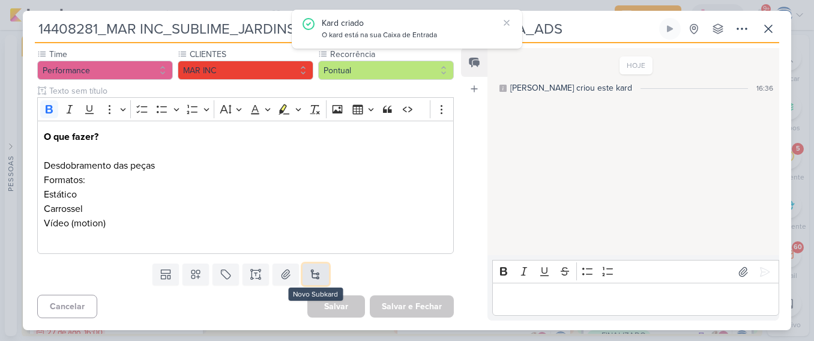
click at [313, 268] on button at bounding box center [315, 274] width 26 height 22
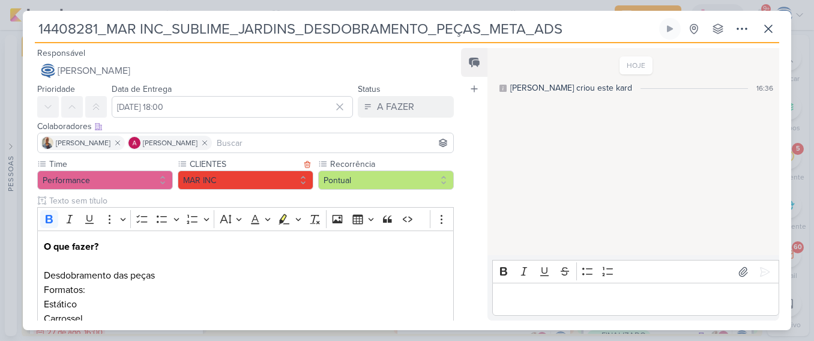
scroll to position [153, 0]
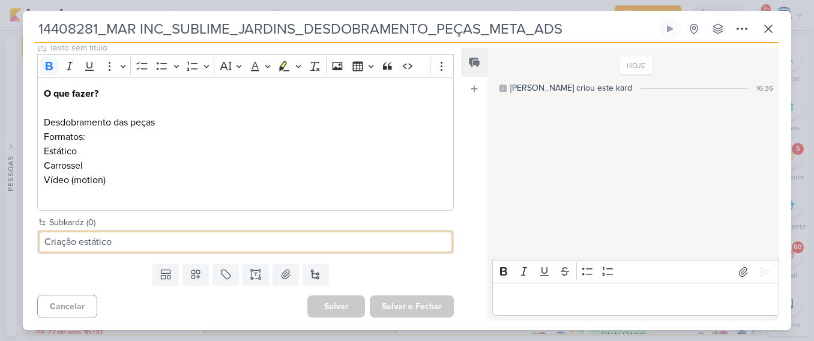
type input "Criação estático"
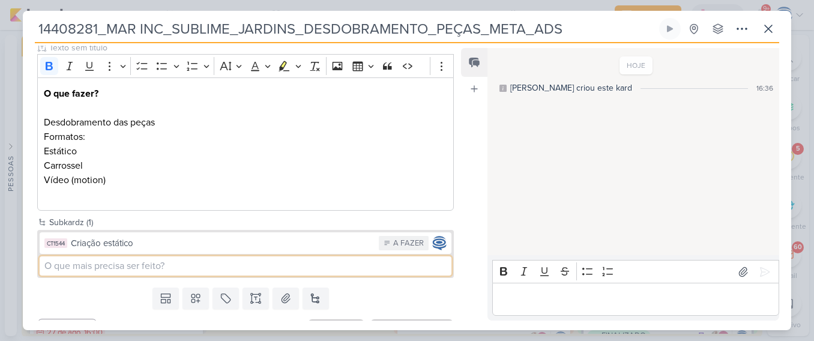
click at [299, 263] on input at bounding box center [246, 265] width 412 height 19
type input "Criação Carrossel"
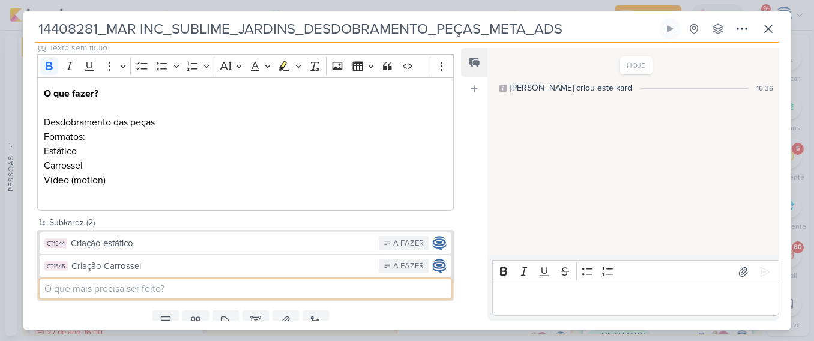
click at [308, 282] on input at bounding box center [246, 288] width 412 height 19
type input "Criação Motion"
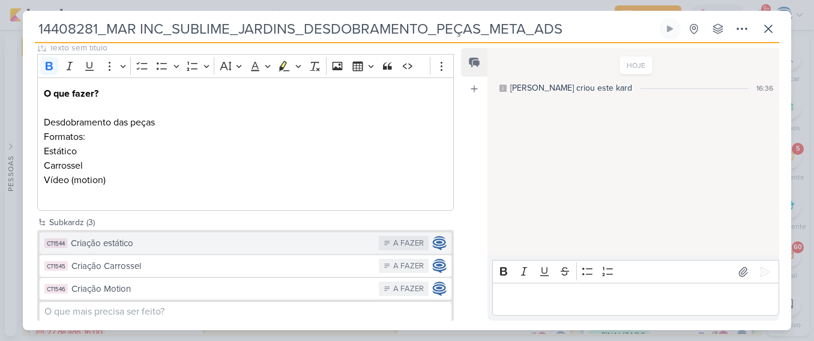
click at [283, 241] on div "Criação estático" at bounding box center [222, 243] width 302 height 14
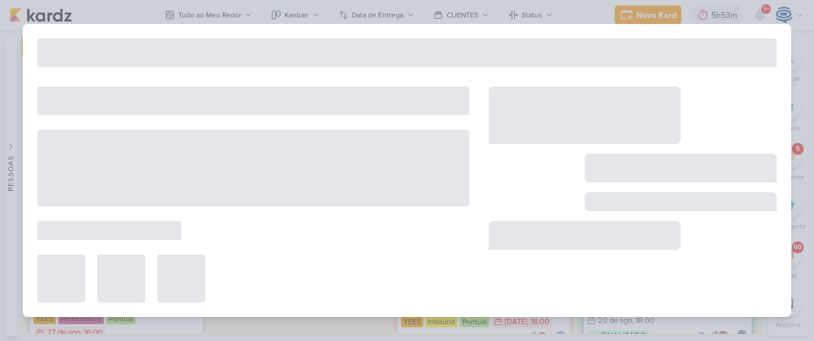
type input "Criação estático"
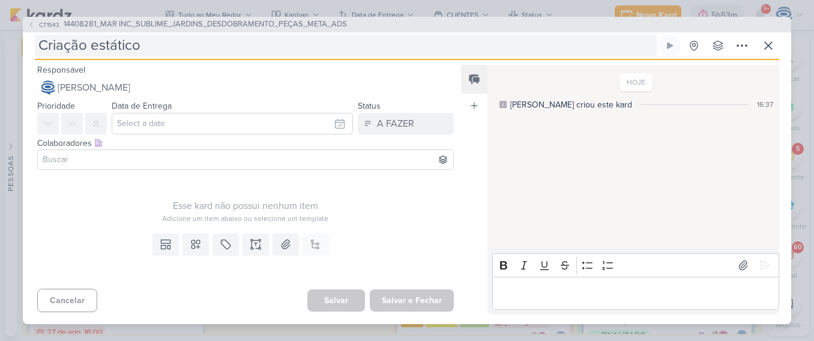
click at [217, 51] on input "Criação estático" at bounding box center [346, 46] width 622 height 22
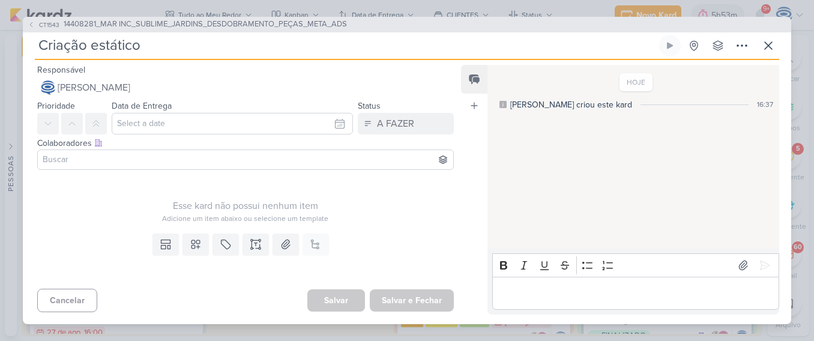
click at [217, 51] on input "Criação estático" at bounding box center [346, 46] width 622 height 22
paste input "Formato da peça (feed, stories, reels, banner google, etc) Dimensões (1080 x 10…"
type input "Criação estático_Formato da peça (feed, stories, reels, banner google, etc) Dim…"
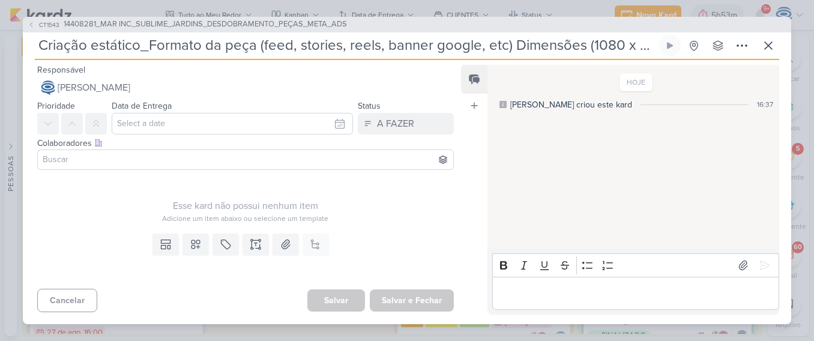
scroll to position [0, 1758]
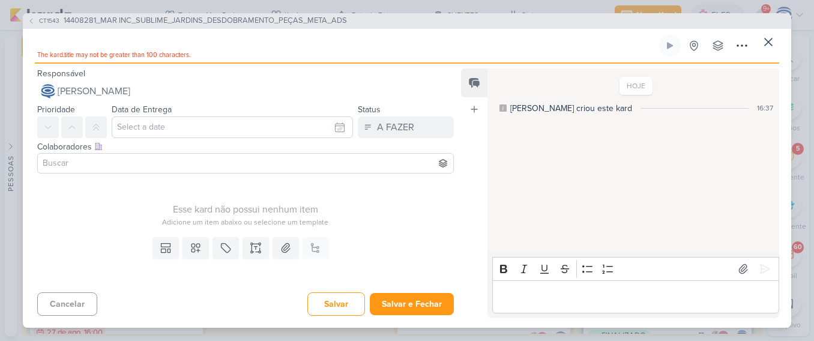
type input "Criação estático_"
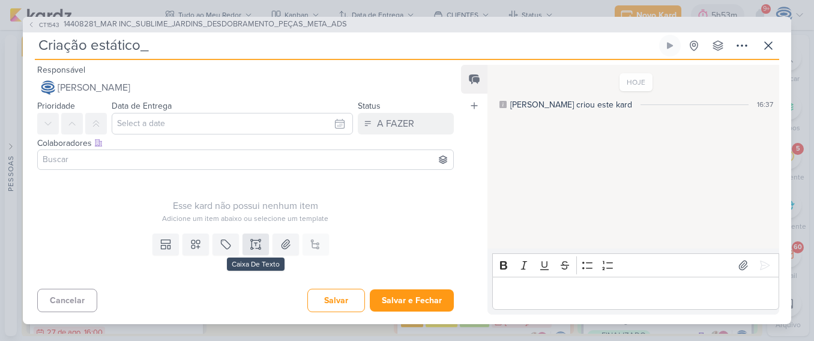
type input "Criação estático_"
click at [256, 238] on icon at bounding box center [256, 244] width 12 height 12
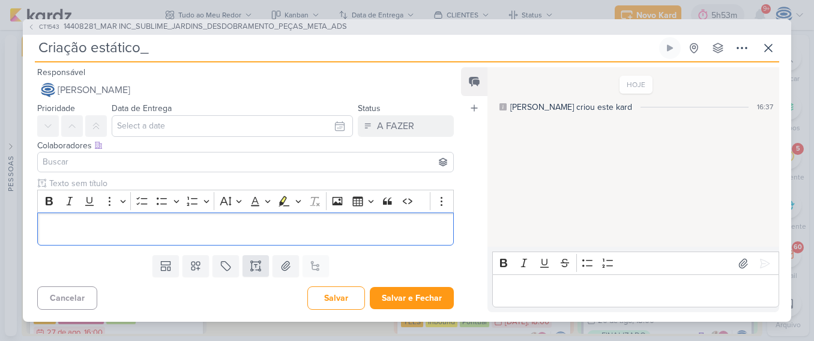
scroll to position [22, 0]
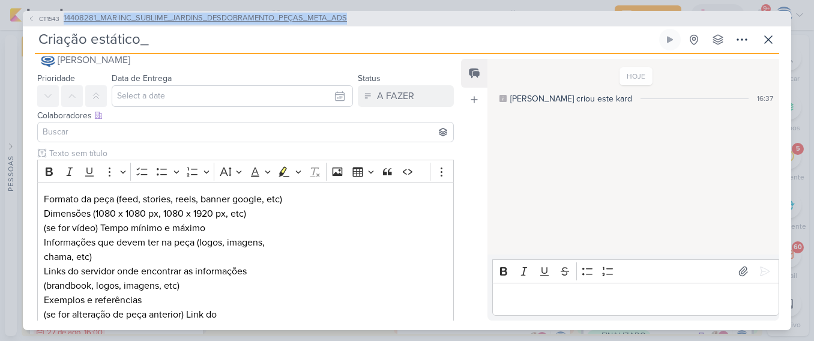
drag, startPoint x: 357, startPoint y: 17, endPoint x: 62, endPoint y: 23, distance: 295.3
click at [62, 23] on div "CT1543 14408281_MAR INC_SUBLIME_JARDINS_DESDOBRAMENTO_PEÇAS_META_ADS" at bounding box center [407, 19] width 768 height 16
copy span "14408281_MAR INC_SUBLIME_JARDINS_DESDOBRAMENTO_PEÇAS_META_ADS"
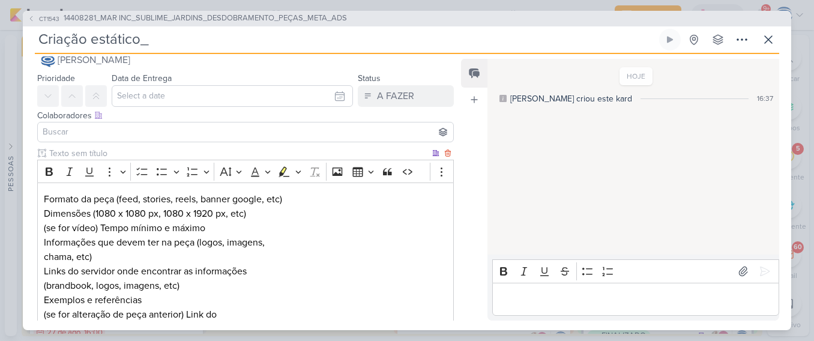
click at [44, 203] on p "Formato da peça (feed, stories, reels, banner google, etc) Dimensões (1080 x 10…" at bounding box center [245, 257] width 403 height 130
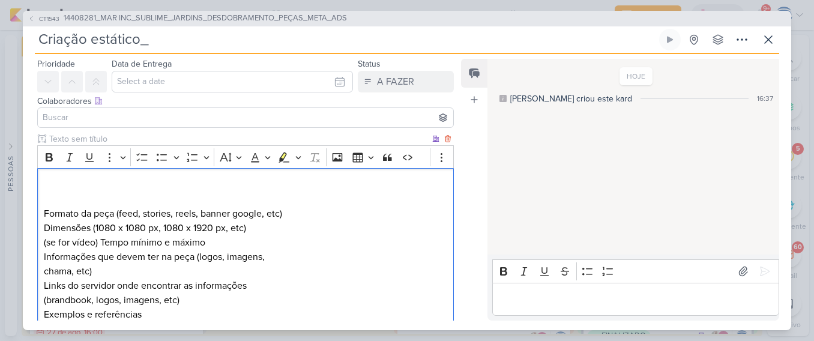
scroll to position [50, 0]
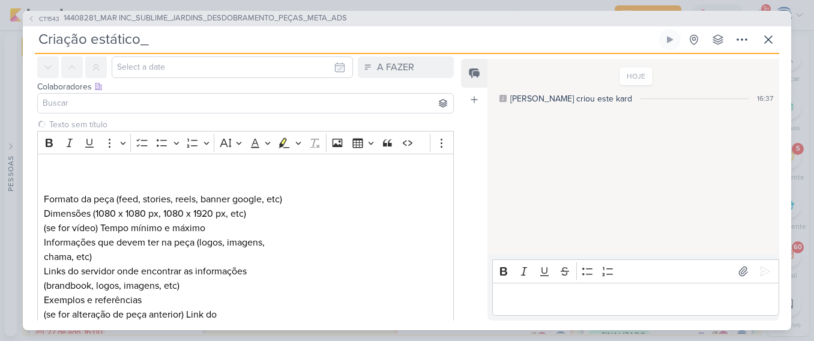
click at [260, 35] on input "Criação estático_" at bounding box center [346, 40] width 622 height 22
paste input "14408281_MAR INC_SUBLIME_JARDINS_DESDOBRAMENTO_PEÇAS_META_ADS"
type input "Criação estático_14408281_MAR INC_SUBLIME_JARDINS_DESDOBRAMENTO_PEÇAS_META_ADS"
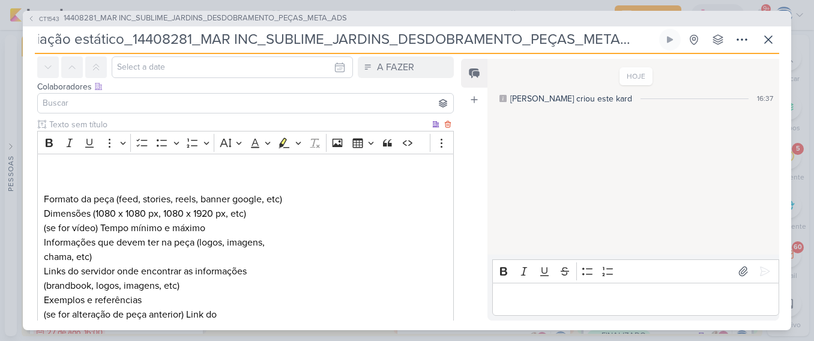
scroll to position [0, 0]
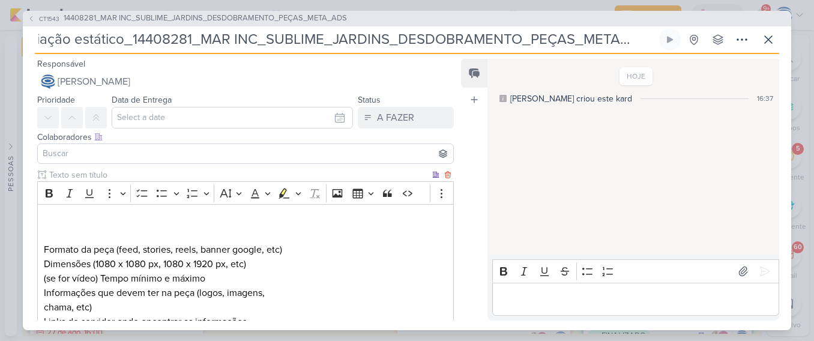
type input "Criação estático_14408281_MAR INC_SUBLIME_JARDINS_DESDOBRAMENTO_PEÇAS_META_ADS"
click at [75, 216] on p "⁠⁠⁠⁠⁠⁠⁠ Formato da peça (feed, stories, reels, banner google, etc) Dimensões (1…" at bounding box center [245, 293] width 403 height 158
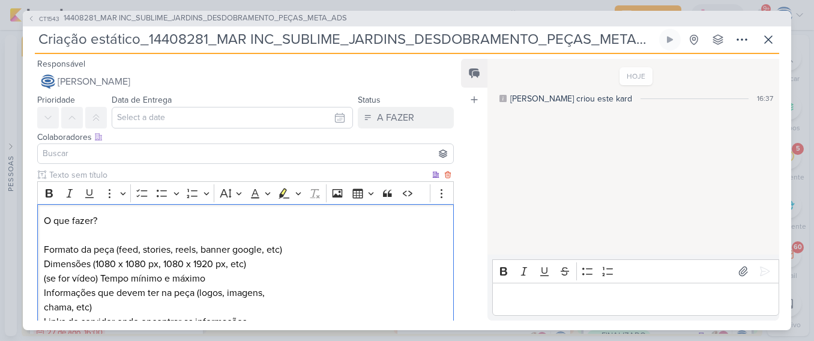
drag, startPoint x: 110, startPoint y: 220, endPoint x: 44, endPoint y: 214, distance: 66.9
click at [44, 214] on p "⁠⁠⁠⁠⁠⁠⁠O que fazer? Formato da peça (feed, stories, reels, banner google, etc) …" at bounding box center [245, 293] width 403 height 158
click at [46, 202] on div "Bold Italic Underline More To-do List Bulleted List Bulleted List Numbered List…" at bounding box center [233, 193] width 387 height 23
click at [48, 194] on icon "Editor toolbar" at bounding box center [49, 193] width 12 height 12
click at [88, 227] on p "O que fazer? Formato da peça (feed, stories, reels, banner google, etc) Dimensõ…" at bounding box center [245, 293] width 403 height 158
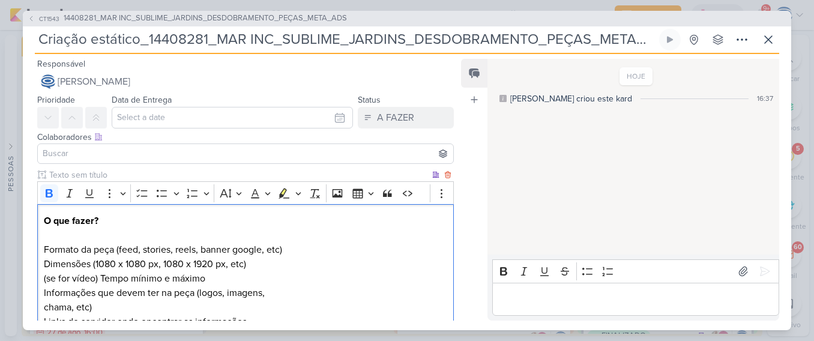
click at [114, 220] on p "O que fazer? Formato da peça (feed, stories, reels, banner google, etc) Dimensõ…" at bounding box center [245, 293] width 403 height 158
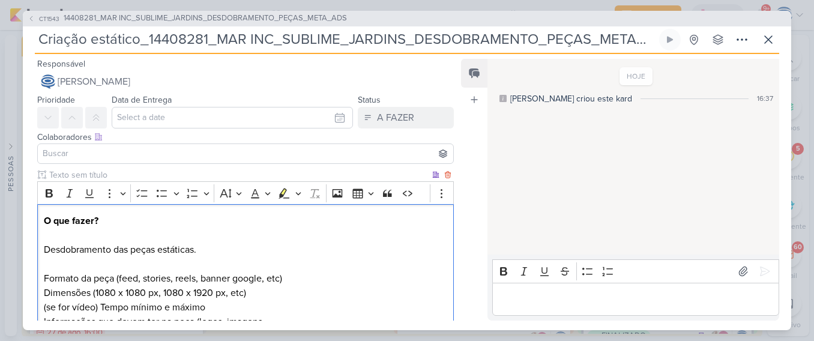
click at [47, 262] on p "O que fazer? ⁠⁠⁠⁠⁠⁠⁠Desdobramento das peças estáticas. Formato da peça (feed, s…" at bounding box center [245, 307] width 403 height 187
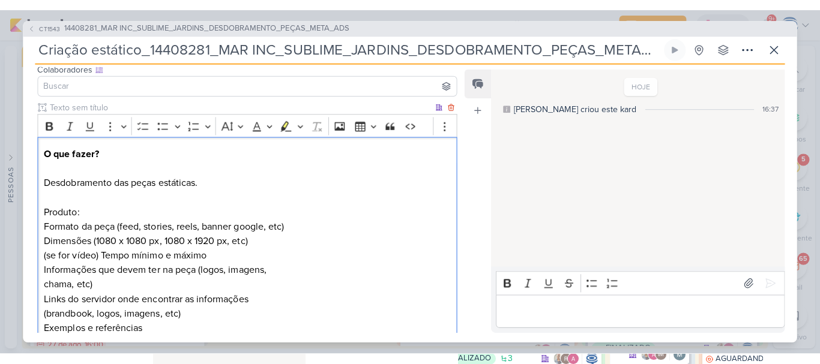
scroll to position [79, 0]
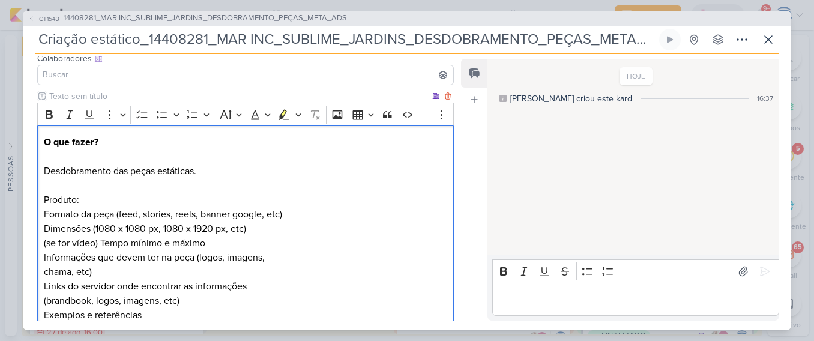
click at [256, 250] on p "O que fazer? Desdobramento das peças estáticas. ⁠⁠⁠⁠⁠⁠⁠Produto: Formato da peça…" at bounding box center [245, 236] width 403 height 202
click at [256, 250] on p "O que fazer? Desdobramento das peças estáticas. Produto: Formato da peça (feed,…" at bounding box center [245, 236] width 403 height 202
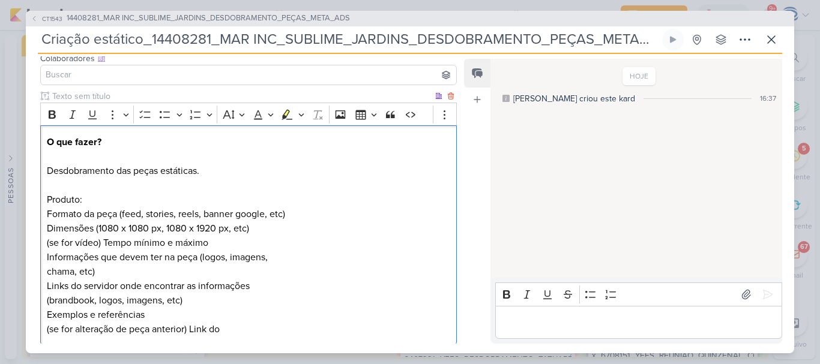
click at [316, 193] on p "O que fazer? Desdobramento das peças estáticas. Produto: Formato da peça (feed,…" at bounding box center [248, 236] width 403 height 202
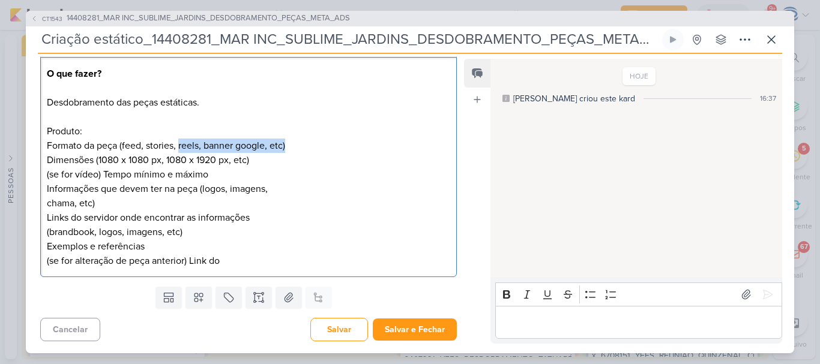
drag, startPoint x: 179, startPoint y: 146, endPoint x: 310, endPoint y: 145, distance: 130.2
click at [310, 145] on p "O que fazer? Desdobramento das peças estáticas. Produto: Formato da peça (feed,…" at bounding box center [248, 168] width 403 height 202
click at [123, 149] on p "O que fazer? Desdobramento das peças estáticas. Produto: Formato da peça (feed,…" at bounding box center [248, 168] width 403 height 202
click at [145, 144] on p "O que fazer? Desdobramento das peças estáticas. Produto: Formato da peça: feed,…" at bounding box center [248, 168] width 403 height 202
click at [181, 146] on p "O que fazer? Desdobramento das peças estáticas. Produto: Formato da peça: feed …" at bounding box center [248, 168] width 403 height 202
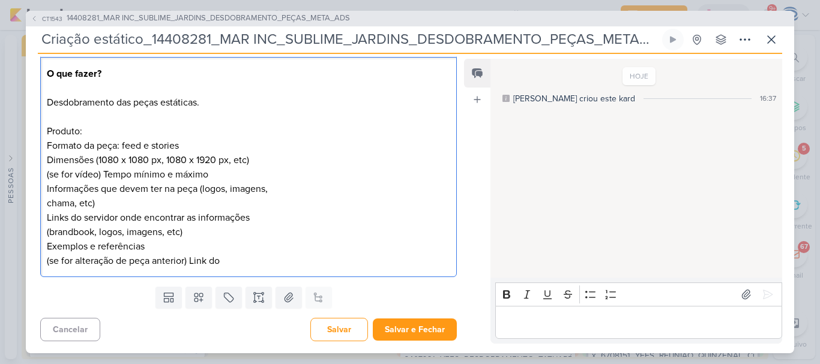
click at [181, 146] on p "O que fazer? Desdobramento das peças estáticas. Produto: Formato da peça: feed …" at bounding box center [248, 168] width 403 height 202
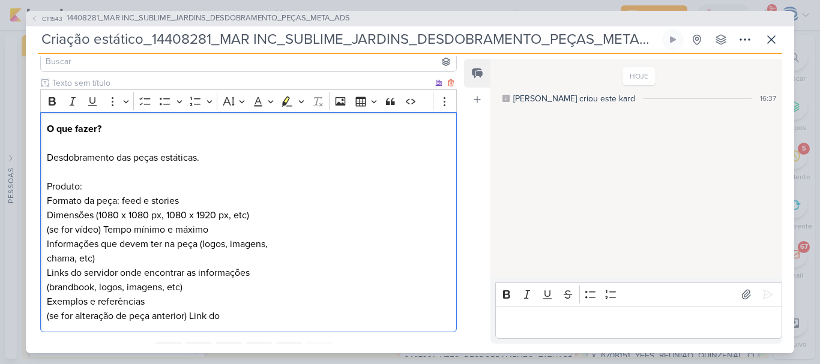
scroll to position [87, 0]
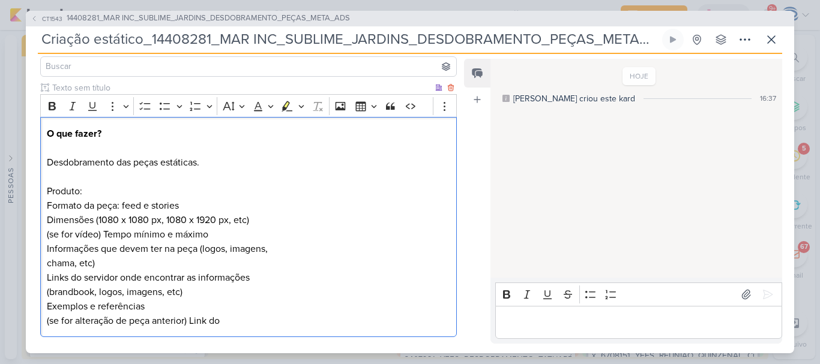
click at [106, 191] on p "O que fazer? Desdobramento das peças estáticas. Produto: Formato da peça: feed …" at bounding box center [248, 228] width 403 height 202
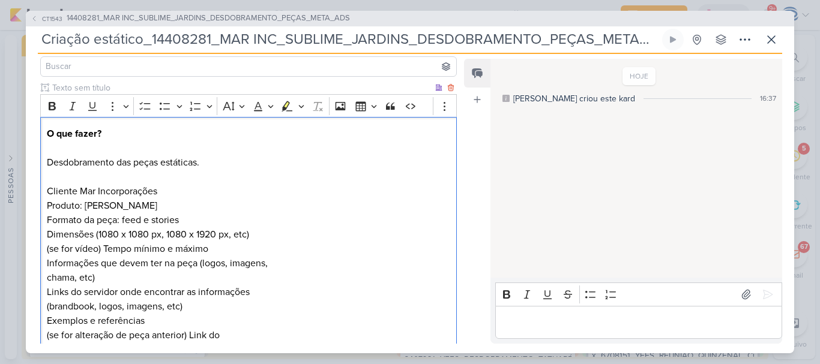
click at [96, 232] on p "O que fazer? Desdobramento das peças estáticas. ⁠⁠⁠⁠⁠⁠⁠Cliente Mar Incorporaçõe…" at bounding box center [248, 235] width 403 height 216
drag, startPoint x: 256, startPoint y: 235, endPoint x: 230, endPoint y: 235, distance: 26.4
click at [230, 235] on p "O que fazer? Desdobramento das peças estáticas. Cliente Mar Incorporações Produ…" at bounding box center [248, 235] width 403 height 216
click at [167, 237] on p "O que fazer? Desdobramento das peças estáticas. Cliente Mar Incorporações Produ…" at bounding box center [248, 235] width 403 height 216
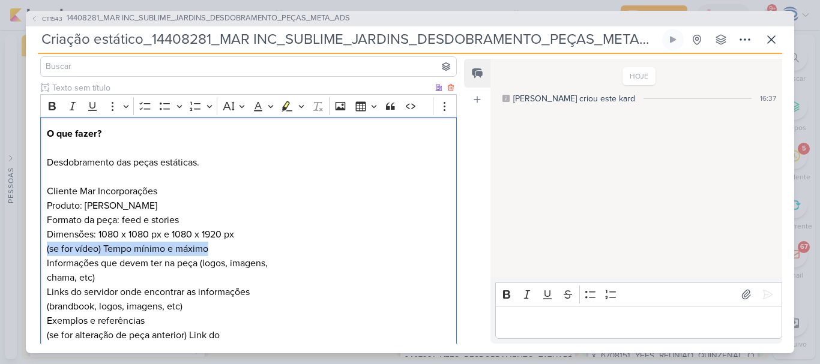
drag, startPoint x: 214, startPoint y: 254, endPoint x: 43, endPoint y: 247, distance: 170.6
click at [43, 247] on div "O que fazer? Desdobramento das peças estáticas. Cliente Mar Incorporações Produ…" at bounding box center [248, 234] width 416 height 235
click at [201, 263] on p "O que fazer? Desdobramento das peças estáticas. Cliente Mar Incorporações Produ…" at bounding box center [248, 235] width 403 height 216
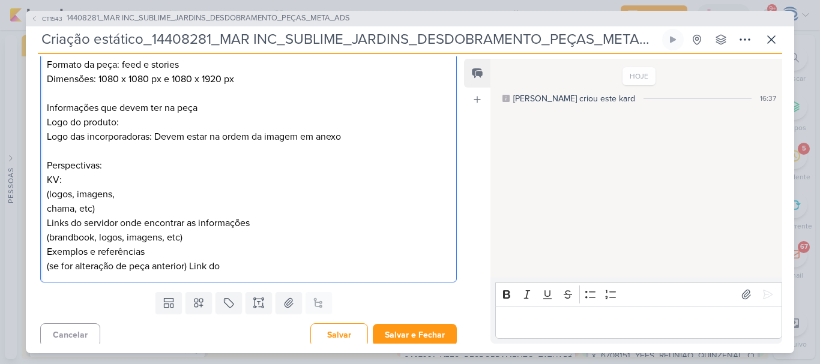
scroll to position [243, 0]
click at [142, 252] on p "Logo das incorporadoras: Devem estar na ordem da imagem em anexo Perspectivas: …" at bounding box center [248, 201] width 403 height 144
click at [95, 184] on p "Logo das incorporadoras: Devem estar na ordem da imagem em anexo Perspectivas: …" at bounding box center [248, 201] width 403 height 144
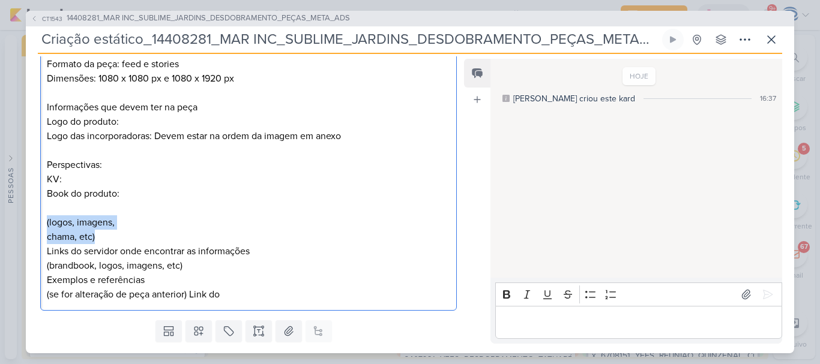
drag, startPoint x: 115, startPoint y: 231, endPoint x: 44, endPoint y: 224, distance: 71.8
click at [44, 224] on div "O que fazer? Desdobramento das peças estáticas. Cliente Mar Incorporações Produ…" at bounding box center [248, 136] width 416 height 350
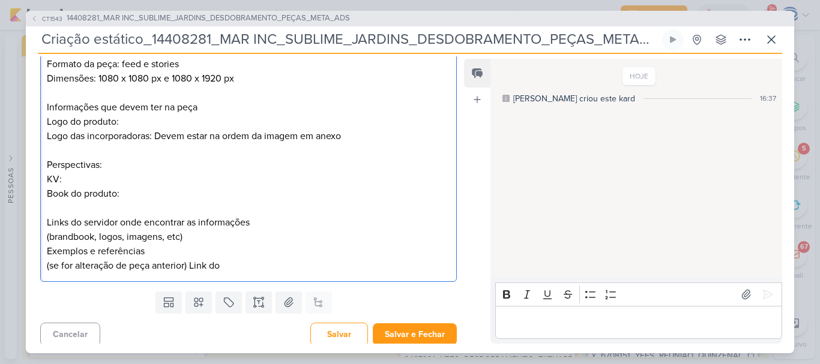
click at [203, 107] on p "O que fazer? Desdobramento das peças estáticas. Cliente Mar Incorporações Produ…" at bounding box center [248, 50] width 403 height 158
click at [46, 124] on div "O que fazer? Desdobramento das peças estáticas. Cliente Mar Incorporações Produ…" at bounding box center [248, 121] width 416 height 321
click at [44, 138] on div "O que fazer? Desdobramento das peças estáticas. Cliente Mar Incorporações Produ…" at bounding box center [248, 121] width 416 height 321
click at [49, 122] on p "O que fazer? Desdobramento das peças estáticas. Cliente Mar Incorporações Produ…" at bounding box center [248, 50] width 403 height 158
click at [58, 213] on p "Links do servidor onde encontrar as informações (brandbook, logos, imagens, etc…" at bounding box center [248, 237] width 403 height 72
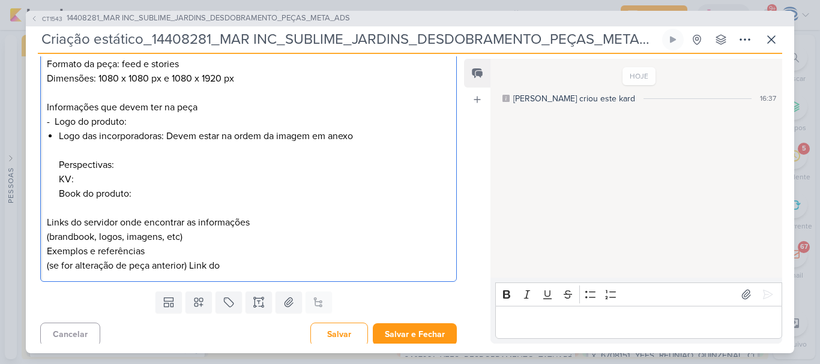
click at [52, 169] on div "O que fazer? Desdobramento das peças estáticas. Cliente Mar Incorporações Produ…" at bounding box center [248, 121] width 416 height 321
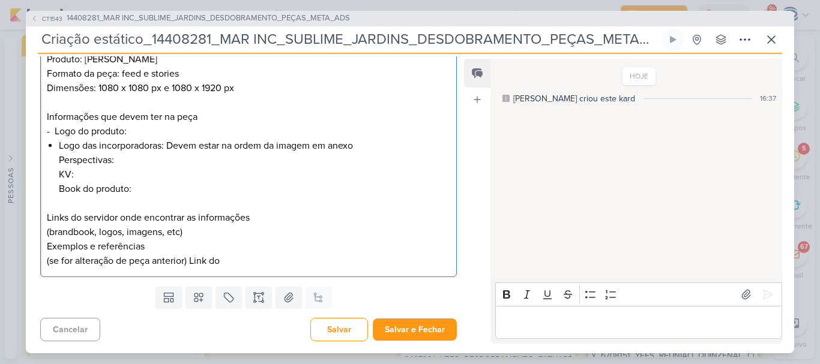
scroll to position [233, 0]
click at [123, 162] on li "Logo das incorporadoras: Devem estar na ordem da imagem em anexo Perspectivas: …" at bounding box center [254, 168] width 391 height 58
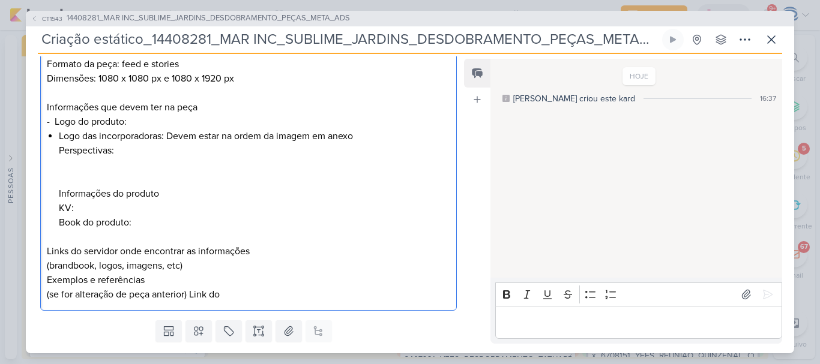
click at [58, 208] on div "O que fazer? Desdobramento das peças estáticas. Cliente Mar Incorporações Produ…" at bounding box center [248, 136] width 416 height 350
click at [91, 237] on p "Links do servidor onde encontrar as informações (brandbook, logos, imagens, etc…" at bounding box center [248, 266] width 403 height 72
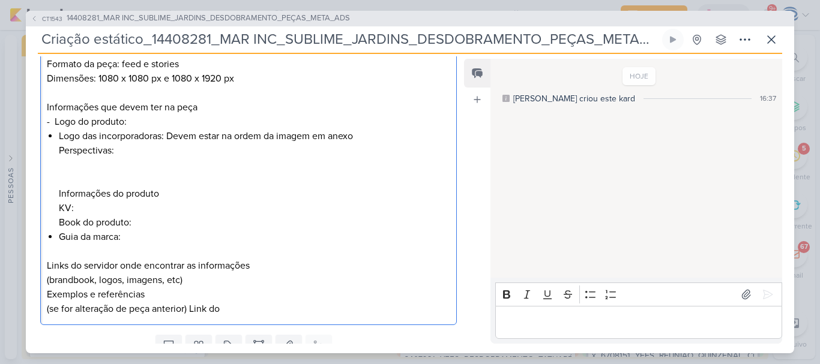
click at [148, 294] on p "⁠⁠⁠⁠⁠⁠⁠ Links do servidor onde encontrar as informações (brandbook, logos, imag…" at bounding box center [248, 280] width 403 height 72
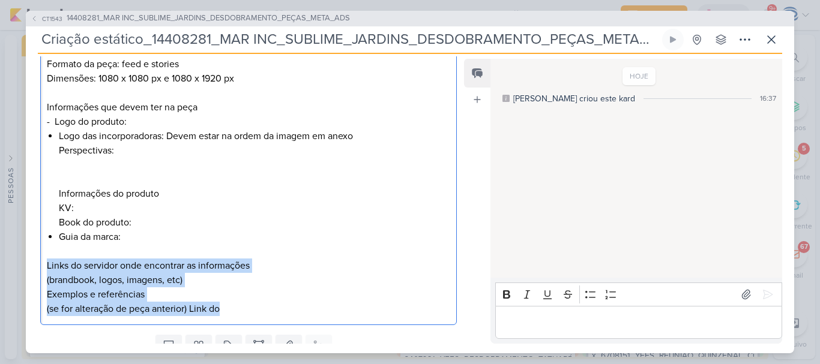
drag, startPoint x: 226, startPoint y: 309, endPoint x: 40, endPoint y: 272, distance: 190.3
click at [40, 272] on div "Clique para deixar o item visível somente à membros da sua organização Rich Tex…" at bounding box center [244, 128] width 436 height 404
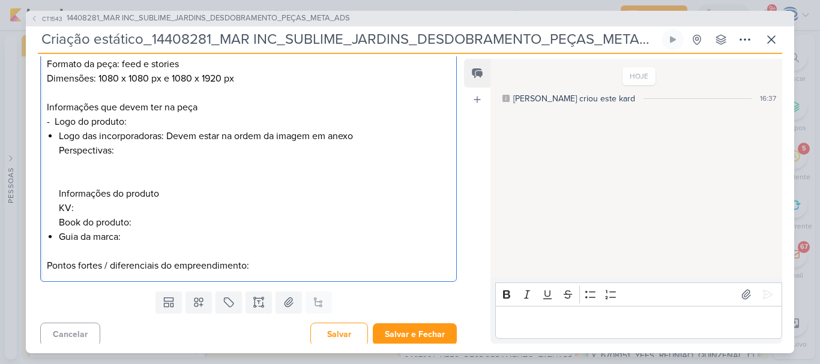
click at [116, 154] on li "Logo das incorporadoras: Devem estar na ordem da imagem em anexo Perspectivas: …" at bounding box center [254, 179] width 391 height 101
drag, startPoint x: 101, startPoint y: 269, endPoint x: 41, endPoint y: 275, distance: 59.7
click at [41, 275] on div "O que fazer? Desdobramento das peças estáticas. Cliente Mar Incorporações Produ…" at bounding box center [248, 121] width 416 height 321
click at [76, 174] on li "Logo das incorporadoras: Devem estar na ordem da imagem em anexo Perspectivas: …" at bounding box center [254, 179] width 391 height 101
click at [73, 161] on li "Logo das incorporadoras: Devem estar na ordem da imagem em anexo Perspectivas: …" at bounding box center [254, 179] width 391 height 101
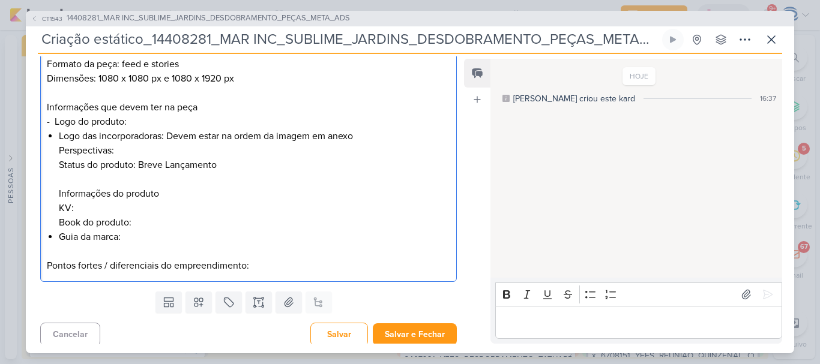
drag, startPoint x: 54, startPoint y: 122, endPoint x: 132, endPoint y: 124, distance: 78.0
click at [132, 124] on p "O que fazer? Desdobramento das peças estáticas. Cliente Mar Incorporações Produ…" at bounding box center [248, 50] width 403 height 158
copy p "Logo do produto:"
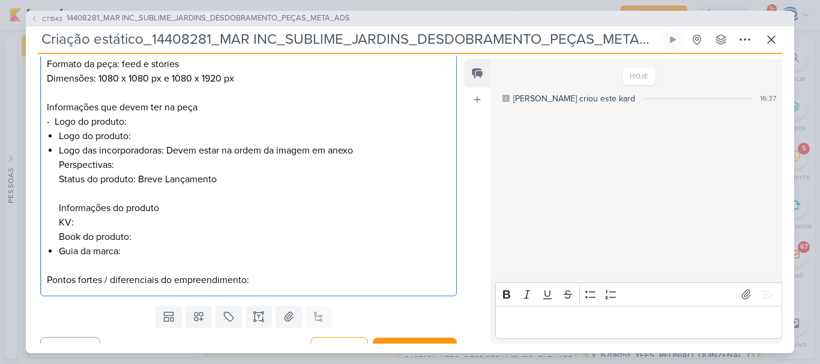
click at [58, 164] on div "O que fazer? Desdobramento das peças estáticas. Cliente Mar Incorporações Produ…" at bounding box center [248, 128] width 416 height 335
click at [140, 161] on li "Perspectivas:" at bounding box center [254, 165] width 391 height 14
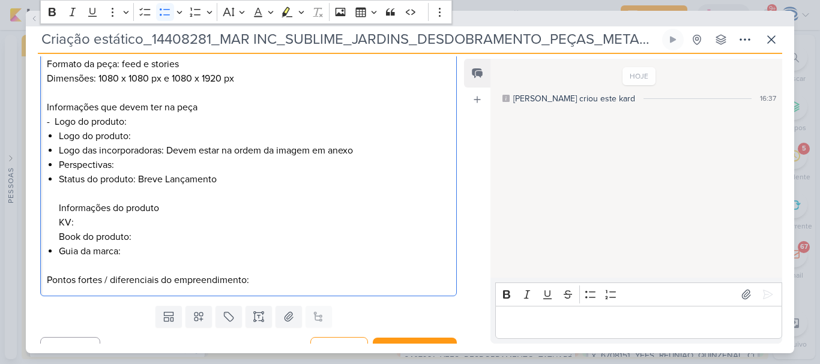
click at [160, 122] on p "O que fazer? Desdobramento das peças estáticas. Cliente Mar Incorporações Produ…" at bounding box center [248, 50] width 403 height 158
drag, startPoint x: 160, startPoint y: 122, endPoint x: 154, endPoint y: 137, distance: 16.2
click at [154, 137] on div "O que fazer? Desdobramento das peças estáticas. Cliente Mar Incorporações Produ…" at bounding box center [248, 128] width 416 height 335
click at [154, 137] on li "Logo do produto:" at bounding box center [254, 136] width 391 height 14
drag, startPoint x: 135, startPoint y: 121, endPoint x: 40, endPoint y: 124, distance: 95.5
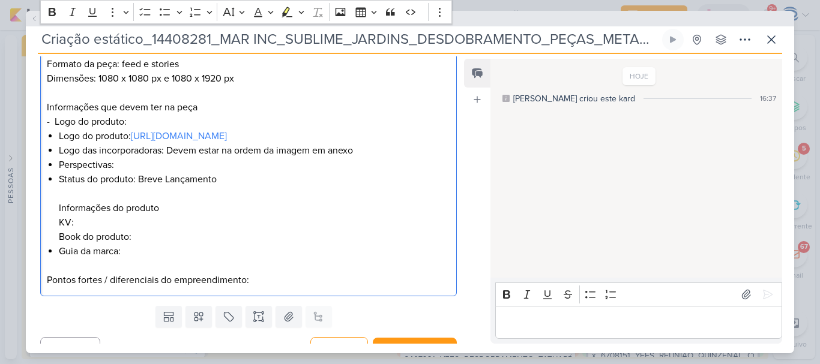
click at [40, 124] on div "Clique para deixar o item visível somente à membros da sua organização Rich Tex…" at bounding box center [244, 114] width 436 height 376
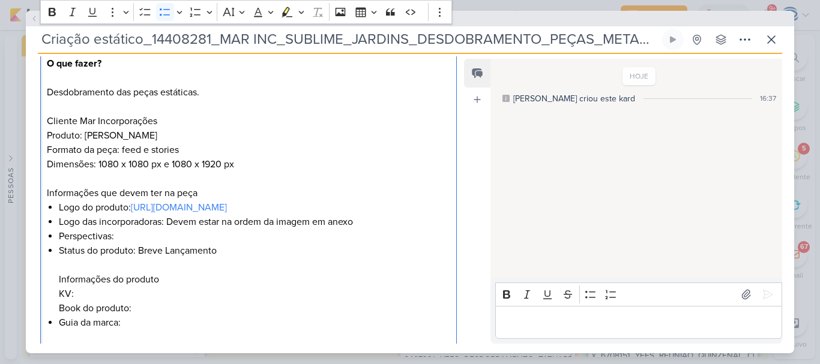
click at [366, 229] on li "Logo das incorporadoras: Devem estar na ordem da imagem em anexo" at bounding box center [254, 222] width 391 height 14
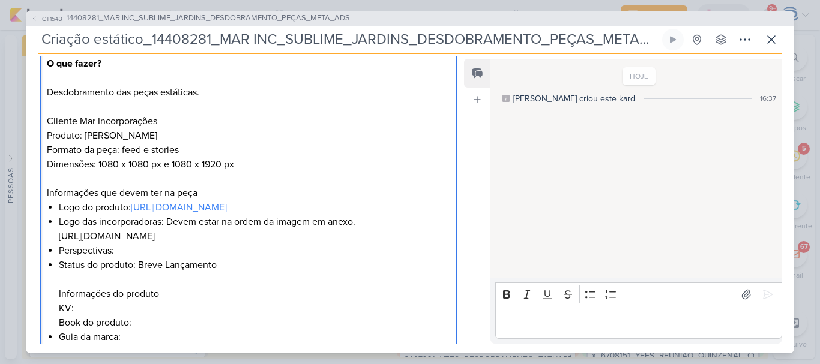
click at [366, 240] on li "Logo das incorporadoras: Devem estar na ordem da imagem em anexo. https://drive…" at bounding box center [254, 229] width 391 height 29
click at [389, 244] on li "Logo das incorporadoras: Devem estar na ordem da imagem em anexo. https://drive…" at bounding box center [254, 229] width 391 height 29
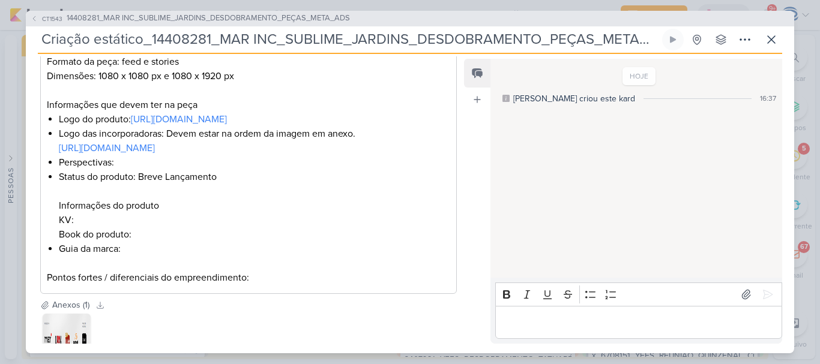
scroll to position [245, 0]
click at [143, 170] on li "Perspectivas:" at bounding box center [254, 163] width 391 height 14
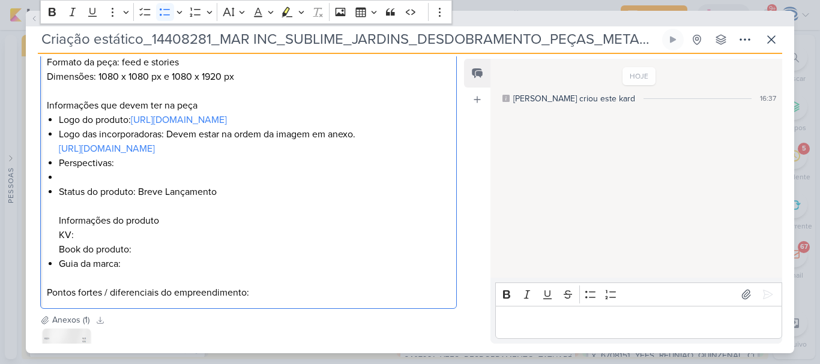
click at [133, 170] on li "Perspectivas:" at bounding box center [254, 163] width 391 height 14
click at [97, 185] on li "Editor editing area: main" at bounding box center [254, 177] width 391 height 14
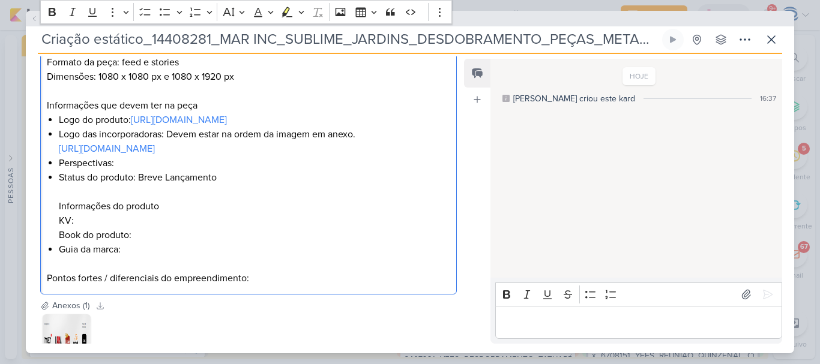
click at [133, 273] on p "Pontos fortes / diferenciais do empreendimento:" at bounding box center [248, 271] width 403 height 29
click at [133, 257] on li "Guia da marca:" at bounding box center [254, 249] width 391 height 14
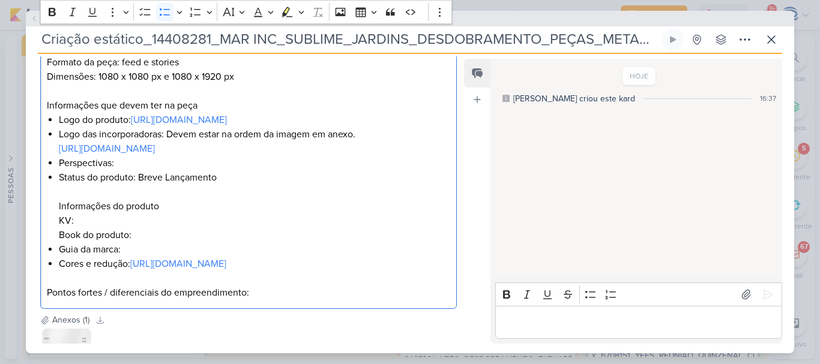
click at [178, 257] on li "Guia da marca:" at bounding box center [254, 249] width 391 height 14
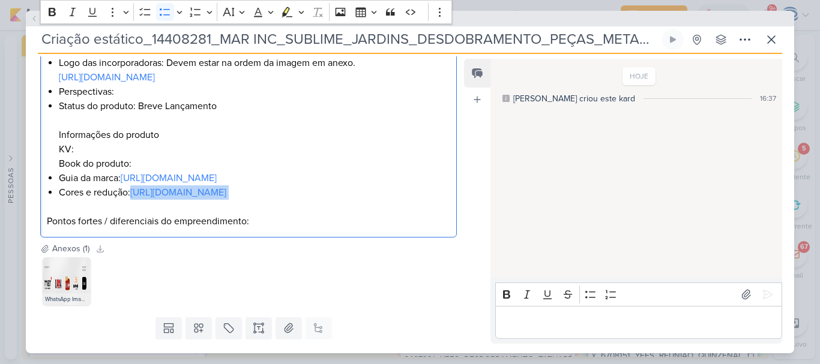
drag, startPoint x: 168, startPoint y: 339, endPoint x: 50, endPoint y: 256, distance: 144.7
click at [50, 238] on div "O que fazer? Desdobramento das peças estáticas. Cliente Mar Incorporações Produ…" at bounding box center [248, 63] width 416 height 350
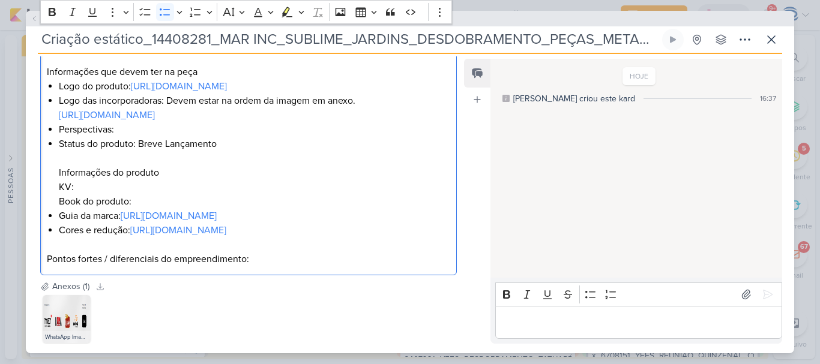
scroll to position [278, 0]
click at [97, 175] on li "Status do produto: Breve Lançamento Informações do produto KV: Book do produto:" at bounding box center [254, 173] width 391 height 72
drag, startPoint x: 170, startPoint y: 190, endPoint x: 45, endPoint y: 190, distance: 124.8
click at [45, 190] on div "O que fazer? Desdobramento das peças estáticas. Cliente Mar Incorporações Produ…" at bounding box center [248, 101] width 416 height 350
click at [50, 16] on icon "Editor toolbar" at bounding box center [52, 12] width 7 height 8
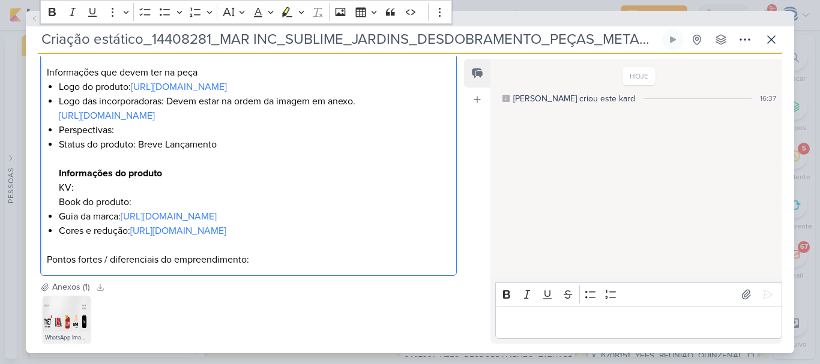
drag, startPoint x: 205, startPoint y: 71, endPoint x: 26, endPoint y: 75, distance: 178.3
click at [26, 75] on div "Clique para deixar o item visível somente à membros da sua organização Rich Tex…" at bounding box center [244, 86] width 436 height 390
click at [51, 9] on icon "Editor toolbar" at bounding box center [52, 12] width 7 height 8
click at [90, 202] on li "Status do produto: Breve Lançamento Informações do produto KV: Book do produto:" at bounding box center [254, 173] width 391 height 72
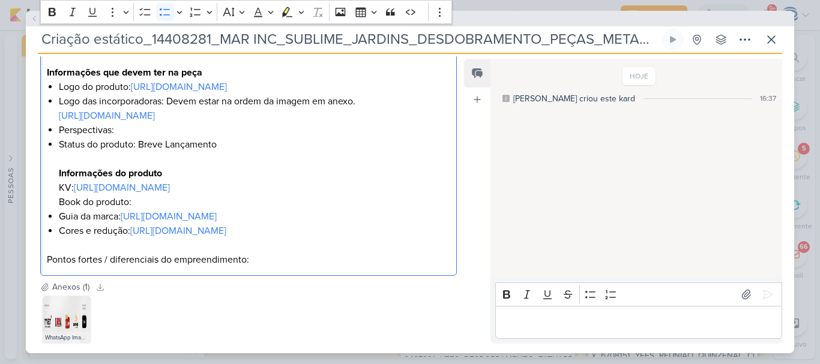
click at [203, 209] on li "Status do produto: Breve Lançamento Informações do produto KV: https://drive.go…" at bounding box center [254, 173] width 391 height 72
click at [247, 160] on li "Status do produto: Breve Lançamento Informações do produto KV: https://drive.go…" at bounding box center [254, 173] width 391 height 72
click at [391, 94] on li "Logo do produto: https://drive.google.com/drive/folders/1gIdGj6ezeVld1CzYnec3hr…" at bounding box center [254, 87] width 391 height 14
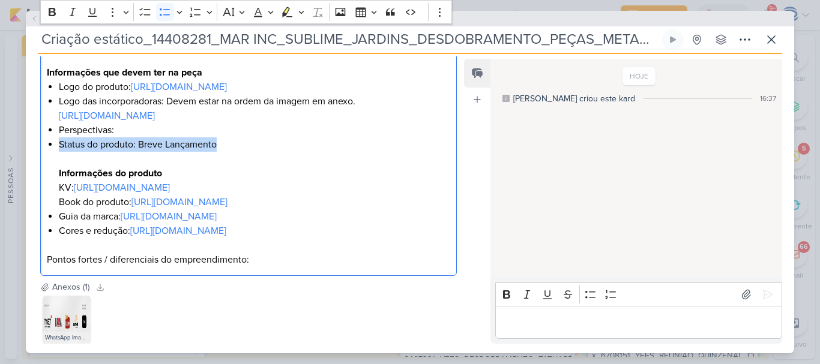
drag, startPoint x: 224, startPoint y: 158, endPoint x: 45, endPoint y: 166, distance: 179.6
click at [45, 166] on div "O que fazer? Desdobramento das peças estáticas. Cliente Mar Incorporações Produ…" at bounding box center [248, 101] width 416 height 350
copy li "Status do produto: Breve Lançamento"
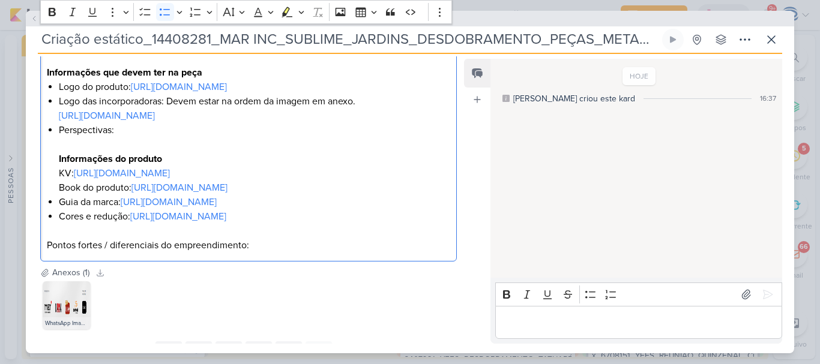
click at [391, 94] on li "Logo do produto: https://drive.google.com/drive/folders/1gIdGj6ezeVld1CzYnec3hr…" at bounding box center [254, 87] width 391 height 14
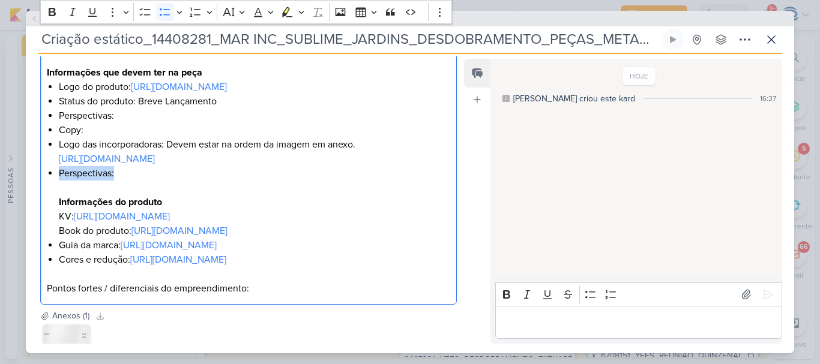
drag, startPoint x: 148, startPoint y: 191, endPoint x: 49, endPoint y: 193, distance: 99.0
click at [59, 193] on li "Perspectivas: Informações do produto KV: https://drive.google.com/drive/folders…" at bounding box center [254, 202] width 391 height 72
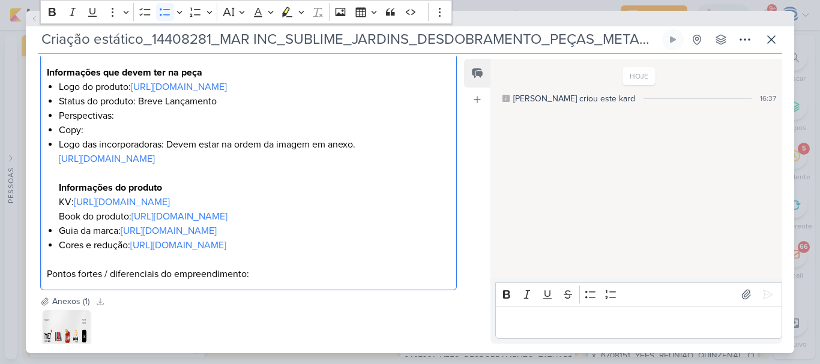
click at [113, 137] on li "Copy:" at bounding box center [254, 130] width 391 height 14
click at [125, 123] on li "Perspectivas:" at bounding box center [254, 116] width 391 height 14
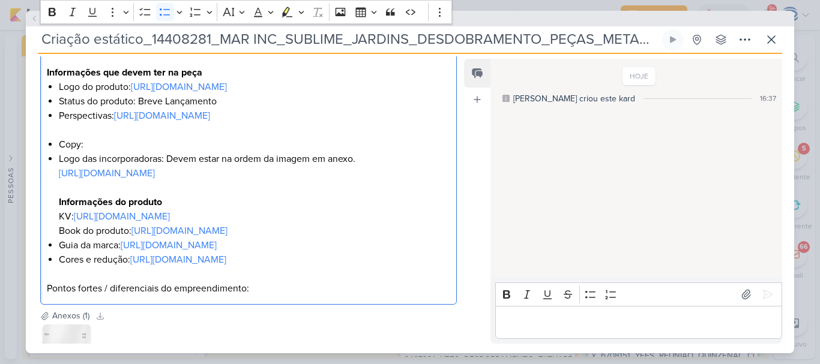
click at [90, 137] on li "Perspectivas: https://drive.google.com/drive/folders/1J2KmogebDBa7etxZhhb0VTM6-…" at bounding box center [254, 123] width 391 height 29
click at [140, 137] on li "Perspectivas: https://drive.google.com/drive/folders/1J2KmogebDBa7etxZhhb0VTM6-…" at bounding box center [254, 123] width 391 height 29
click at [232, 137] on li "Perspectivas: https://drive.google.com/drive/folders/1J2KmogebDBa7etxZhhb0VTM6-…" at bounding box center [254, 123] width 391 height 29
click at [139, 137] on li "Perspectivas: https://drive.google.com/drive/folders/1J2KmogebDBa7etxZhhb0VTM6-…" at bounding box center [254, 123] width 391 height 29
click at [227, 137] on li "Perspectivas: https://drive.google.com/drive/folders/1J2KmogebDBa7etxZhhb0VTM6-…" at bounding box center [254, 123] width 391 height 29
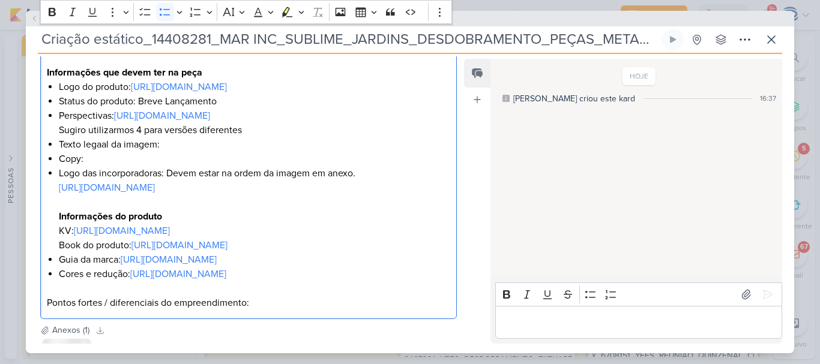
click at [101, 152] on li "Texto legaal da imagem:" at bounding box center [254, 144] width 391 height 14
click at [164, 152] on li "Texto legal da imagem:" at bounding box center [254, 144] width 391 height 14
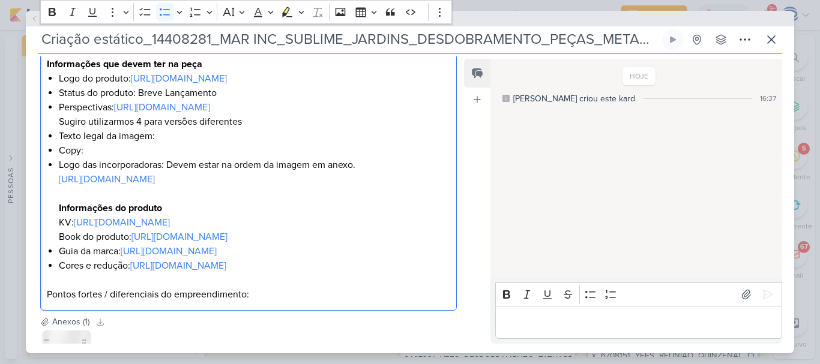
scroll to position [287, 0]
click at [254, 128] on li "Perspectivas: https://drive.google.com/drive/folders/1J2KmogebDBa7etxZhhb0VTM6-…" at bounding box center [254, 113] width 391 height 29
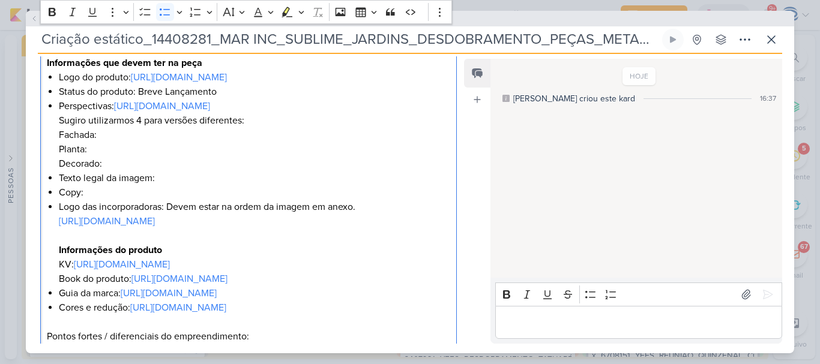
click at [157, 171] on li "Perspectivas: https://drive.google.com/drive/folders/1J2KmogebDBa7etxZhhb0VTM6-…" at bounding box center [254, 135] width 391 height 72
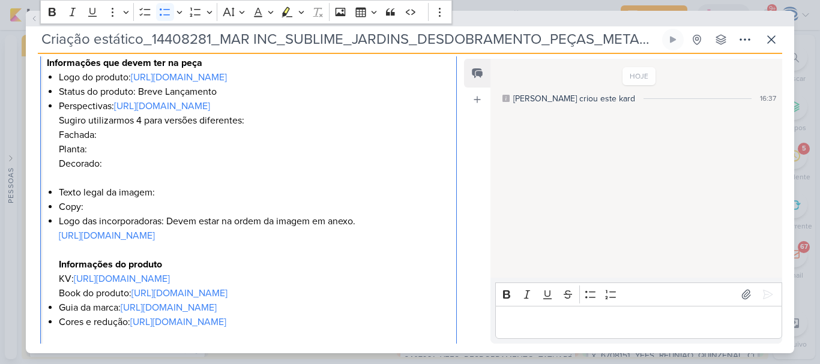
click at [157, 185] on li "Perspectivas: https://drive.google.com/drive/folders/1J2KmogebDBa7etxZhhb0VTM6-…" at bounding box center [254, 142] width 391 height 86
drag, startPoint x: 102, startPoint y: 210, endPoint x: 57, endPoint y: 210, distance: 45.0
click at [57, 210] on div "O que fazer? Desdobramento das peças estáticas. Cliente Mar Incorporações Produ…" at bounding box center [248, 142] width 416 height 451
click at [98, 185] on li "Perspectivas: https://drive.google.com/drive/folders/1J2KmogebDBa7etxZhhb0VTM6-…" at bounding box center [254, 142] width 391 height 86
click at [233, 99] on li "Status do produto: Breve Lançamento" at bounding box center [254, 92] width 391 height 14
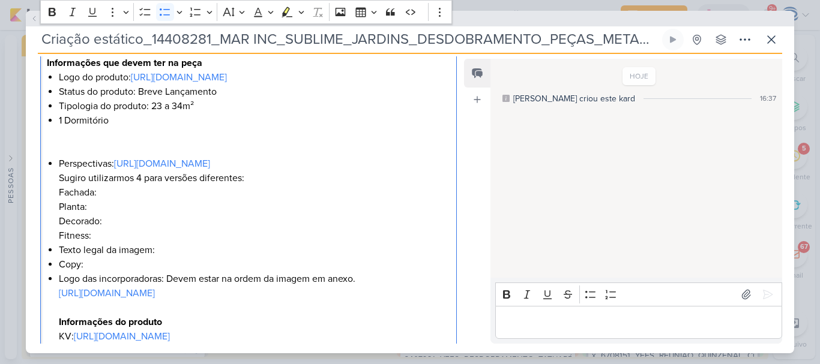
click at [55, 134] on div "O que fazer? Desdobramento das peças estáticas. Cliente Mar Incorporações Produ…" at bounding box center [248, 171] width 416 height 508
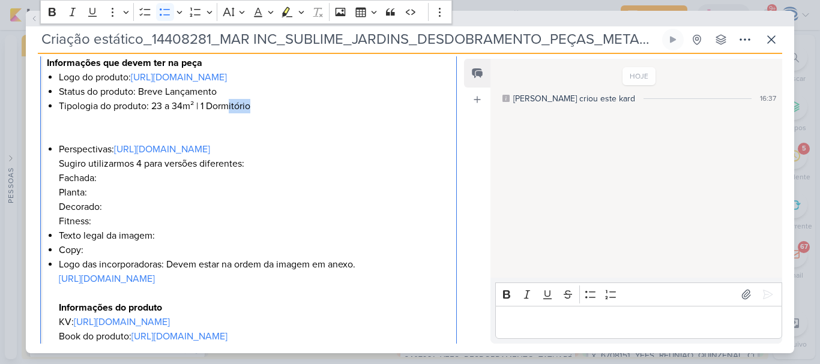
drag, startPoint x: 256, startPoint y: 120, endPoint x: 230, endPoint y: 123, distance: 26.0
click at [230, 113] on li "Tipologia do produto: 23 a 34m² | 1 Dormitório" at bounding box center [254, 106] width 391 height 14
click at [97, 142] on p "Editor editing area: main" at bounding box center [248, 127] width 403 height 29
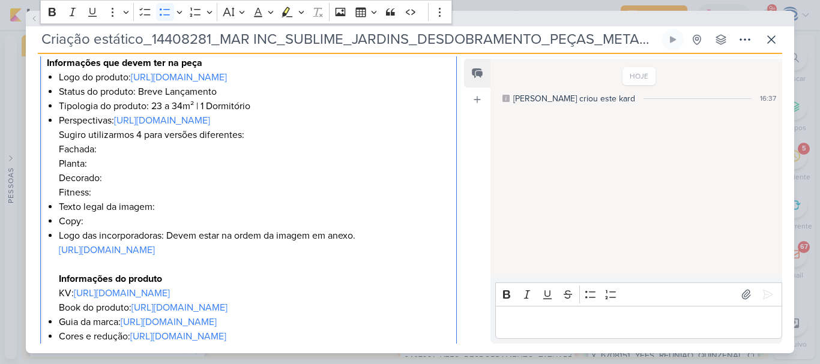
click at [117, 182] on li "Perspectivas: https://drive.google.com/drive/folders/1J2KmogebDBa7etxZhhb0VTM6-…" at bounding box center [254, 156] width 391 height 86
drag, startPoint x: 86, startPoint y: 220, endPoint x: 57, endPoint y: 224, distance: 29.6
click at [57, 224] on div "O que fazer? Desdobramento das peças estáticas. Cliente Mar Incorporações Produ…" at bounding box center [248, 149] width 416 height 465
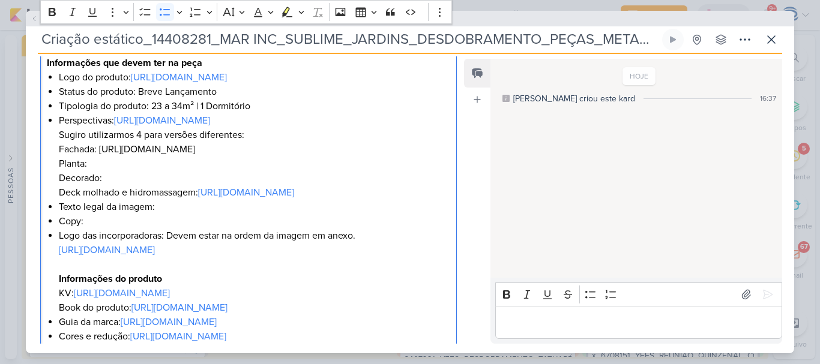
click at [149, 200] on li "Perspectivas: https://drive.google.com/drive/folders/1J2KmogebDBa7etxZhhb0VTM6-…" at bounding box center [254, 156] width 391 height 86
click at [104, 194] on li "Perspectivas: https://drive.google.com/drive/folders/1J2KmogebDBa7etxZhhb0VTM6-…" at bounding box center [254, 156] width 391 height 86
drag, startPoint x: 85, startPoint y: 194, endPoint x: 58, endPoint y: 193, distance: 27.0
click at [58, 193] on div "O que fazer? Desdobramento das peças estáticas. Cliente Mar Incorporações Produ…" at bounding box center [248, 149] width 416 height 465
click at [56, 182] on div "O que fazer? Desdobramento das peças estáticas. Cliente Mar Incorporações Produ…" at bounding box center [248, 149] width 416 height 465
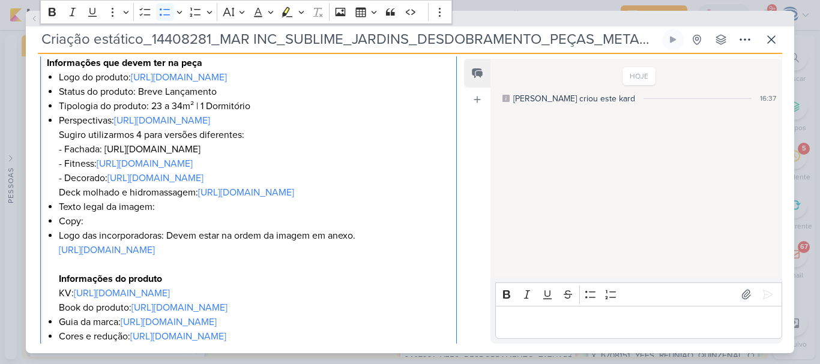
click at [58, 250] on div "O que fazer? Desdobramento das peças estáticas. Cliente Mar Incorporações Produ…" at bounding box center [248, 149] width 416 height 465
click at [97, 229] on li "Copy:" at bounding box center [254, 221] width 391 height 14
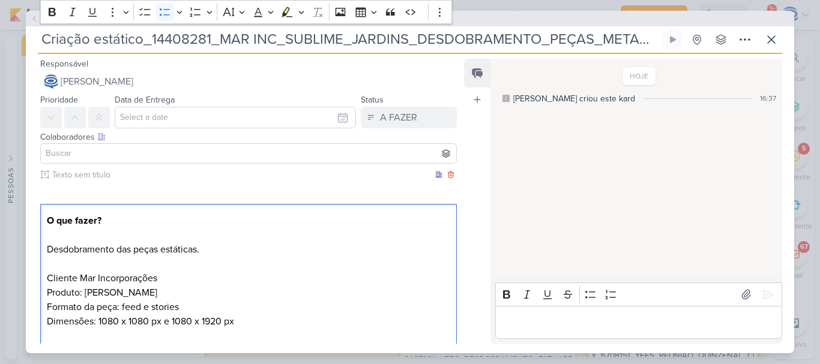
scroll to position [606, 0]
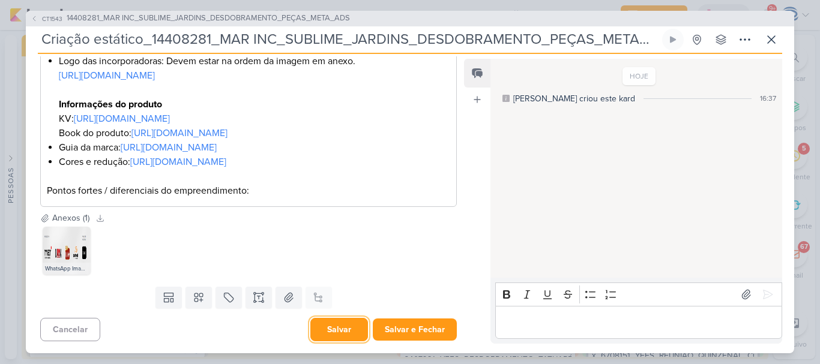
click at [332, 322] on button "Salvar" at bounding box center [339, 329] width 58 height 23
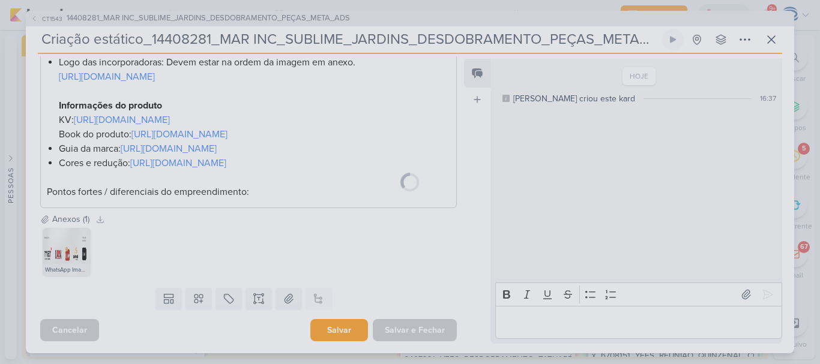
scroll to position [0, 0]
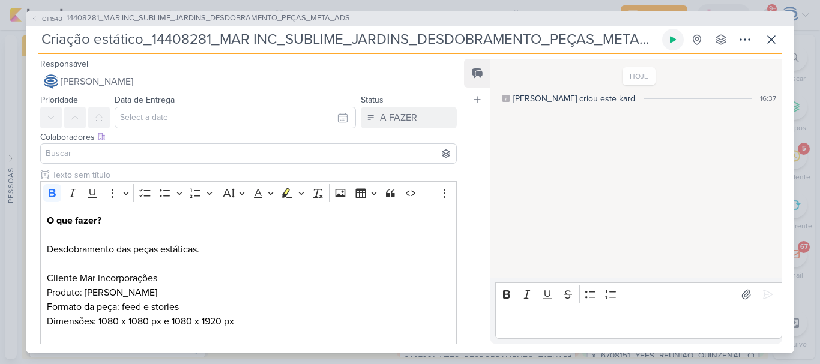
click at [676, 46] on button at bounding box center [673, 40] width 22 height 22
click at [673, 41] on icon at bounding box center [673, 40] width 6 height 6
